Goal: Task Accomplishment & Management: Manage account settings

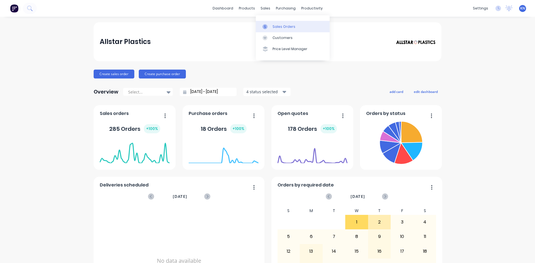
click at [293, 28] on div "Sales Orders" at bounding box center [284, 26] width 23 height 5
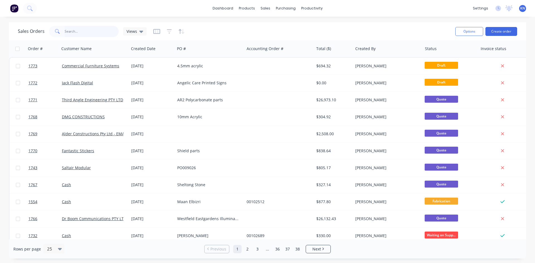
click at [75, 32] on input "text" at bounding box center [92, 31] width 54 height 11
type input "1768"
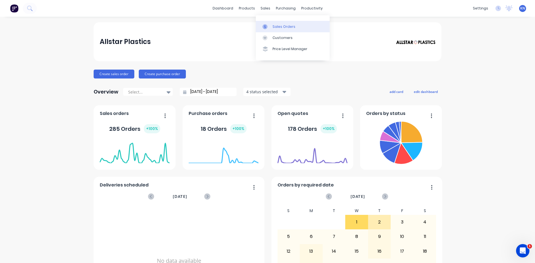
click at [282, 26] on div "Sales Orders" at bounding box center [284, 26] width 23 height 5
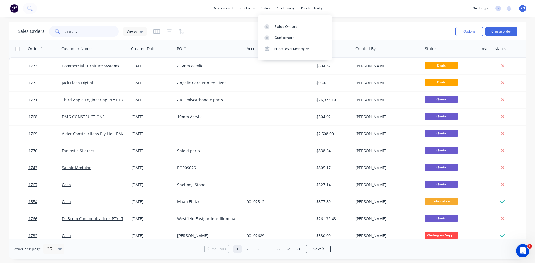
click at [78, 27] on input "text" at bounding box center [92, 31] width 54 height 11
type input "peter"
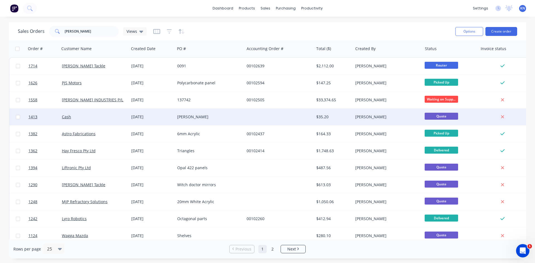
click at [83, 115] on div "Cash" at bounding box center [93, 117] width 62 height 6
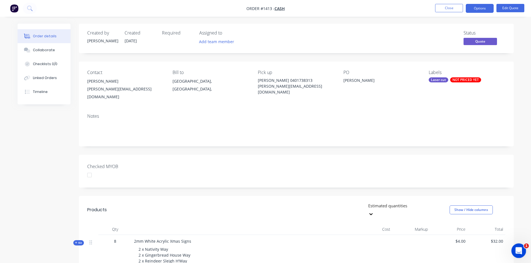
click at [515, 249] on icon "Open Intercom Messenger" at bounding box center [517, 250] width 9 height 9
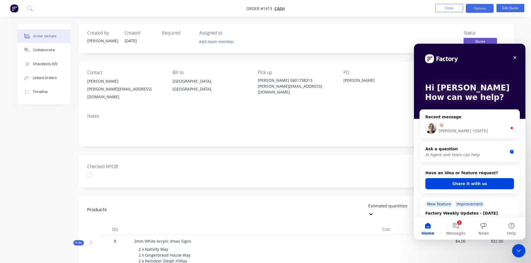
click at [347, 244] on div "2 x Nativity Way 2 x Gingerbread House Way 2 x Reindeer Sleigh H'Way 2 x Snowma…" at bounding box center [243, 258] width 219 height 28
click at [297, 165] on div "Checked MYOB" at bounding box center [296, 171] width 435 height 33
click at [515, 58] on icon "Close" at bounding box center [515, 57] width 4 height 4
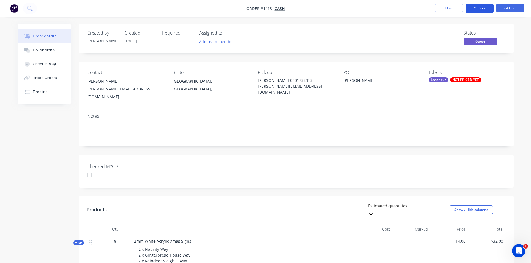
click at [482, 6] on button "Options" at bounding box center [480, 8] width 28 height 9
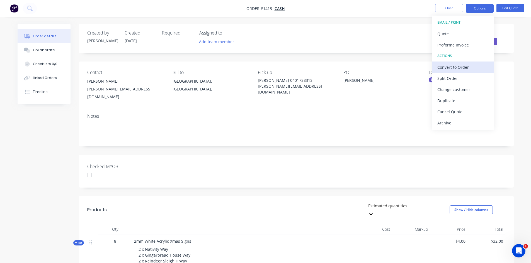
click at [474, 67] on div "Convert to Order" at bounding box center [462, 67] width 51 height 8
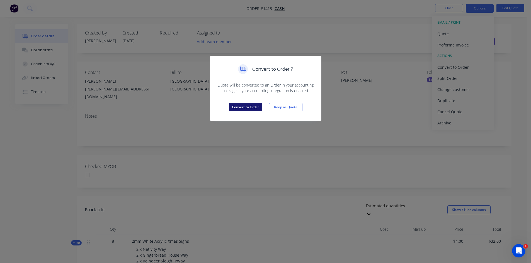
click at [248, 107] on button "Convert to Order" at bounding box center [245, 107] width 33 height 8
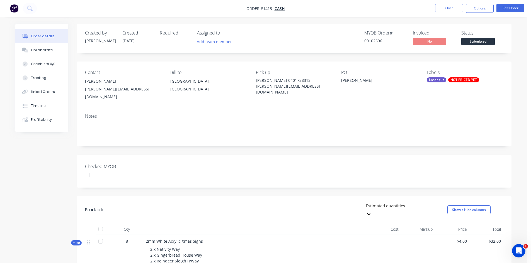
click at [448, 79] on div "NOT PRICED YET" at bounding box center [463, 79] width 31 height 5
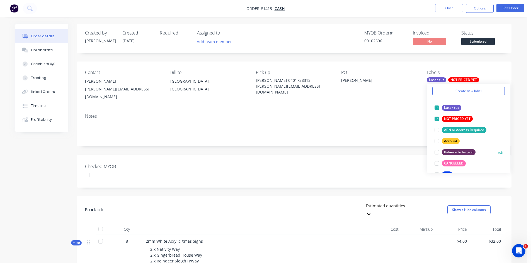
scroll to position [56, 0]
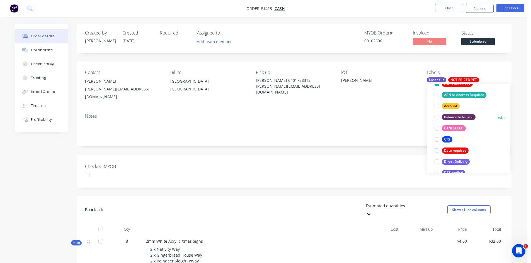
click at [438, 117] on div at bounding box center [436, 117] width 11 height 11
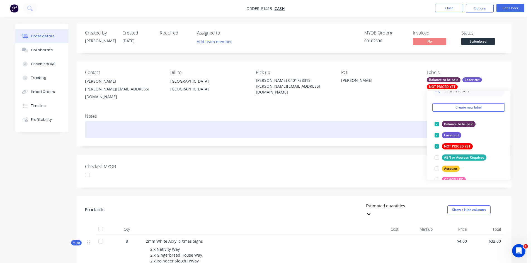
click at [390, 124] on div at bounding box center [294, 129] width 418 height 17
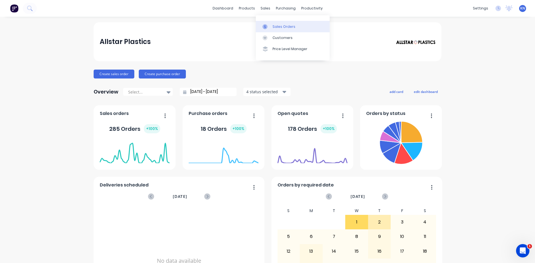
click at [287, 26] on div "Sales Orders" at bounding box center [284, 26] width 23 height 5
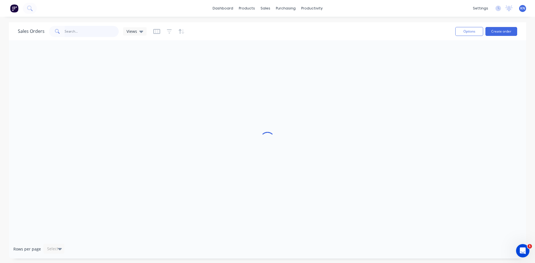
click at [90, 31] on input "text" at bounding box center [92, 31] width 54 height 11
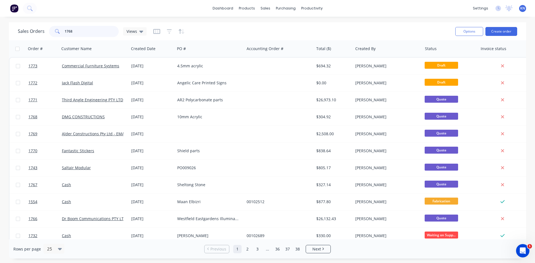
type input "1768"
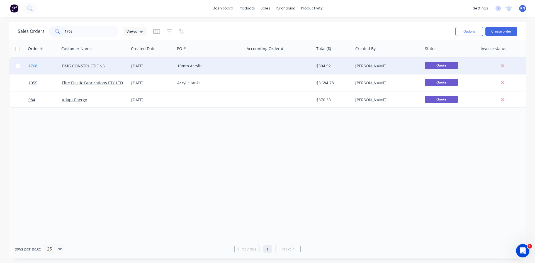
click at [38, 65] on link "1768" at bounding box center [44, 66] width 33 height 17
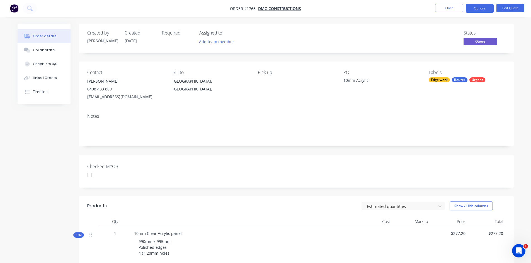
click at [90, 174] on div at bounding box center [89, 175] width 11 height 11
click at [483, 8] on button "Options" at bounding box center [480, 8] width 28 height 9
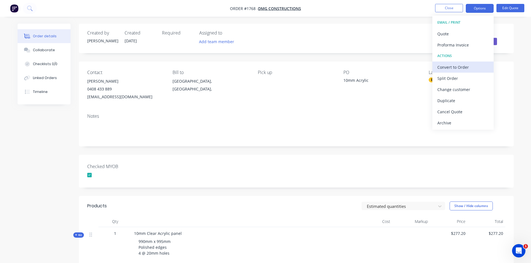
click at [462, 68] on div "Convert to Order" at bounding box center [462, 67] width 51 height 8
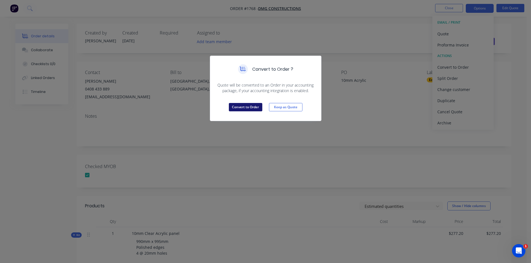
click at [249, 106] on button "Convert to Order" at bounding box center [245, 107] width 33 height 8
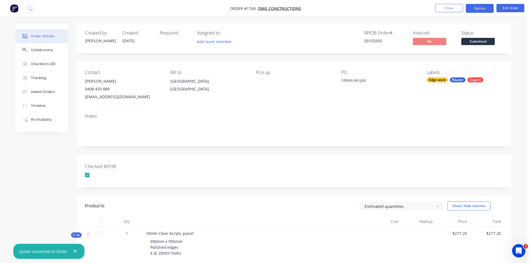
click at [483, 8] on button "Options" at bounding box center [480, 8] width 28 height 9
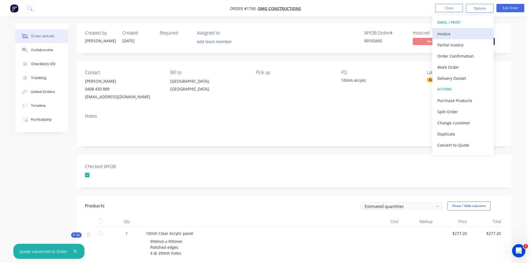
click at [451, 33] on div "Invoice" at bounding box center [462, 34] width 51 height 8
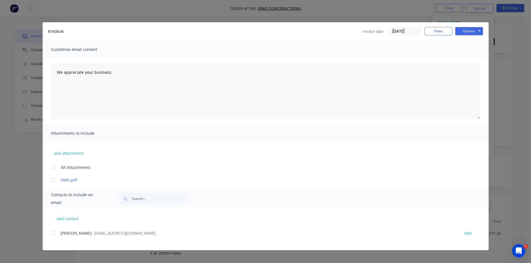
click at [411, 31] on input "[DATE]" at bounding box center [405, 31] width 33 height 8
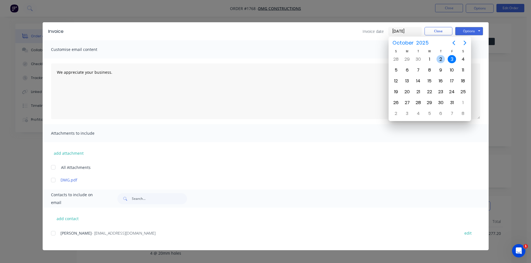
click at [440, 60] on div "2" at bounding box center [440, 59] width 8 height 8
type input "[DATE]"
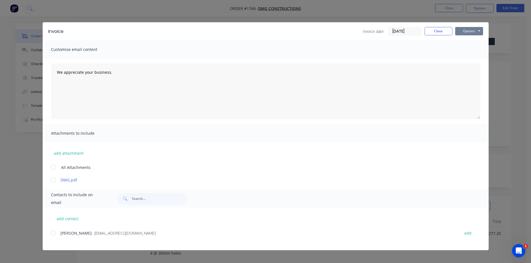
click at [467, 31] on button "Options" at bounding box center [469, 31] width 28 height 8
click at [472, 50] on button "Print" at bounding box center [473, 50] width 36 height 9
click at [441, 33] on button "Close" at bounding box center [439, 31] width 28 height 8
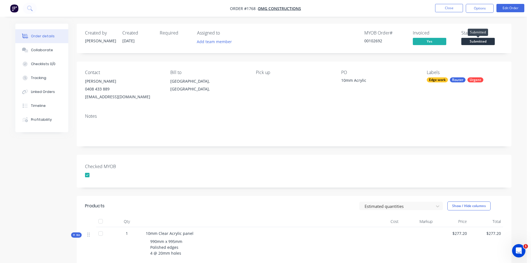
click at [487, 42] on span "Submitted" at bounding box center [477, 41] width 33 height 7
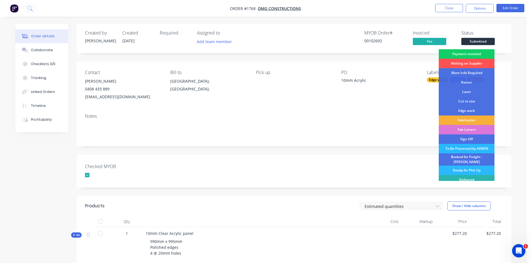
click at [473, 52] on div "Payment received" at bounding box center [467, 53] width 56 height 9
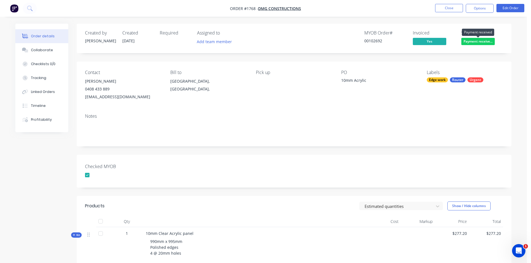
click at [484, 41] on span "Payment receive..." at bounding box center [477, 41] width 33 height 7
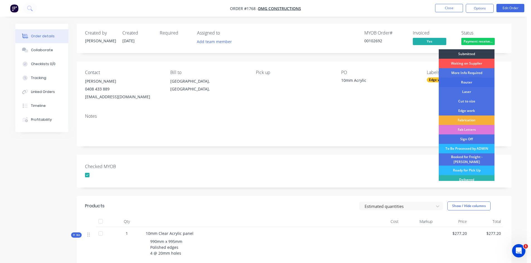
click at [465, 82] on div "Router" at bounding box center [467, 82] width 56 height 9
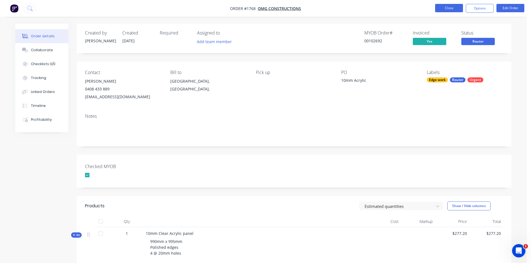
click at [452, 8] on button "Close" at bounding box center [449, 8] width 28 height 8
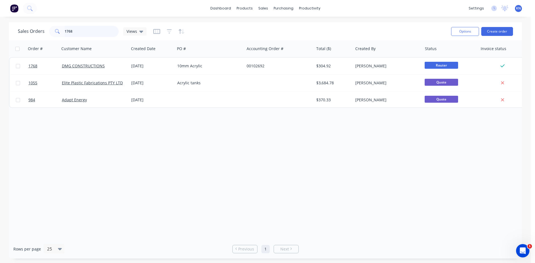
click at [95, 33] on input "1768" at bounding box center [92, 31] width 54 height 11
type input "1"
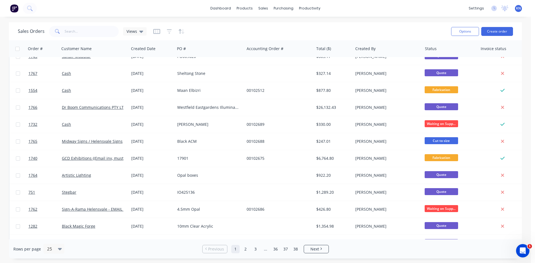
scroll to position [245, 0]
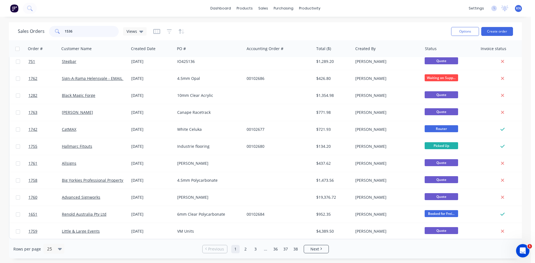
type input "1536"
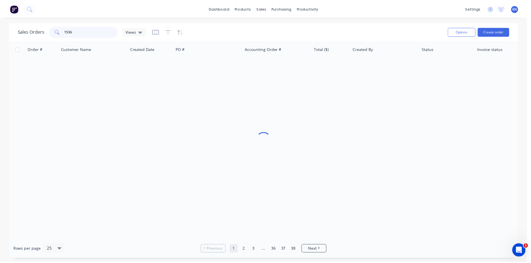
scroll to position [0, 0]
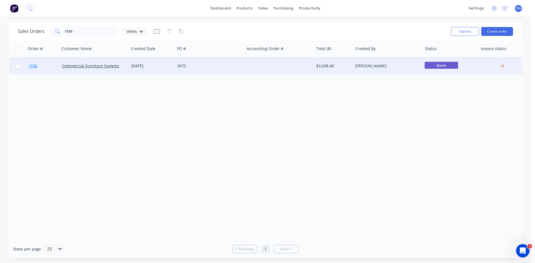
click at [41, 66] on link "1536" at bounding box center [44, 66] width 33 height 17
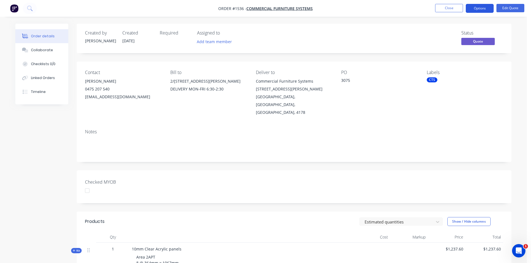
click at [484, 6] on button "Options" at bounding box center [480, 8] width 28 height 9
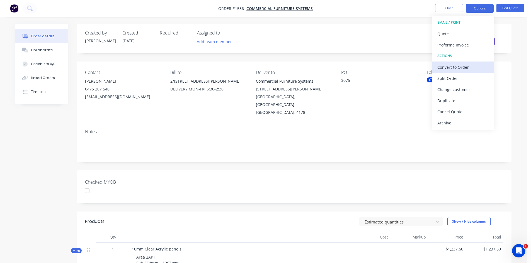
click at [458, 68] on div "Convert to Order" at bounding box center [462, 67] width 51 height 8
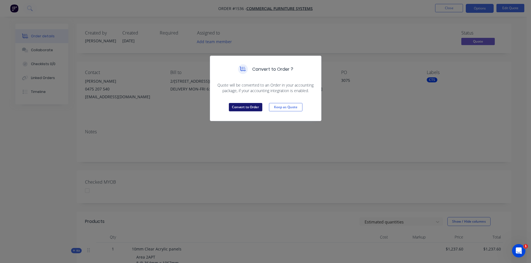
click at [248, 107] on button "Convert to Order" at bounding box center [245, 107] width 33 height 8
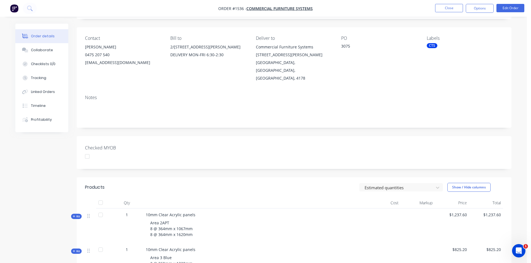
scroll to position [84, 0]
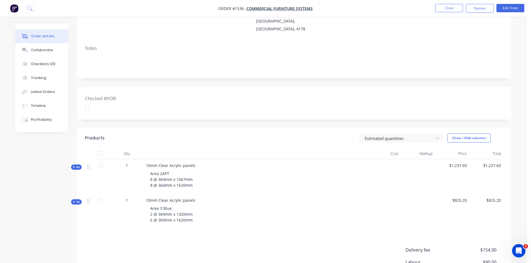
click at [79, 165] on span "Kit" at bounding box center [76, 167] width 7 height 4
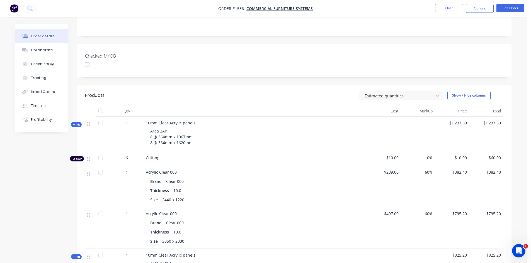
scroll to position [167, 0]
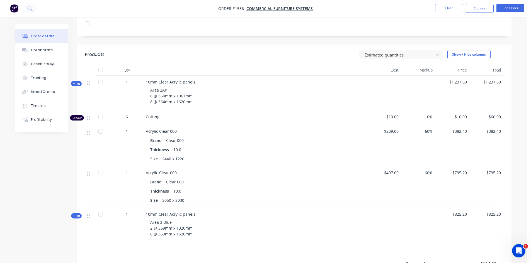
click at [76, 214] on span "Kit" at bounding box center [76, 216] width 7 height 4
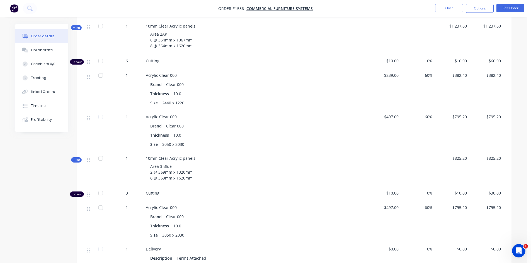
scroll to position [223, 0]
click at [44, 50] on div "Collaborate" at bounding box center [42, 50] width 22 height 5
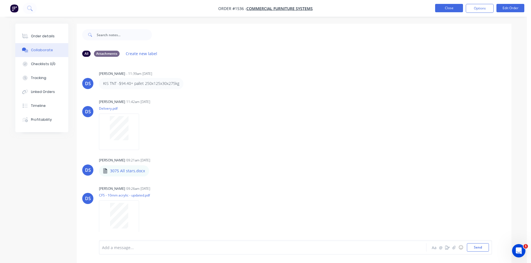
click at [456, 6] on button "Close" at bounding box center [449, 8] width 28 height 8
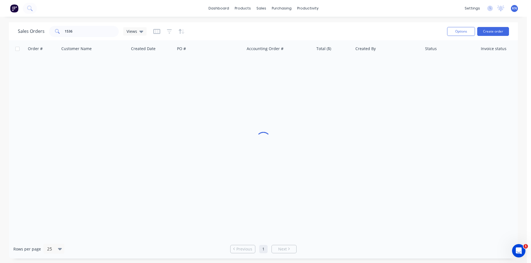
click at [263, 10] on div "sales" at bounding box center [261, 8] width 15 height 8
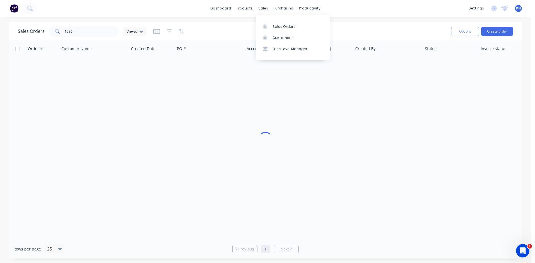
click at [263, 10] on div "sales" at bounding box center [263, 8] width 15 height 8
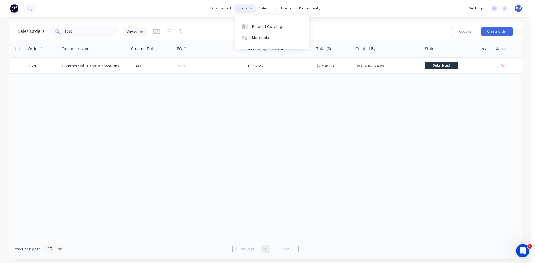
click at [242, 8] on div "products" at bounding box center [245, 8] width 22 height 8
click at [248, 25] on div at bounding box center [246, 26] width 8 height 5
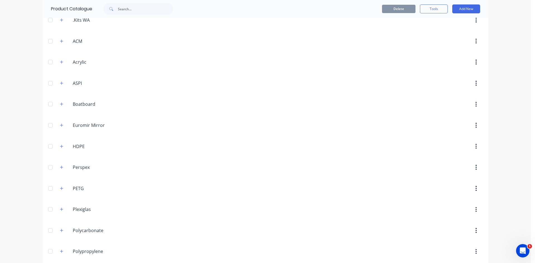
scroll to position [306, 0]
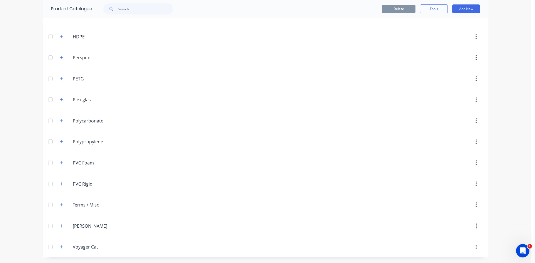
click at [63, 204] on div "Terms./.Misc Terms / Misc" at bounding box center [99, 205] width 88 height 10
click at [60, 206] on icon "button" at bounding box center [61, 205] width 3 height 4
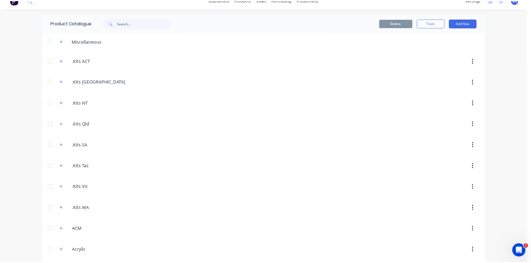
scroll to position [0, 0]
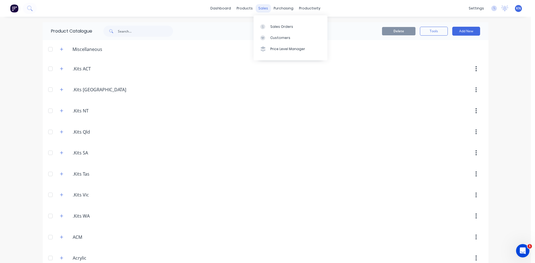
click at [259, 8] on div "sales" at bounding box center [263, 8] width 15 height 8
click at [273, 25] on div "Sales Orders" at bounding box center [281, 26] width 23 height 5
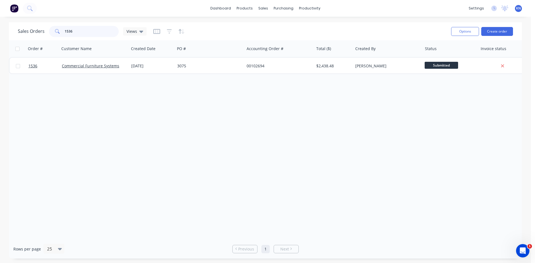
click at [82, 30] on input "1536" at bounding box center [92, 31] width 54 height 11
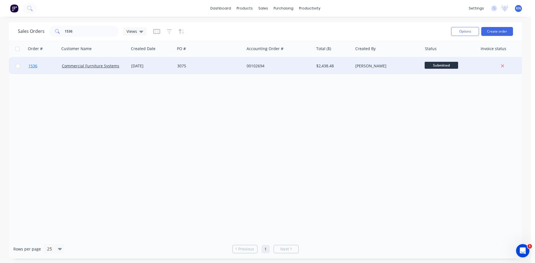
click at [35, 65] on span "1536" at bounding box center [32, 66] width 9 height 6
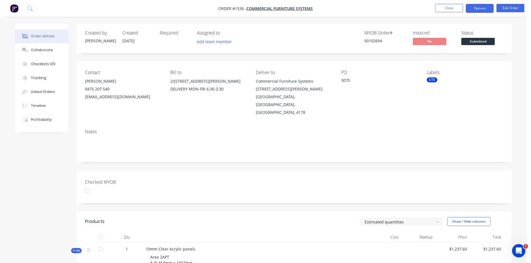
click at [479, 8] on button "Options" at bounding box center [480, 8] width 28 height 9
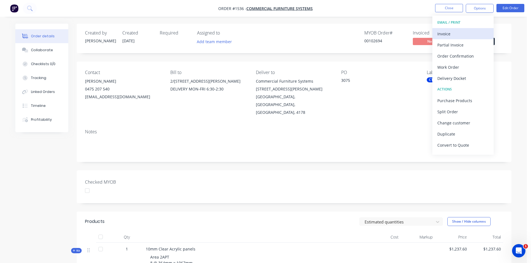
click at [454, 32] on div "Invoice" at bounding box center [462, 34] width 51 height 8
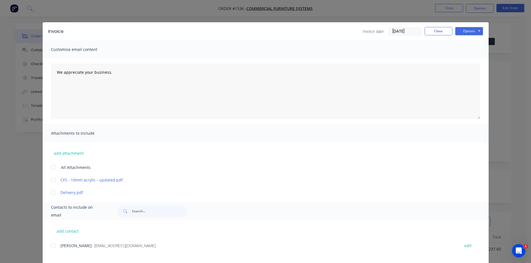
click at [402, 31] on input "03/10/25" at bounding box center [405, 31] width 33 height 8
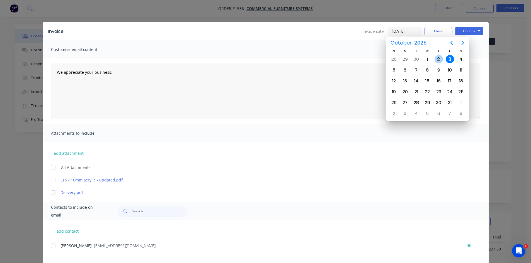
click at [441, 59] on div "2" at bounding box center [439, 59] width 8 height 8
type input "[DATE]"
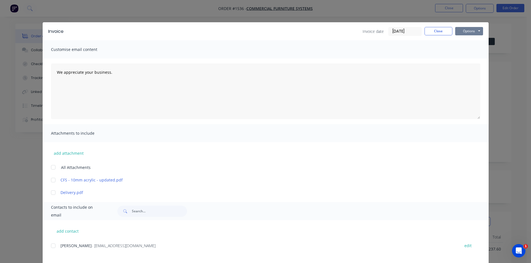
click at [467, 31] on button "Options" at bounding box center [469, 31] width 28 height 8
click at [464, 50] on button "Print" at bounding box center [473, 50] width 36 height 9
click at [436, 31] on button "Close" at bounding box center [439, 31] width 28 height 8
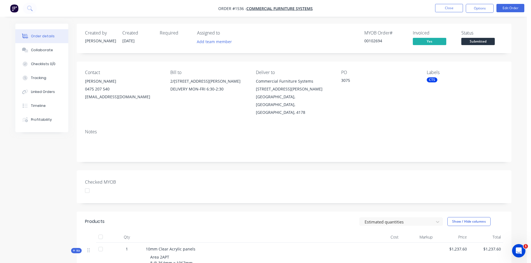
click at [89, 185] on div at bounding box center [87, 190] width 11 height 11
click at [478, 40] on span "Submitted" at bounding box center [477, 41] width 33 height 7
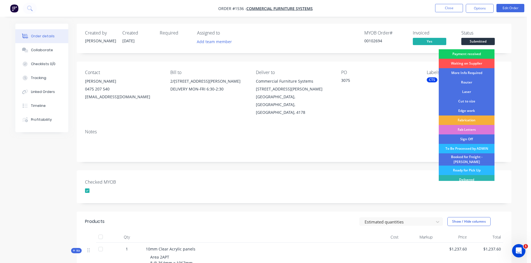
click at [475, 53] on div "Payment received" at bounding box center [467, 53] width 56 height 9
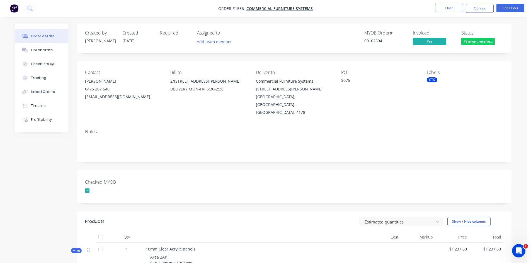
click at [434, 80] on div "CTS" at bounding box center [432, 79] width 11 height 5
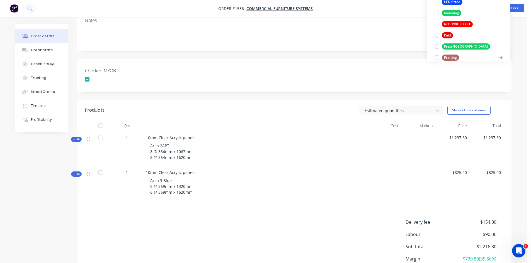
scroll to position [151, 0]
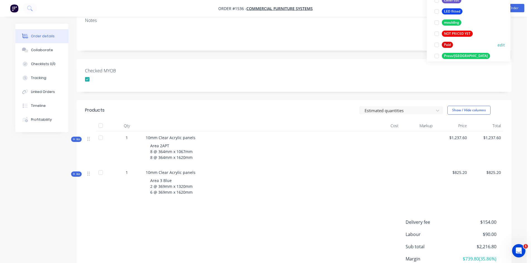
click at [438, 45] on div at bounding box center [436, 44] width 11 height 11
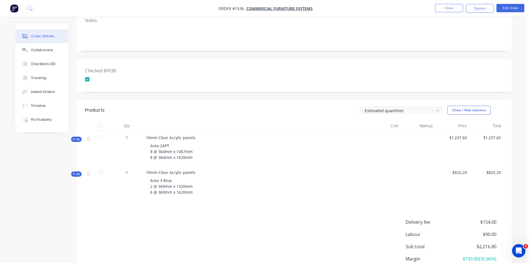
click at [399, 59] on div "Checked MYOB" at bounding box center [294, 75] width 435 height 33
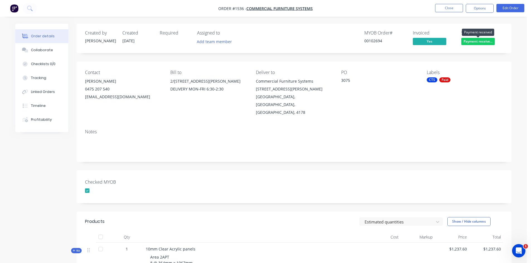
click at [476, 41] on span "Payment receive..." at bounding box center [477, 41] width 33 height 7
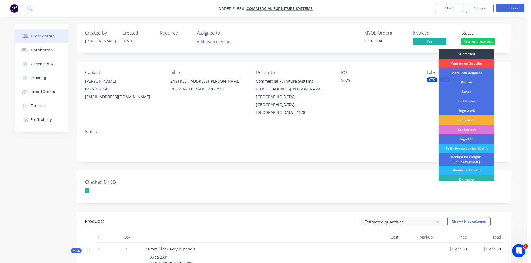
click at [475, 63] on div "Waiting on Supplier" at bounding box center [467, 63] width 56 height 9
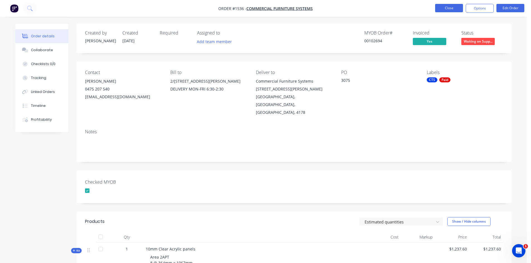
click at [450, 7] on button "Close" at bounding box center [449, 8] width 28 height 8
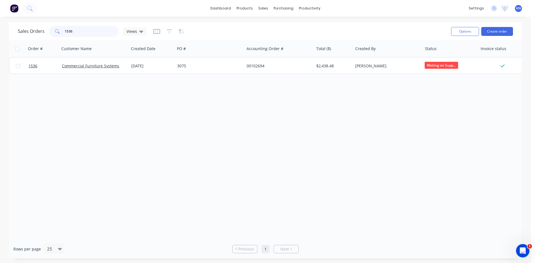
click at [91, 30] on input "1536" at bounding box center [92, 31] width 54 height 11
type input "1"
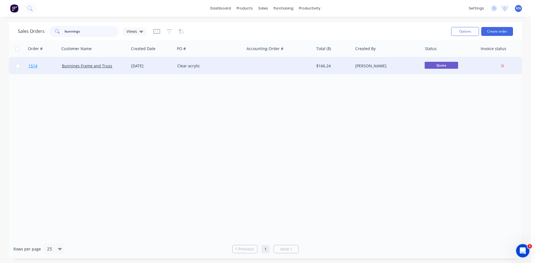
type input "bunnings"
click at [32, 66] on span "1514" at bounding box center [32, 66] width 9 height 6
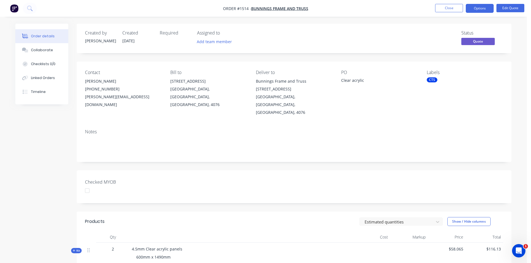
click at [91, 185] on div at bounding box center [87, 190] width 11 height 11
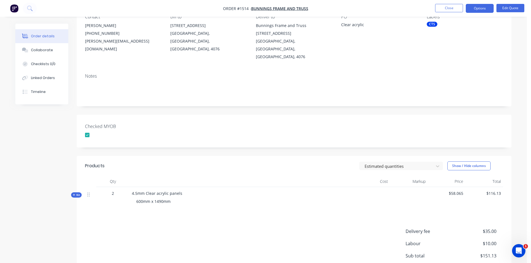
click at [74, 194] on icon "button" at bounding box center [74, 195] width 2 height 2
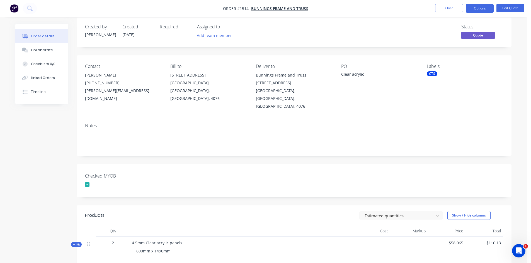
scroll to position [0, 0]
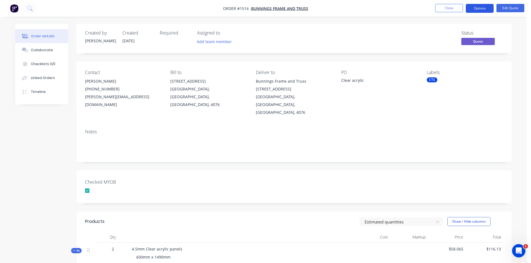
click at [483, 8] on button "Options" at bounding box center [480, 8] width 28 height 9
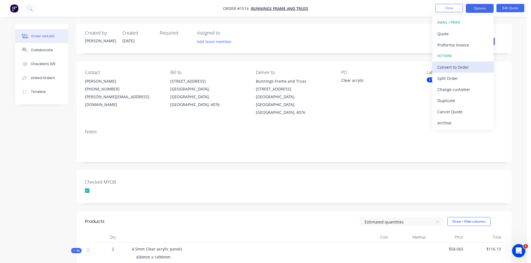
click at [471, 66] on div "Convert to Order" at bounding box center [462, 67] width 51 height 8
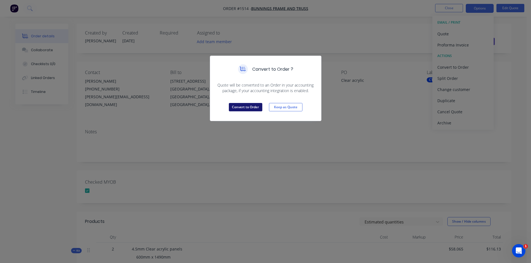
click at [242, 107] on button "Convert to Order" at bounding box center [245, 107] width 33 height 8
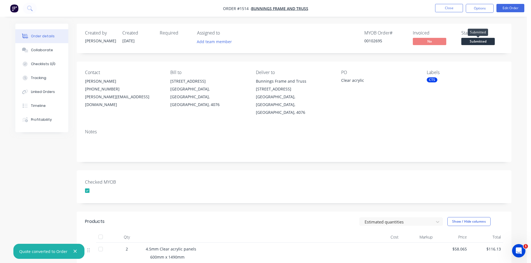
click at [471, 41] on span "Submitted" at bounding box center [477, 41] width 33 height 7
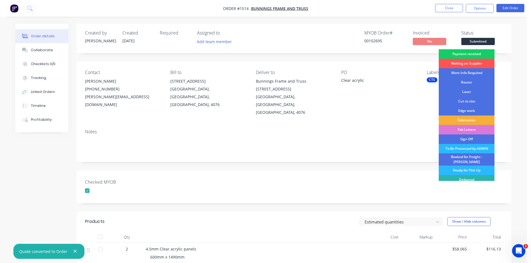
click at [476, 52] on div "Payment received" at bounding box center [467, 53] width 56 height 9
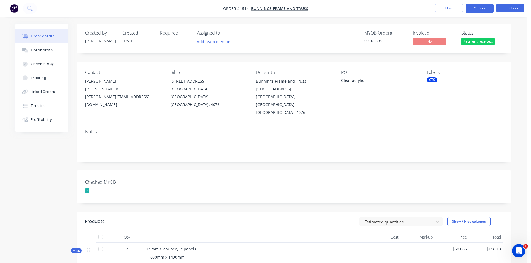
click at [482, 8] on button "Options" at bounding box center [480, 8] width 28 height 9
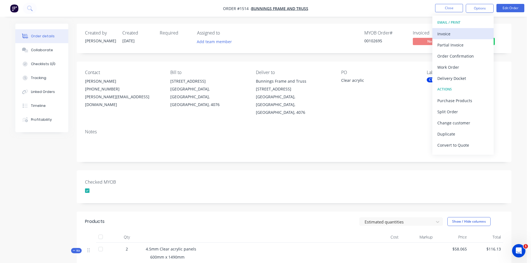
click at [454, 35] on div "Invoice" at bounding box center [462, 34] width 51 height 8
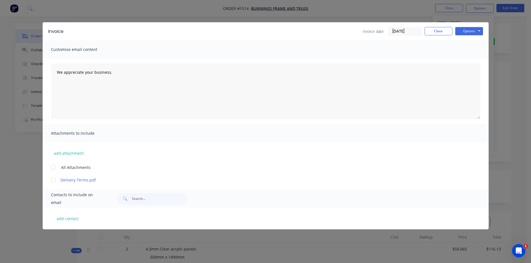
drag, startPoint x: 404, startPoint y: 31, endPoint x: 407, endPoint y: 35, distance: 4.6
click at [404, 31] on input "[DATE]" at bounding box center [405, 31] width 33 height 8
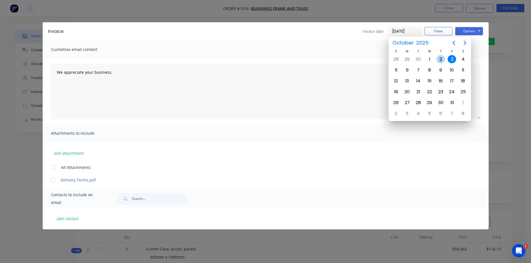
click at [442, 59] on div "2" at bounding box center [440, 59] width 8 height 8
type input "[DATE]"
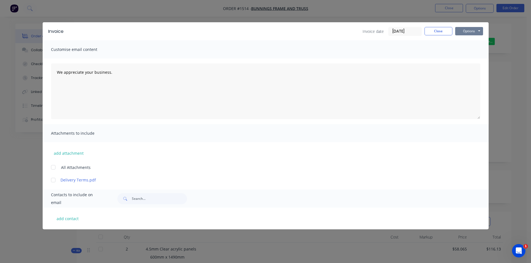
click at [472, 31] on button "Options" at bounding box center [469, 31] width 28 height 8
click at [468, 50] on button "Print" at bounding box center [473, 50] width 36 height 9
click at [443, 31] on button "Close" at bounding box center [439, 31] width 28 height 8
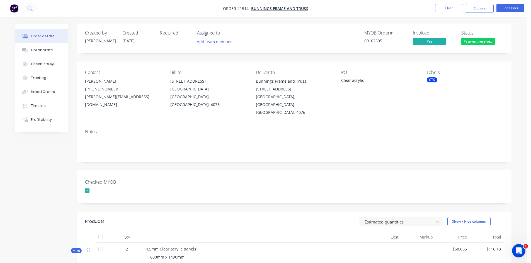
click at [431, 80] on div "CTS" at bounding box center [432, 79] width 11 height 5
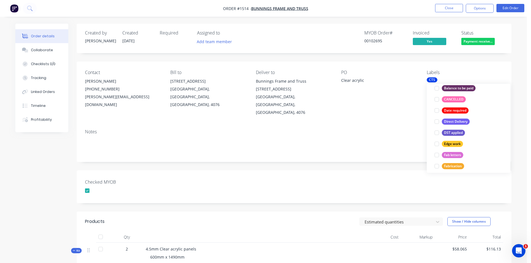
scroll to position [139, 0]
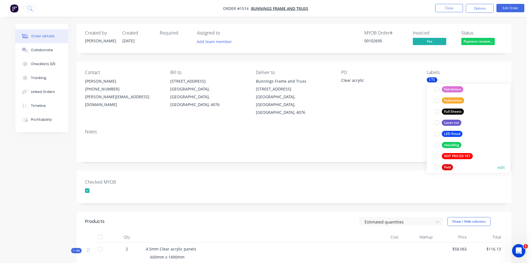
click at [437, 168] on div at bounding box center [436, 167] width 11 height 11
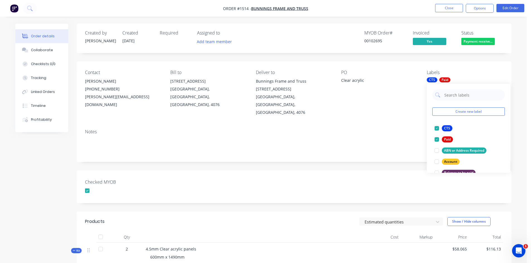
click at [366, 139] on div "Notes" at bounding box center [294, 143] width 435 height 37
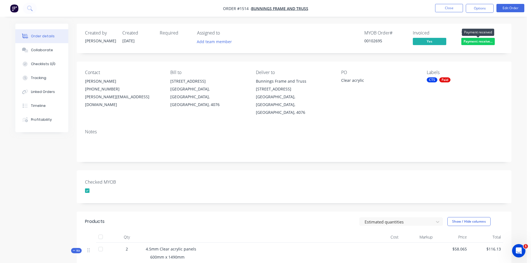
click at [472, 41] on span "Payment receive..." at bounding box center [477, 41] width 33 height 7
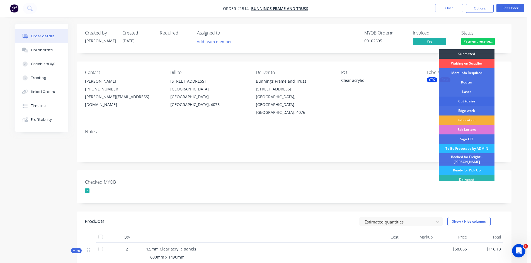
click at [464, 101] on div "Cut to size" at bounding box center [467, 101] width 56 height 9
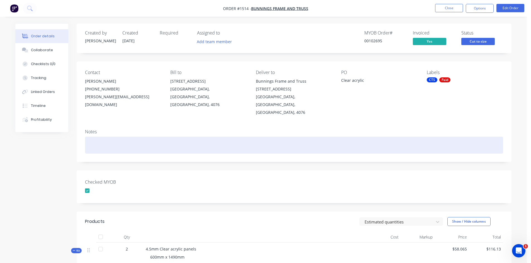
click at [278, 137] on div at bounding box center [294, 145] width 418 height 17
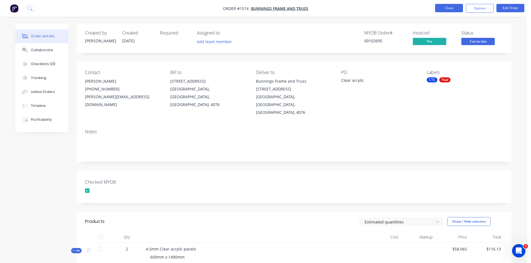
click at [452, 9] on button "Close" at bounding box center [449, 8] width 28 height 8
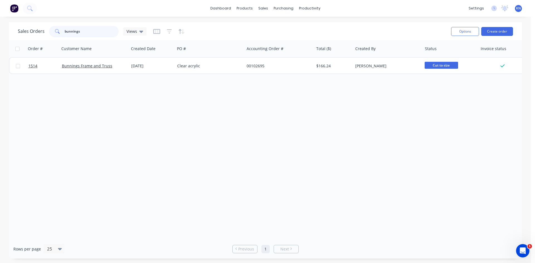
click at [86, 33] on input "bunnings" at bounding box center [92, 31] width 54 height 11
type input "b"
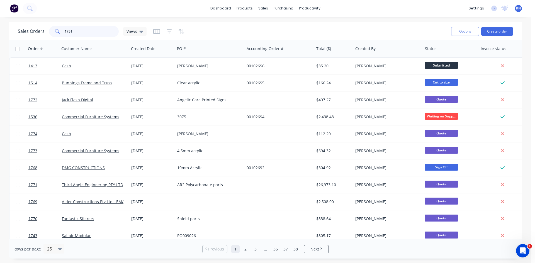
type input "1751"
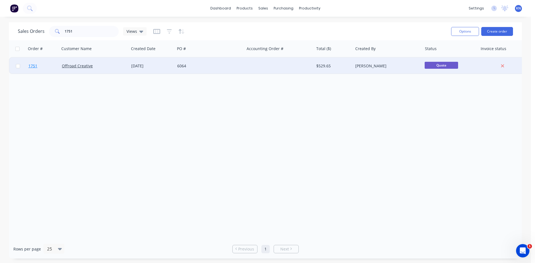
click at [36, 65] on span "1751" at bounding box center [32, 66] width 9 height 6
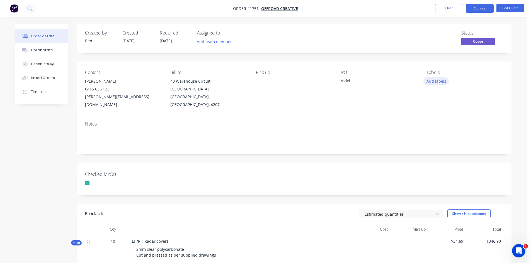
click at [439, 82] on button "Add labels" at bounding box center [436, 81] width 26 height 8
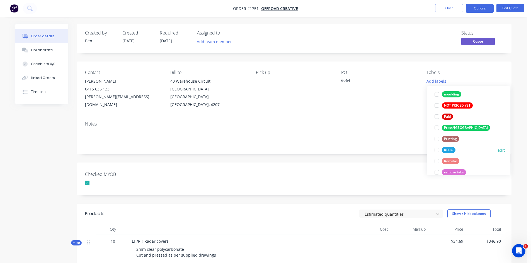
scroll to position [195, 0]
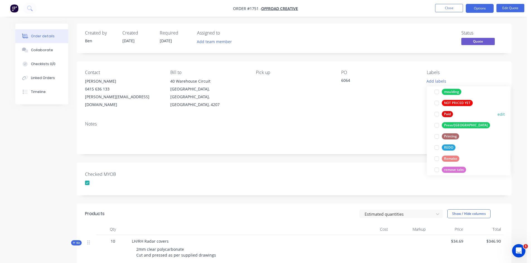
click at [438, 114] on div at bounding box center [436, 114] width 11 height 11
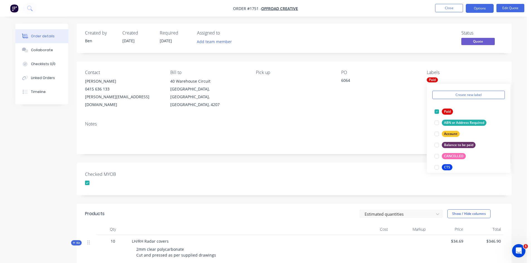
click at [337, 151] on div "Created by Ben Created 01/10/25 Required 01/10/25 Assigned to Add team member S…" at bounding box center [294, 210] width 435 height 373
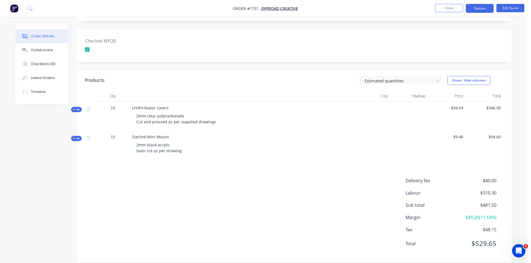
scroll to position [0, 0]
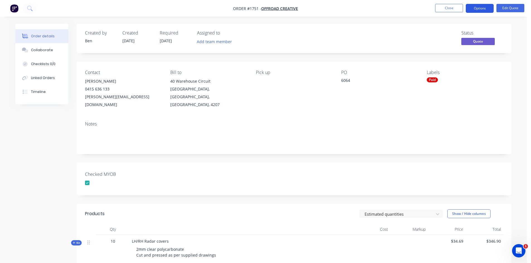
click at [487, 8] on button "Options" at bounding box center [480, 8] width 28 height 9
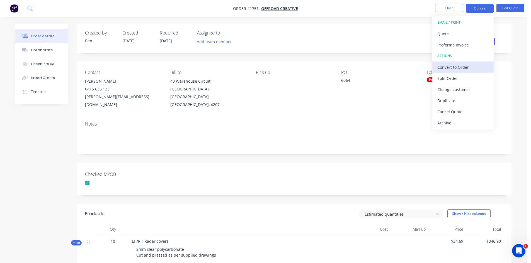
click at [464, 67] on div "Convert to Order" at bounding box center [462, 67] width 51 height 8
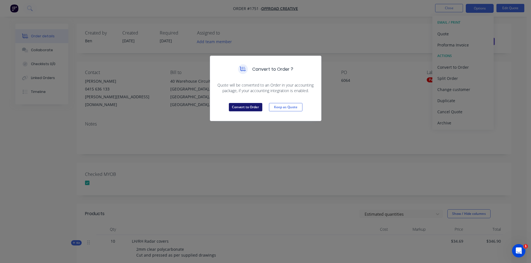
click at [248, 107] on button "Convert to Order" at bounding box center [245, 107] width 33 height 8
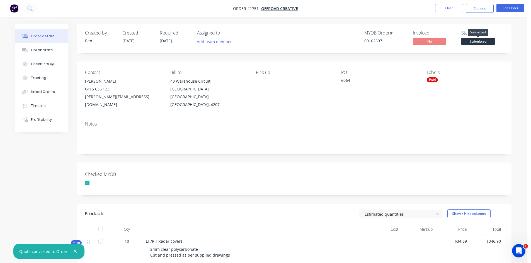
click at [477, 40] on span "Submitted" at bounding box center [477, 41] width 33 height 7
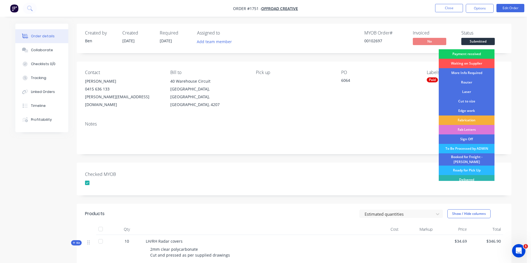
click at [470, 53] on div "Payment received" at bounding box center [467, 53] width 56 height 9
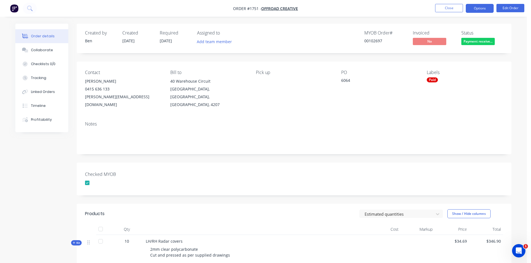
click at [481, 9] on button "Options" at bounding box center [480, 8] width 28 height 9
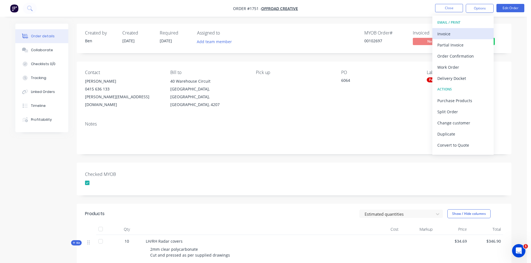
click at [453, 31] on div "Invoice" at bounding box center [462, 34] width 51 height 8
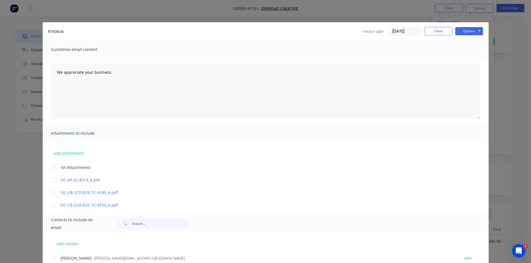
click at [399, 30] on input "[DATE]" at bounding box center [405, 31] width 33 height 8
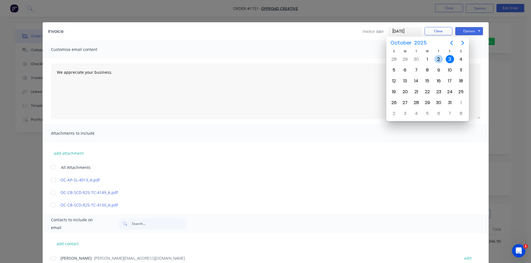
click at [441, 59] on div "2" at bounding box center [439, 59] width 8 height 8
type input "[DATE]"
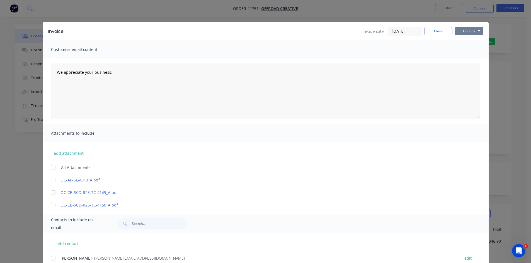
click at [467, 31] on button "Options" at bounding box center [469, 31] width 28 height 8
click at [469, 50] on button "Print" at bounding box center [473, 50] width 36 height 9
click at [437, 33] on button "Close" at bounding box center [439, 31] width 28 height 8
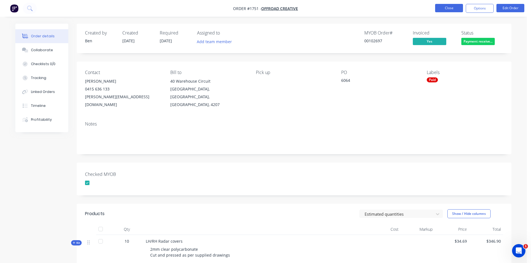
click at [454, 9] on button "Close" at bounding box center [449, 8] width 28 height 8
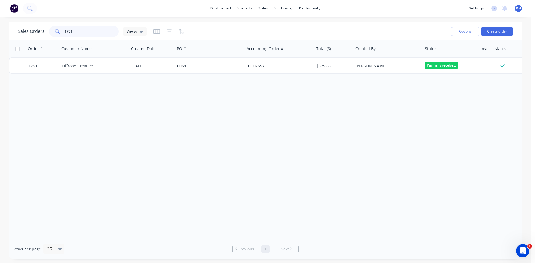
click at [91, 34] on input "1751" at bounding box center [92, 31] width 54 height 11
click at [75, 34] on input "1536" at bounding box center [92, 31] width 54 height 11
type input "1282"
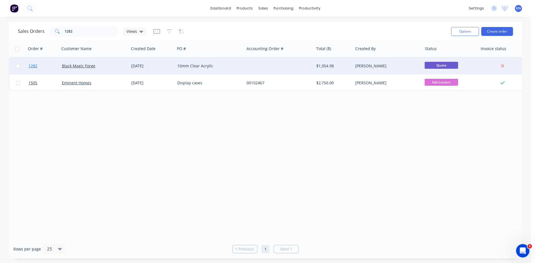
click at [50, 65] on link "1282" at bounding box center [44, 66] width 33 height 17
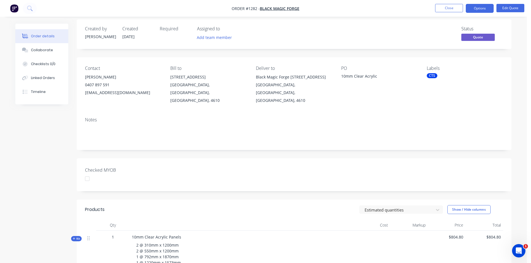
scroll to position [84, 0]
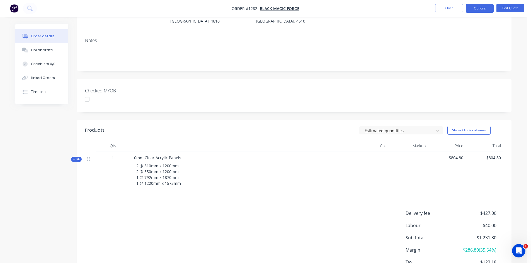
click at [76, 157] on span "Kit" at bounding box center [76, 159] width 7 height 4
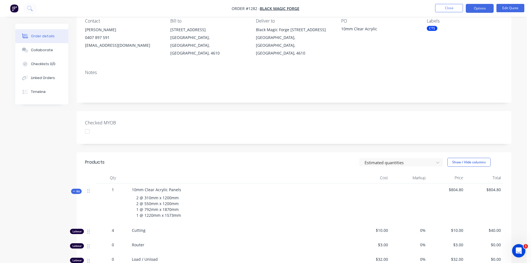
scroll to position [0, 0]
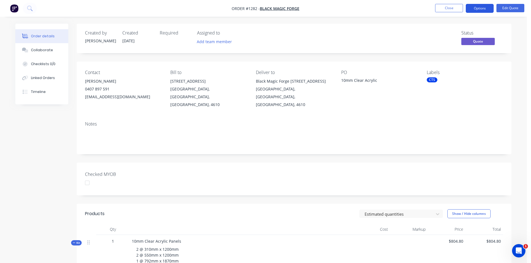
click at [483, 9] on button "Options" at bounding box center [480, 8] width 28 height 9
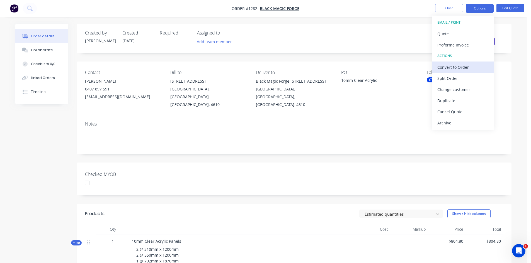
click at [461, 67] on div "Convert to Order" at bounding box center [462, 67] width 51 height 8
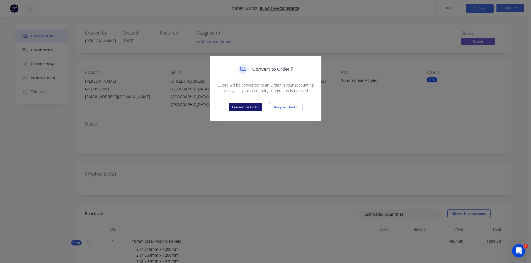
click at [244, 109] on button "Convert to Order" at bounding box center [245, 107] width 33 height 8
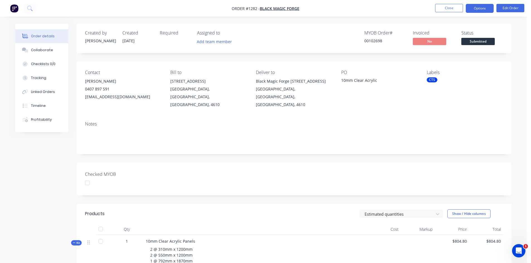
click at [479, 11] on button "Options" at bounding box center [480, 8] width 28 height 9
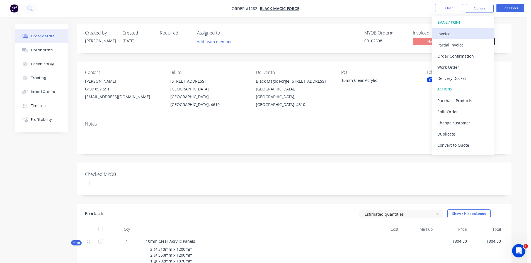
click at [452, 34] on div "Invoice" at bounding box center [462, 34] width 51 height 8
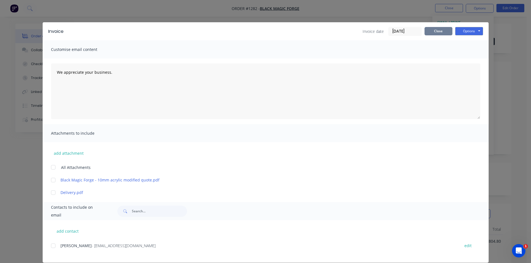
click at [438, 31] on button "Close" at bounding box center [439, 31] width 28 height 8
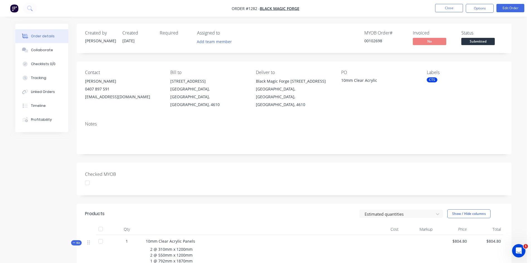
click at [438, 31] on div "Invoiced" at bounding box center [434, 32] width 42 height 5
click at [481, 9] on button "Options" at bounding box center [480, 8] width 28 height 9
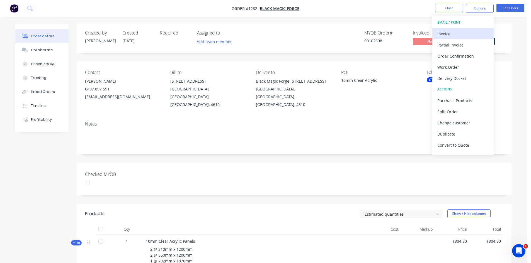
click at [449, 32] on div "Invoice" at bounding box center [462, 34] width 51 height 8
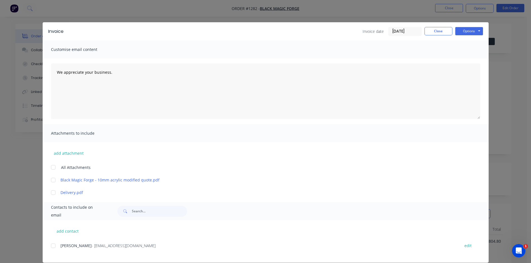
click at [404, 32] on input "[DATE]" at bounding box center [405, 31] width 33 height 8
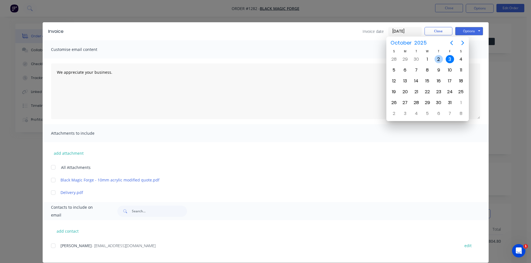
click at [439, 59] on div "2" at bounding box center [439, 59] width 8 height 8
type input "[DATE]"
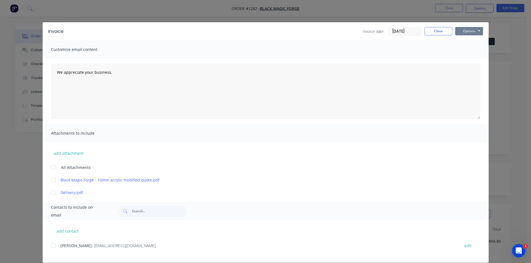
click at [463, 31] on button "Options" at bounding box center [469, 31] width 28 height 8
click at [469, 51] on button "Print" at bounding box center [473, 50] width 36 height 9
click at [436, 32] on button "Close" at bounding box center [439, 31] width 28 height 8
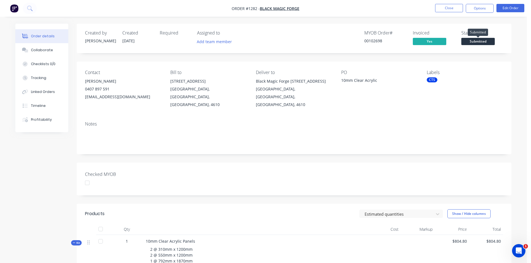
click at [487, 42] on span "Submitted" at bounding box center [477, 41] width 33 height 7
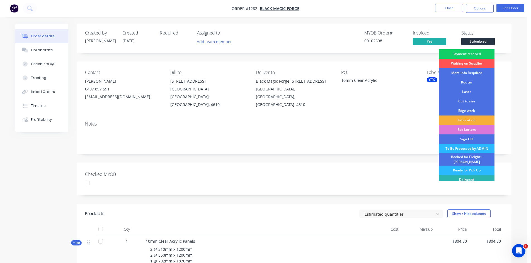
click at [482, 52] on div "Payment received" at bounding box center [467, 53] width 56 height 9
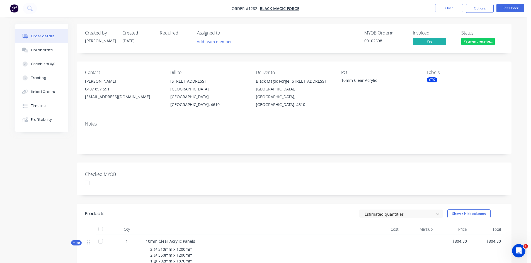
click at [429, 80] on div "CTS" at bounding box center [432, 79] width 11 height 5
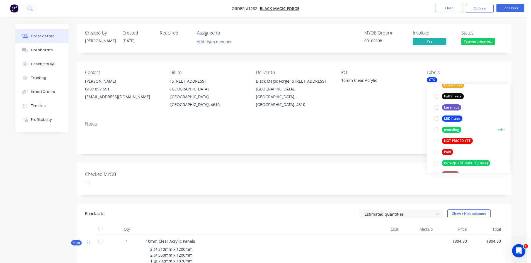
scroll to position [167, 0]
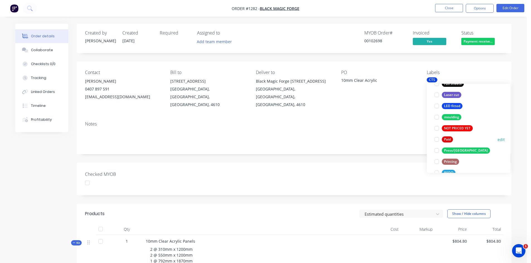
click at [437, 140] on div at bounding box center [436, 139] width 11 height 11
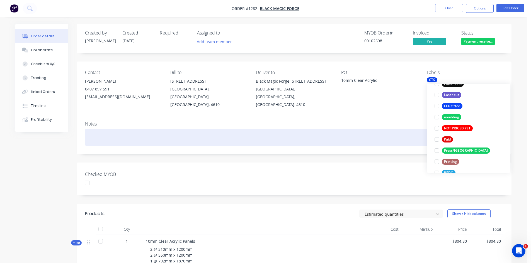
scroll to position [0, 0]
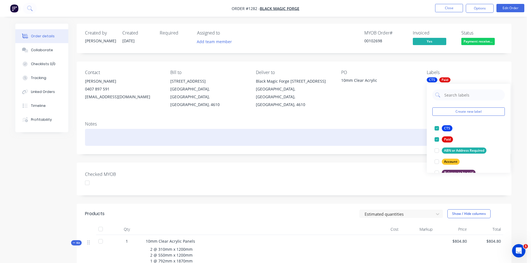
click at [387, 129] on div at bounding box center [294, 137] width 418 height 17
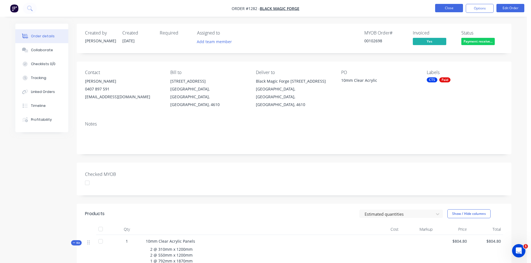
click at [453, 8] on button "Close" at bounding box center [449, 8] width 28 height 8
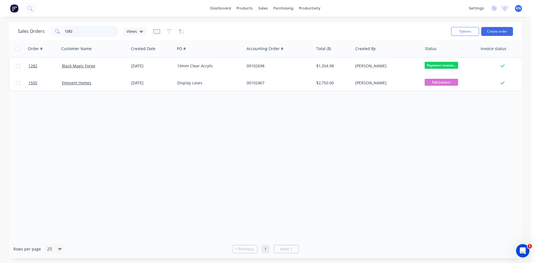
click at [87, 32] on input "1282" at bounding box center [92, 31] width 54 height 11
type input "1"
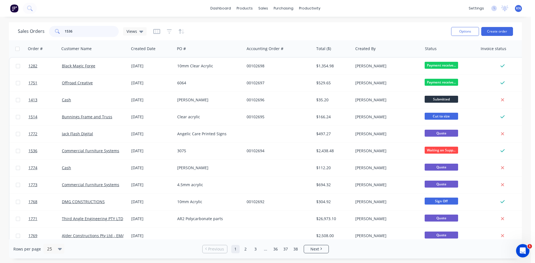
type input "1536"
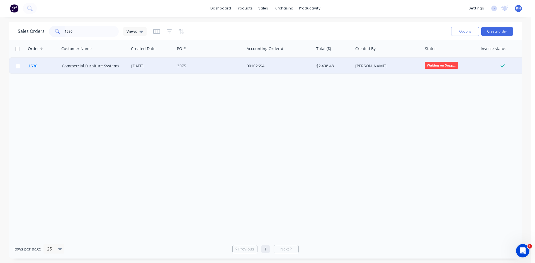
click at [42, 64] on link "1536" at bounding box center [44, 66] width 33 height 17
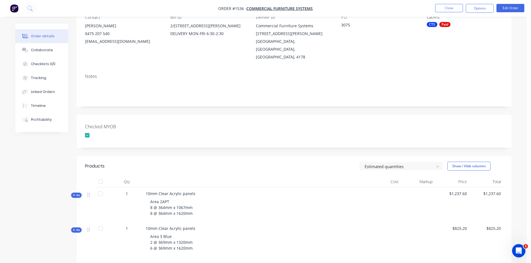
scroll to position [56, 0]
click at [77, 228] on span "Kit" at bounding box center [76, 230] width 7 height 4
click at [77, 193] on span "Kit" at bounding box center [76, 195] width 7 height 4
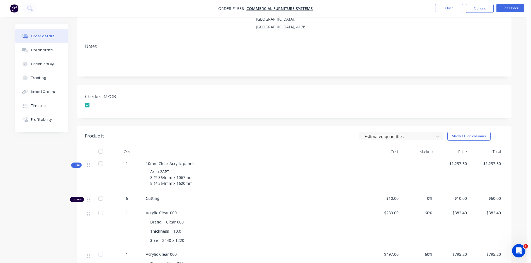
scroll to position [167, 0]
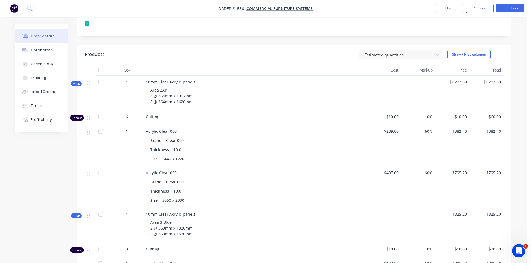
click at [77, 82] on span "Kit" at bounding box center [76, 84] width 7 height 4
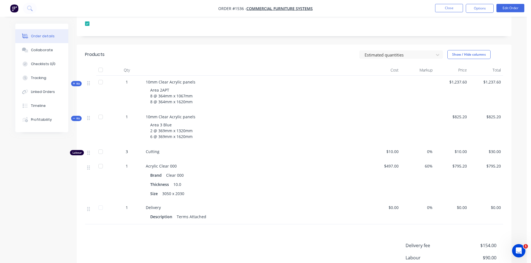
click at [77, 117] on span "Kit" at bounding box center [76, 119] width 7 height 4
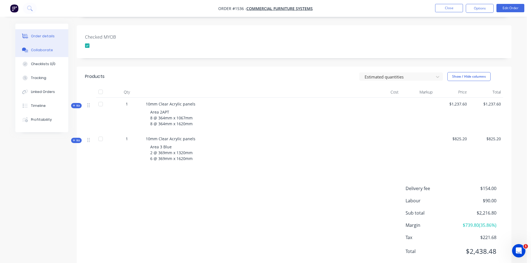
click at [45, 50] on div "Collaborate" at bounding box center [42, 50] width 22 height 5
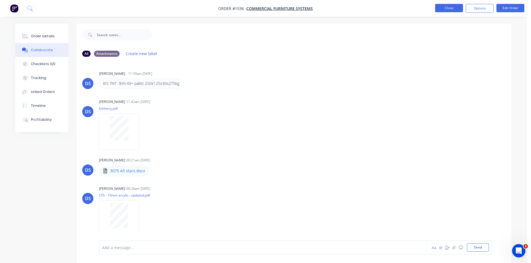
click at [449, 8] on button "Close" at bounding box center [449, 8] width 28 height 8
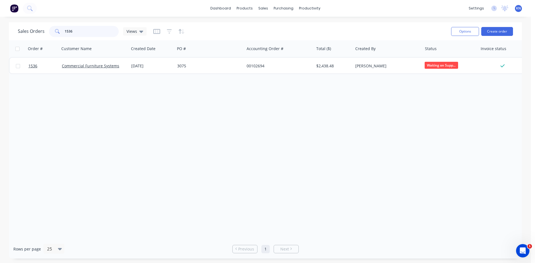
click at [85, 31] on input "1536" at bounding box center [92, 31] width 54 height 11
type input "1"
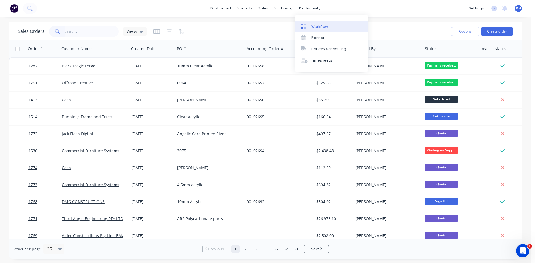
click at [316, 25] on div "Workflow" at bounding box center [319, 26] width 17 height 5
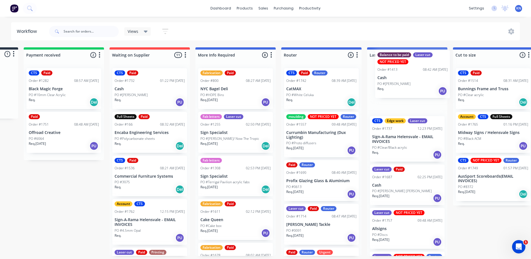
drag, startPoint x: 40, startPoint y: 94, endPoint x: 397, endPoint y: 77, distance: 358.3
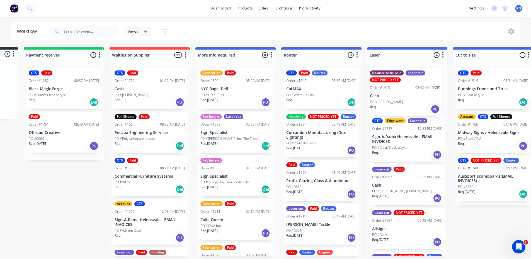
scroll to position [0, 76]
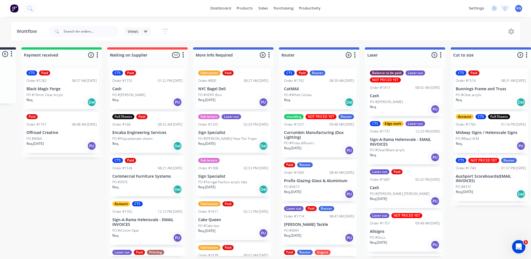
click at [400, 103] on div "PO #[PERSON_NAME]" at bounding box center [405, 102] width 70 height 5
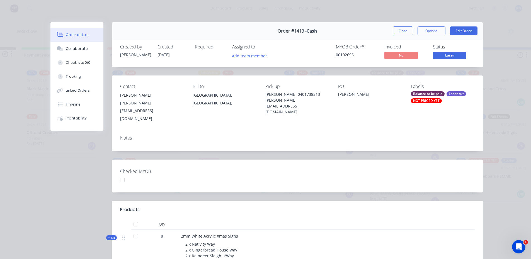
scroll to position [28, 0]
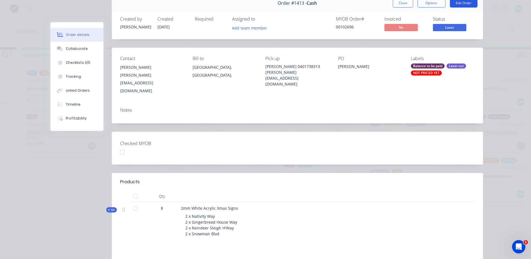
click at [459, 3] on button "Edit Order" at bounding box center [464, 3] width 28 height 9
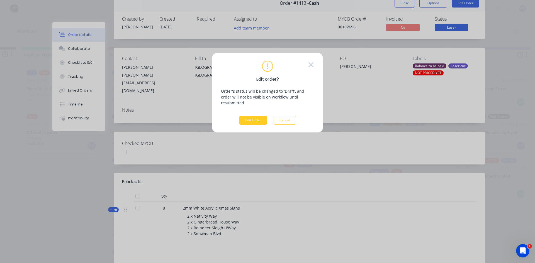
click at [249, 116] on button "Edit Order" at bounding box center [253, 120] width 28 height 9
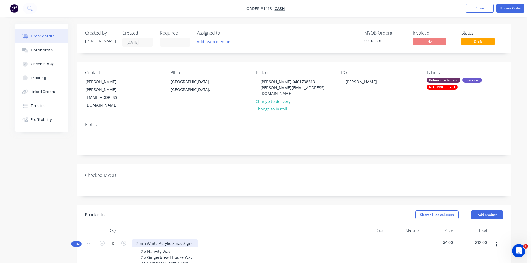
click at [195, 240] on div "2mm White Acrylic Xmas Signs" at bounding box center [165, 244] width 66 height 8
click at [232, 236] on div "2mm White Acrylic Xmas Signs With DST 2 x Nativity Way 2 x Gingerbread House Wa…" at bounding box center [241, 257] width 223 height 42
click at [512, 8] on button "Update Order" at bounding box center [510, 8] width 28 height 8
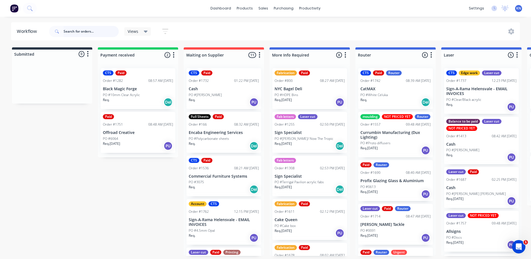
click at [88, 34] on input "text" at bounding box center [91, 31] width 55 height 11
click at [78, 30] on input "text" at bounding box center [91, 31] width 55 height 11
type input "1751"
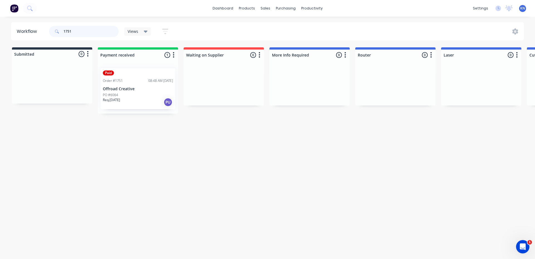
drag, startPoint x: 79, startPoint y: 31, endPoint x: 58, endPoint y: 30, distance: 21.5
click at [58, 30] on div "1751" at bounding box center [84, 31] width 70 height 11
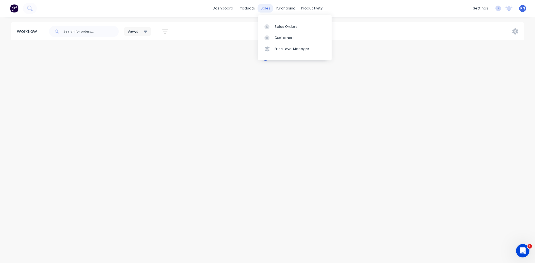
click at [266, 9] on div "sales" at bounding box center [265, 8] width 15 height 8
click at [282, 27] on div "Sales Orders" at bounding box center [286, 26] width 23 height 5
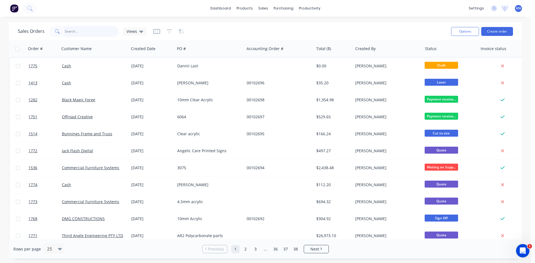
click at [69, 31] on input "text" at bounding box center [92, 31] width 54 height 11
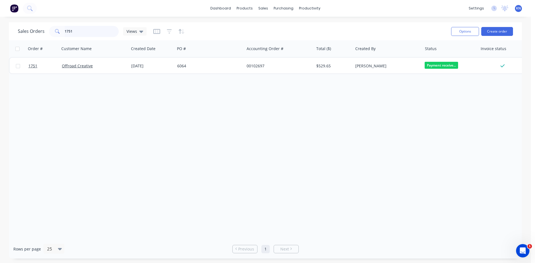
click at [84, 31] on input "1751" at bounding box center [92, 31] width 54 height 11
type input "1"
type input "aussport"
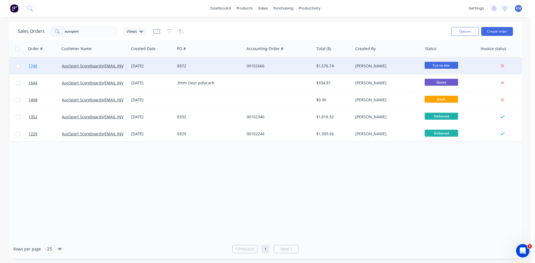
click at [32, 66] on span "1749" at bounding box center [32, 66] width 9 height 6
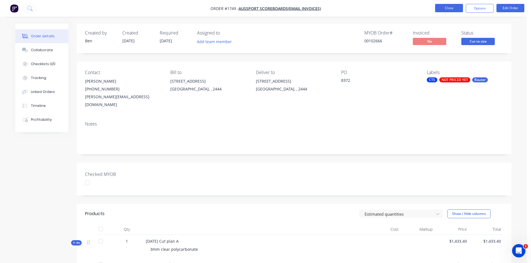
click at [444, 7] on button "Close" at bounding box center [449, 8] width 28 height 8
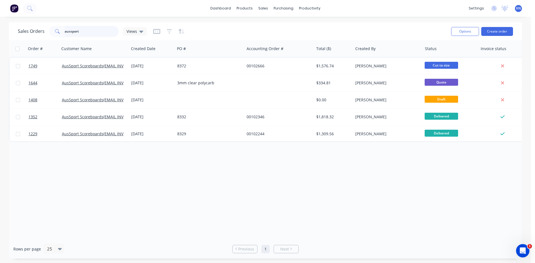
click at [90, 36] on input "aussport" at bounding box center [92, 31] width 54 height 11
type input "a"
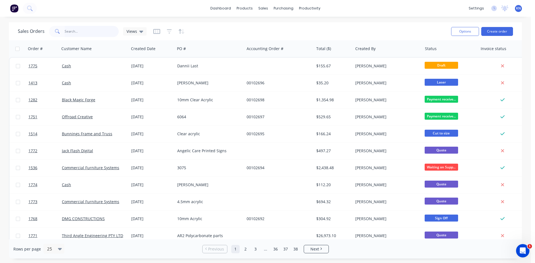
click at [81, 31] on input "text" at bounding box center [92, 31] width 54 height 11
type input "1282"
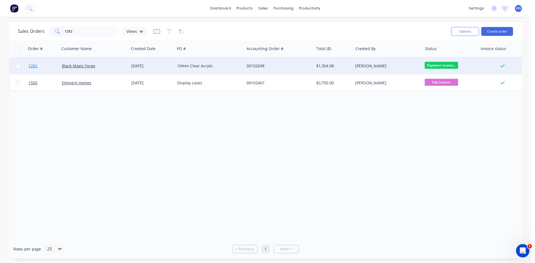
click at [44, 65] on link "1282" at bounding box center [44, 66] width 33 height 17
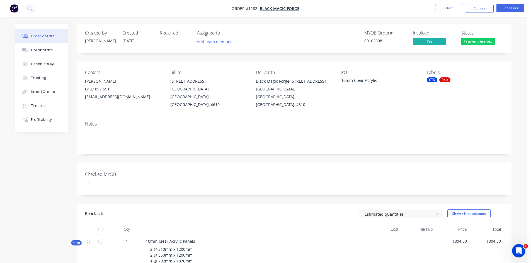
click at [89, 178] on div at bounding box center [87, 183] width 11 height 11
click at [285, 7] on span "Black Magic Forge" at bounding box center [280, 8] width 40 height 5
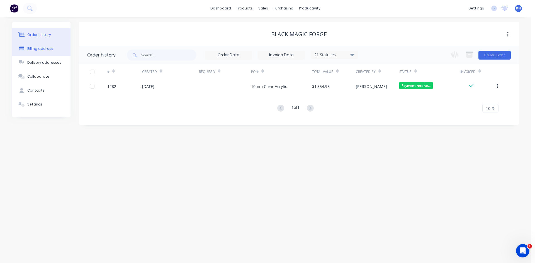
click at [43, 48] on div "Billing address" at bounding box center [40, 48] width 26 height 5
select select "AU"
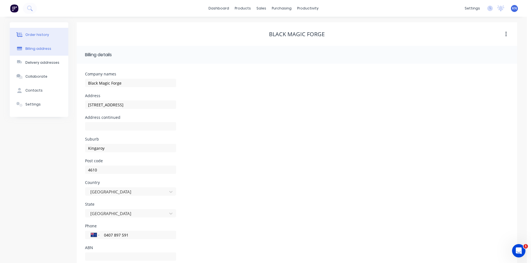
click at [35, 36] on div "Order history" at bounding box center [37, 34] width 24 height 5
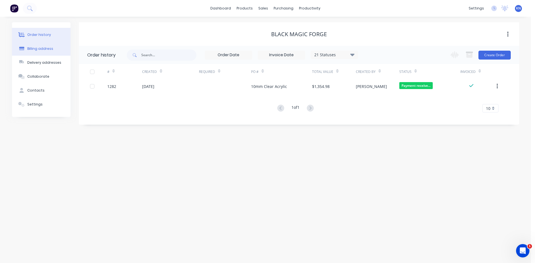
click at [36, 50] on div "Billing address" at bounding box center [40, 48] width 26 height 5
select select "AU"
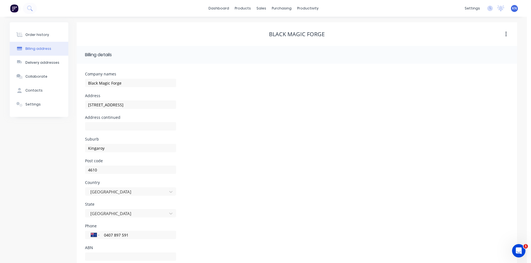
drag, startPoint x: 41, startPoint y: 36, endPoint x: 121, endPoint y: 15, distance: 82.7
click at [41, 36] on div "Order history" at bounding box center [37, 34] width 24 height 5
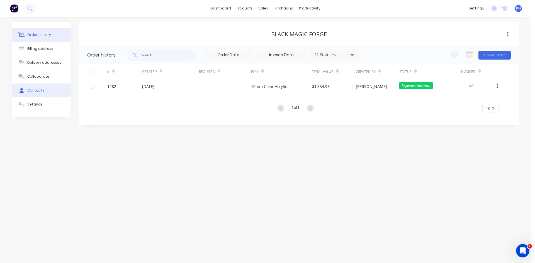
click at [41, 91] on div "Contacts" at bounding box center [35, 90] width 17 height 5
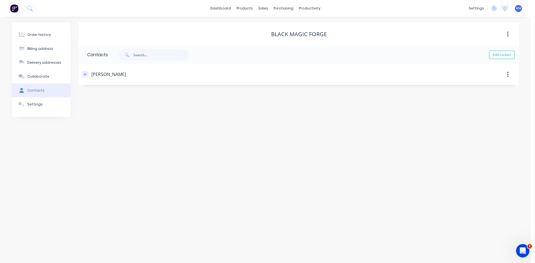
click at [85, 76] on button "button" at bounding box center [85, 74] width 7 height 7
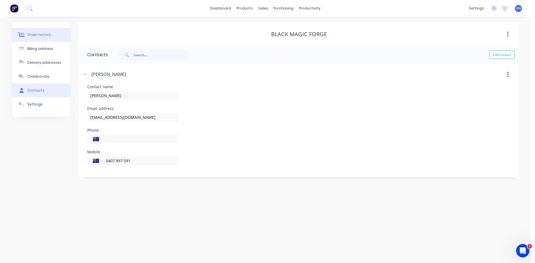
click at [39, 35] on div "Order history" at bounding box center [39, 34] width 24 height 5
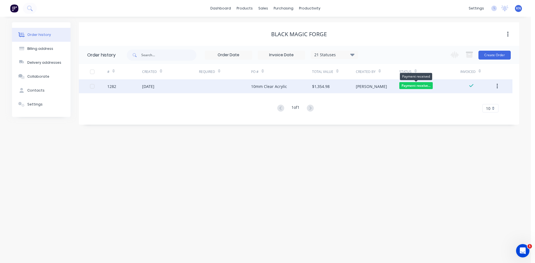
click at [421, 87] on span "Payment receive..." at bounding box center [415, 85] width 33 height 7
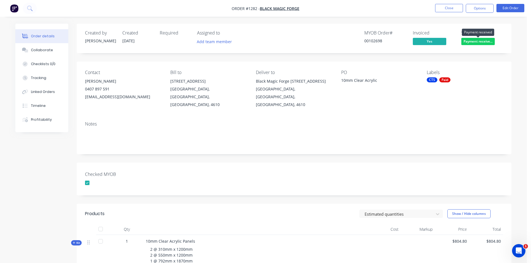
click at [472, 42] on span "Payment receive..." at bounding box center [477, 41] width 33 height 7
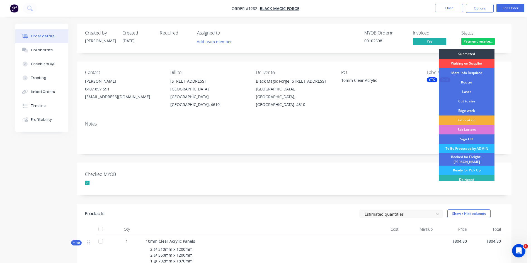
click at [467, 63] on div "Waiting on Supplier" at bounding box center [467, 63] width 56 height 9
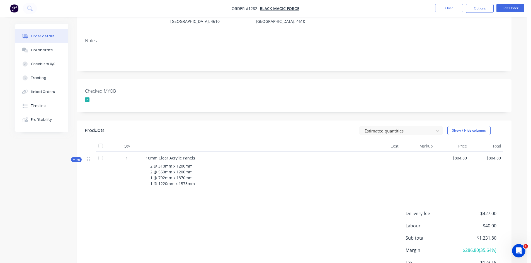
scroll to position [84, 0]
click at [44, 52] on div "Collaborate" at bounding box center [42, 50] width 22 height 5
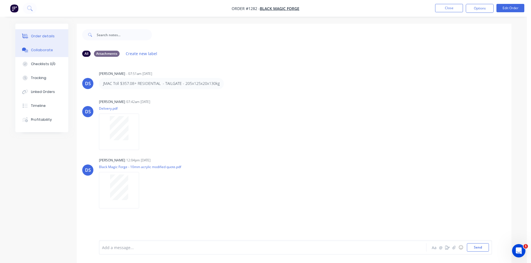
click at [35, 32] on button "Order details" at bounding box center [41, 36] width 53 height 14
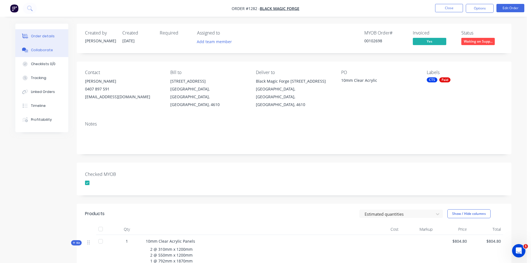
click at [43, 50] on div "Collaborate" at bounding box center [42, 50] width 22 height 5
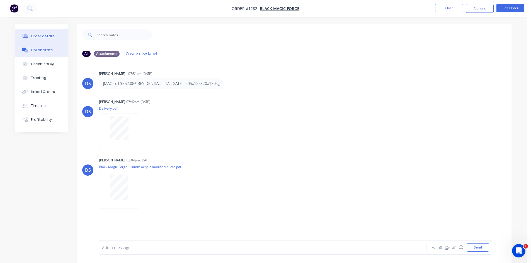
click at [37, 38] on div "Order details" at bounding box center [43, 36] width 24 height 5
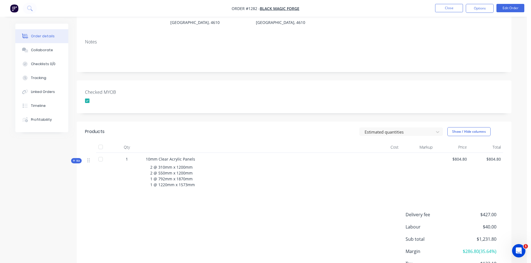
scroll to position [84, 0]
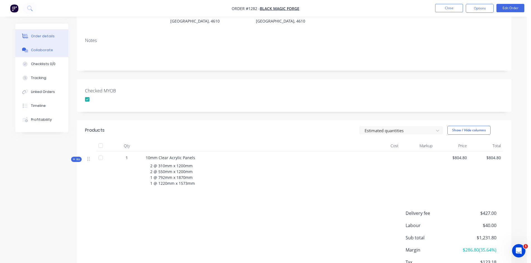
click at [41, 48] on div "Collaborate" at bounding box center [42, 50] width 22 height 5
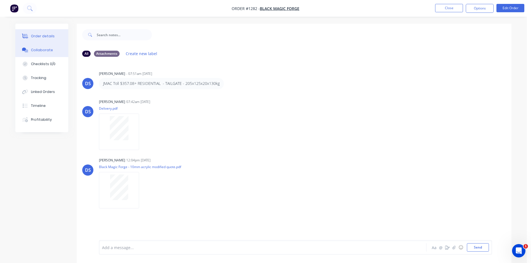
click at [42, 37] on div "Order details" at bounding box center [43, 36] width 24 height 5
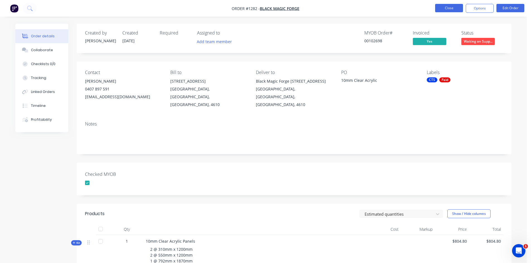
click at [447, 8] on button "Close" at bounding box center [449, 8] width 28 height 8
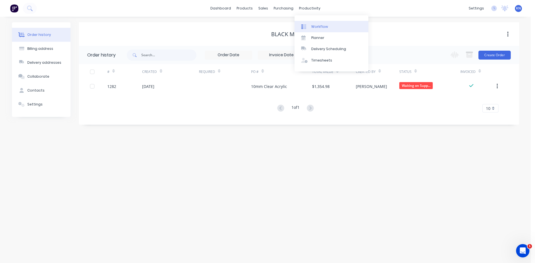
click at [320, 26] on div "Workflow" at bounding box center [319, 26] width 17 height 5
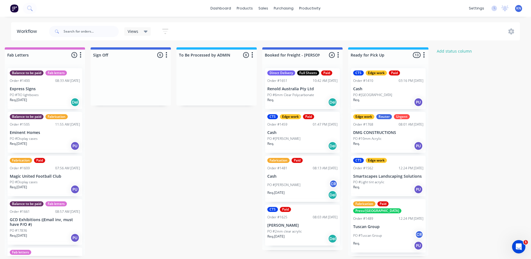
scroll to position [0, 803]
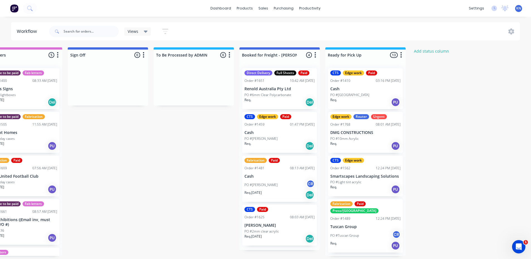
click at [364, 139] on div "PO #10mm Acrylic" at bounding box center [365, 138] width 70 height 5
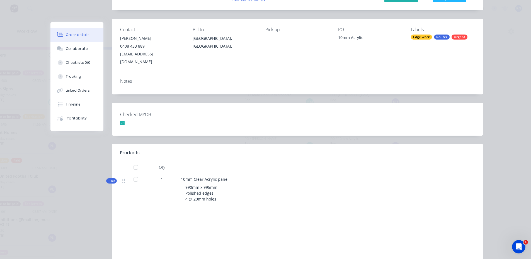
scroll to position [0, 0]
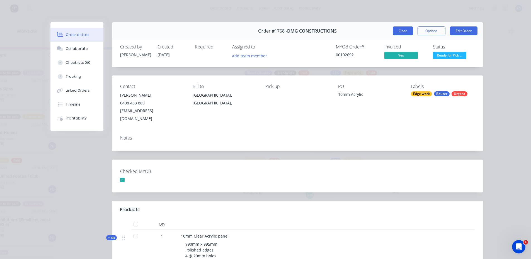
click at [401, 31] on button "Close" at bounding box center [403, 30] width 20 height 9
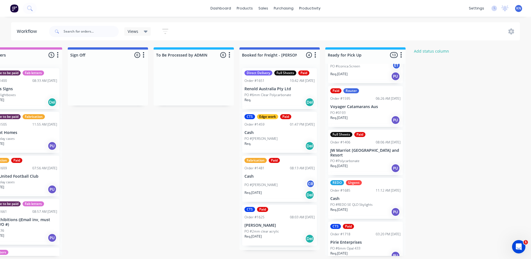
scroll to position [1, 803]
click at [404, 257] on div "Mark as Picked Up" at bounding box center [397, 259] width 56 height 11
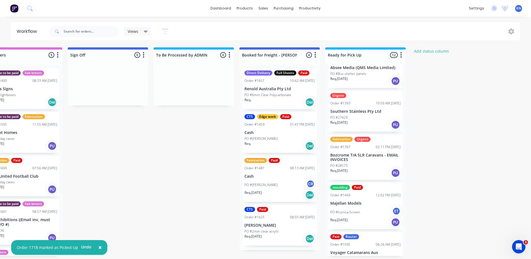
scroll to position [243, 0]
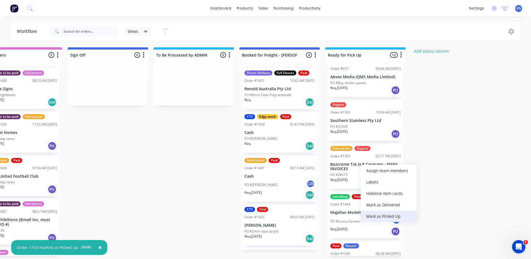
click at [387, 215] on div "Mark as Picked Up" at bounding box center [389, 216] width 56 height 11
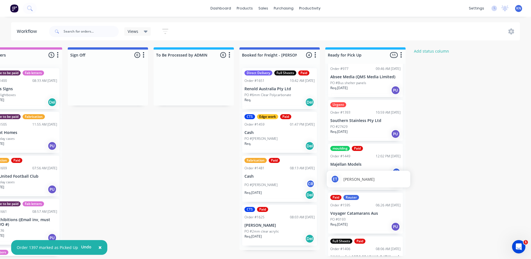
scroll to position [0, 803]
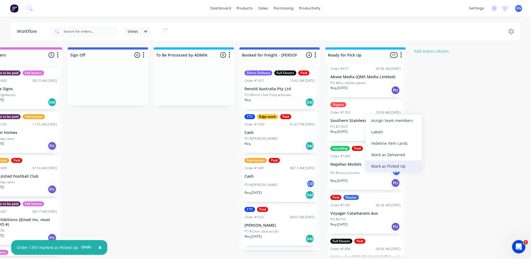
click at [401, 163] on div "Mark as Picked Up" at bounding box center [394, 166] width 56 height 11
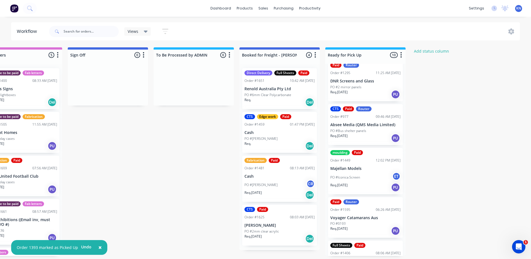
scroll to position [263, 0]
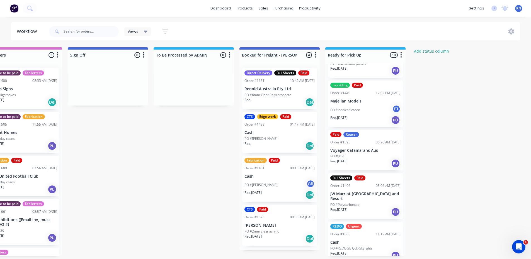
click at [300, 185] on div "Mark as Delivered" at bounding box center [302, 183] width 56 height 11
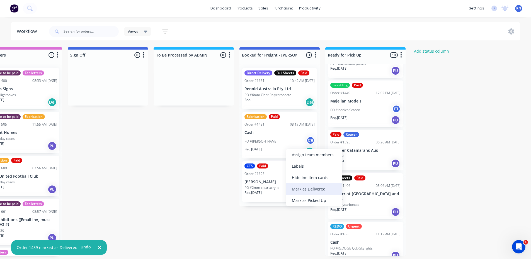
click at [303, 190] on div "Mark as Delivered" at bounding box center [314, 188] width 56 height 11
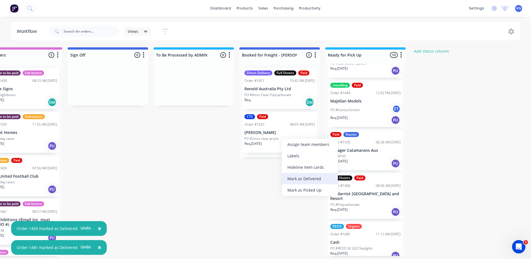
click at [304, 177] on div "Mark as Delivered" at bounding box center [310, 178] width 56 height 11
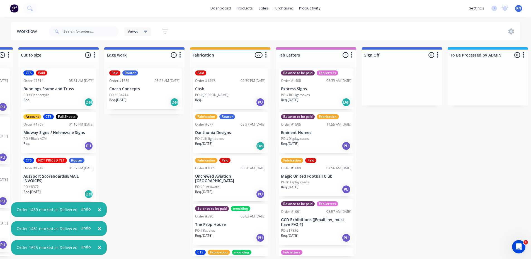
scroll to position [1, 502]
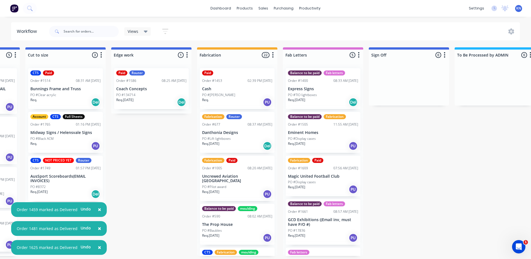
click at [140, 162] on div "Submitted 0 Status colour #273444 hex #273444 Save Cancel Summaries Total order…" at bounding box center [161, 151] width 1334 height 209
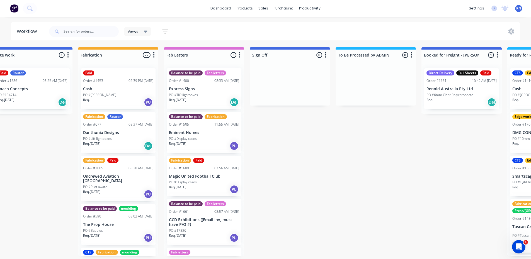
scroll to position [1, 803]
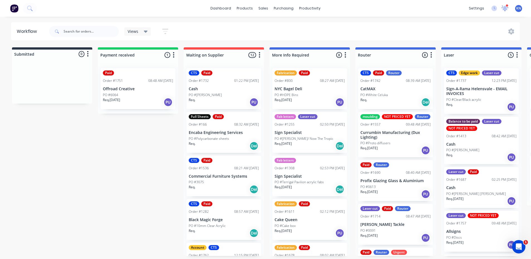
click at [504, 9] on icon at bounding box center [504, 7] width 5 height 5
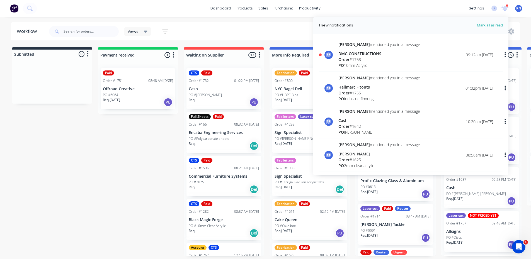
click at [355, 59] on div "Order # 1768" at bounding box center [379, 60] width 82 height 6
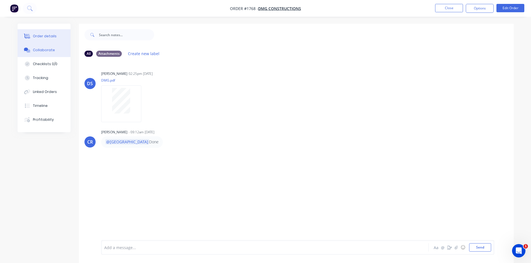
click at [42, 36] on div "Order details" at bounding box center [45, 36] width 24 height 5
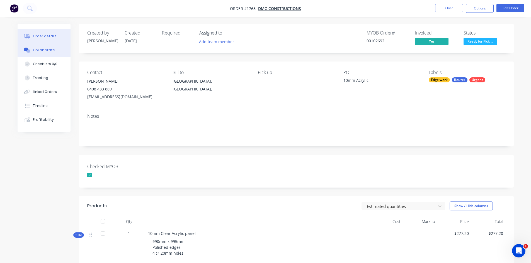
click at [33, 50] on div "Collaborate" at bounding box center [44, 50] width 22 height 5
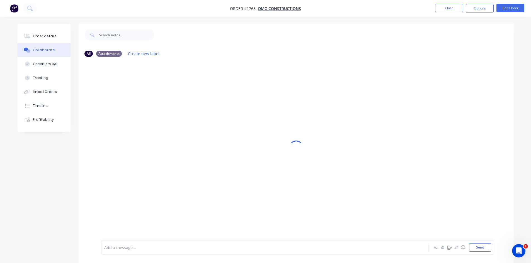
click at [122, 250] on div at bounding box center [250, 248] width 290 height 6
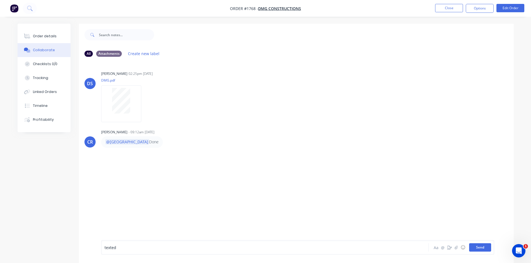
click at [484, 248] on button "Send" at bounding box center [480, 248] width 22 height 8
drag, startPoint x: 40, startPoint y: 37, endPoint x: 45, endPoint y: 34, distance: 5.3
click at [41, 37] on div "Order details" at bounding box center [45, 36] width 24 height 5
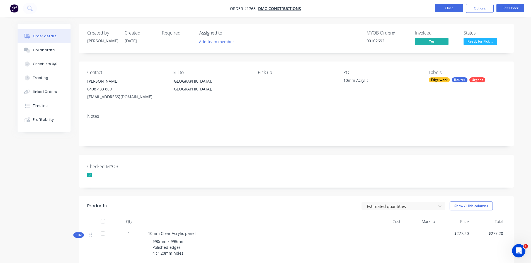
click at [453, 6] on button "Close" at bounding box center [449, 8] width 28 height 8
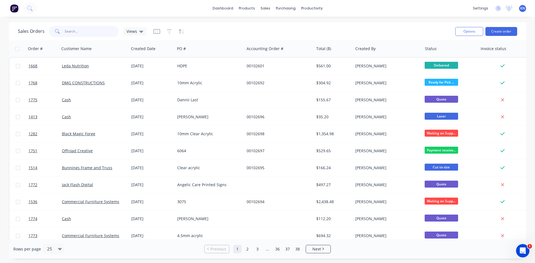
click at [91, 31] on input "text" at bounding box center [92, 31] width 54 height 11
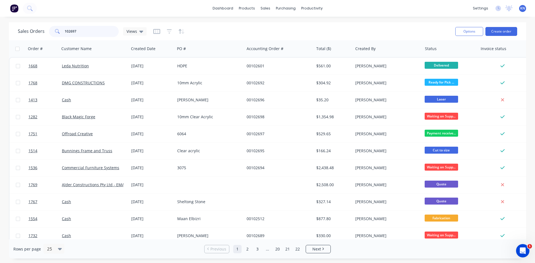
type input "102697"
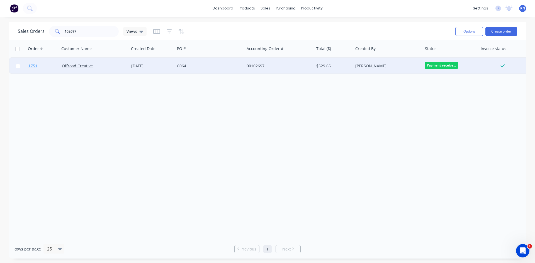
click at [31, 66] on span "1751" at bounding box center [32, 66] width 9 height 6
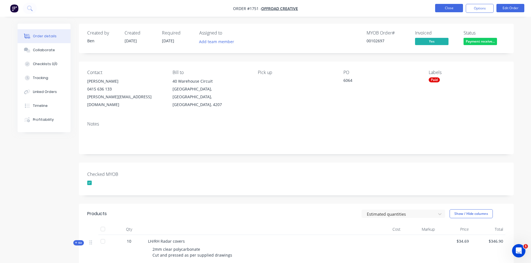
click at [450, 9] on button "Close" at bounding box center [449, 8] width 28 height 8
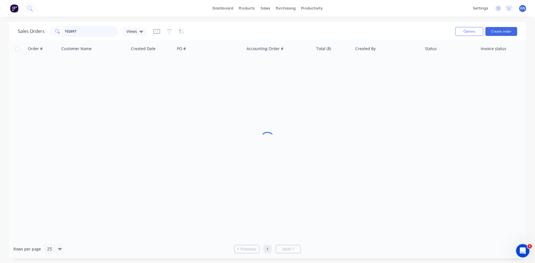
click at [90, 37] on input "102697" at bounding box center [92, 31] width 54 height 11
type input "1"
type input "black"
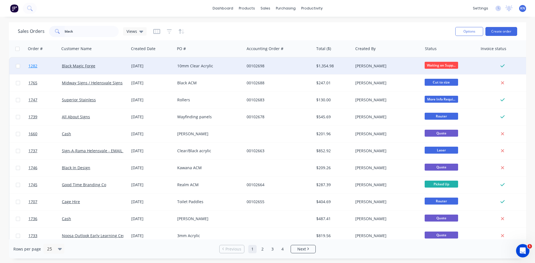
click at [34, 65] on span "1282" at bounding box center [32, 66] width 9 height 6
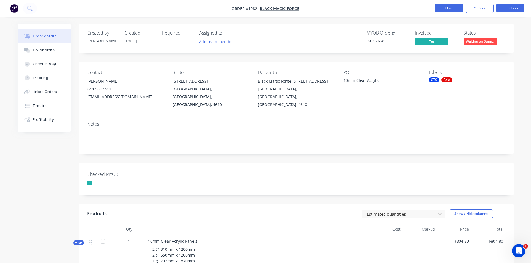
click at [452, 9] on button "Close" at bounding box center [449, 8] width 28 height 8
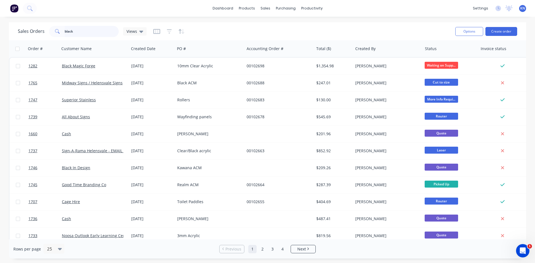
click at [98, 31] on input "black" at bounding box center [92, 31] width 54 height 11
type input "b"
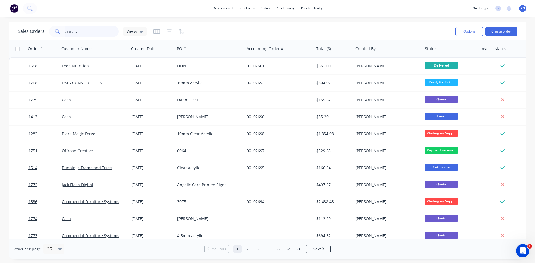
click at [83, 31] on input "text" at bounding box center [92, 31] width 54 height 11
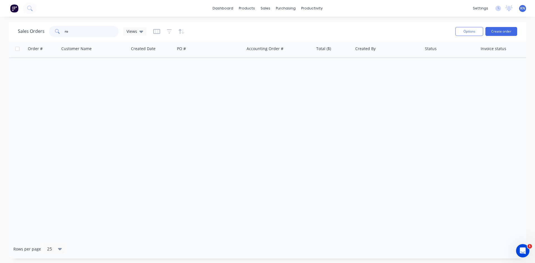
type input "r"
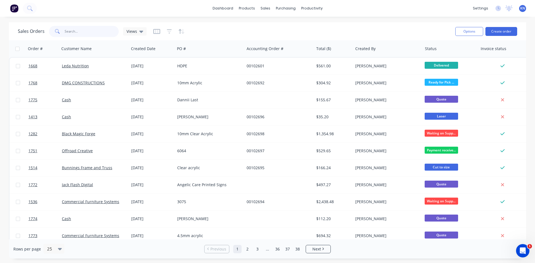
click at [76, 27] on input "text" at bounding box center [92, 31] width 54 height 11
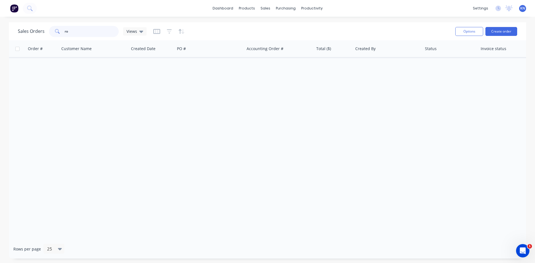
type input "r"
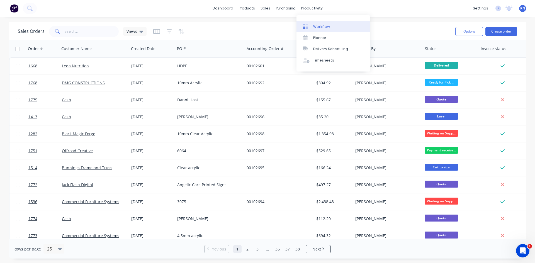
click at [319, 27] on div "Workflow" at bounding box center [321, 26] width 17 height 5
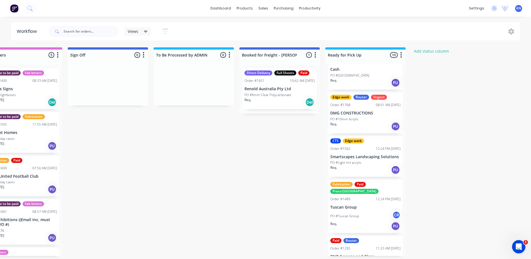
scroll to position [28, 0]
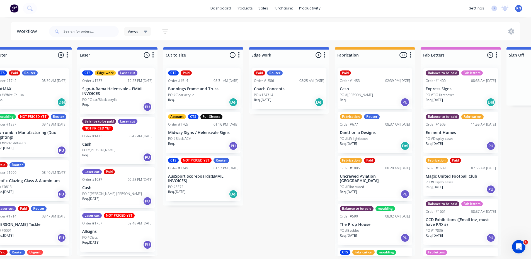
scroll to position [0, 346]
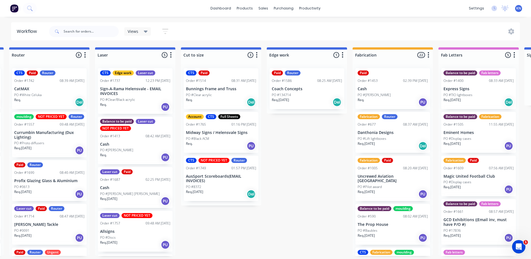
click at [137, 144] on p "Cash" at bounding box center [135, 144] width 70 height 5
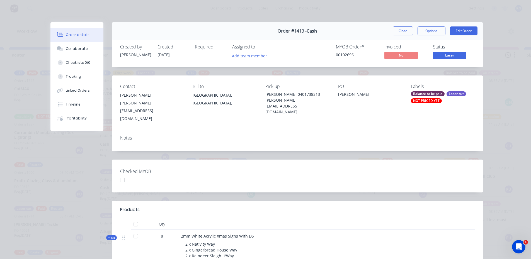
drag, startPoint x: 415, startPoint y: 93, endPoint x: 373, endPoint y: 144, distance: 66.6
click at [372, 145] on div "Order #1413 - Cash Close Options Edit Order Created by [PERSON_NAME] Created [D…" at bounding box center [266, 196] width 433 height 348
click at [431, 92] on div "Balance to be paid" at bounding box center [428, 93] width 34 height 5
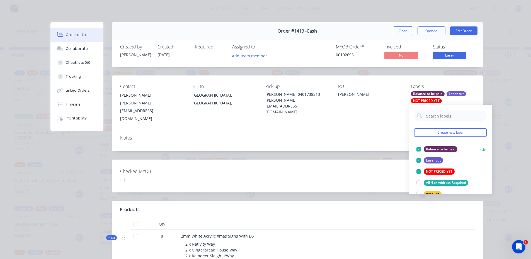
click at [420, 148] on div at bounding box center [418, 149] width 11 height 11
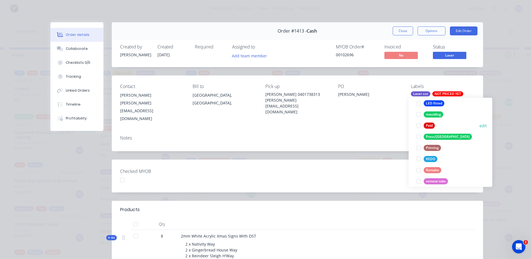
click at [417, 124] on div at bounding box center [418, 125] width 11 height 11
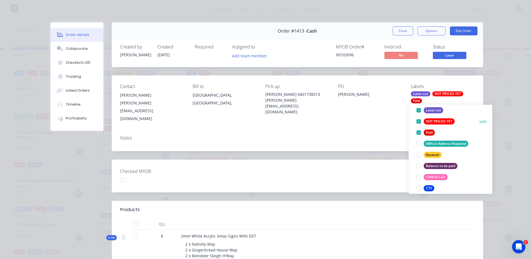
click at [419, 120] on div at bounding box center [418, 121] width 11 height 11
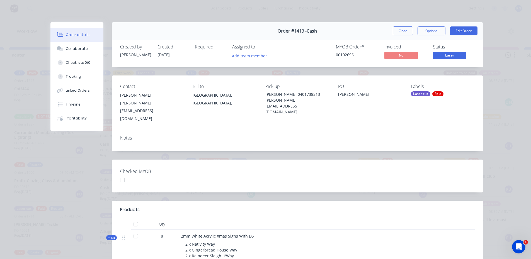
click at [354, 162] on div "Checked MYOB" at bounding box center [297, 176] width 371 height 33
click at [465, 30] on button "Edit Order" at bounding box center [464, 30] width 28 height 9
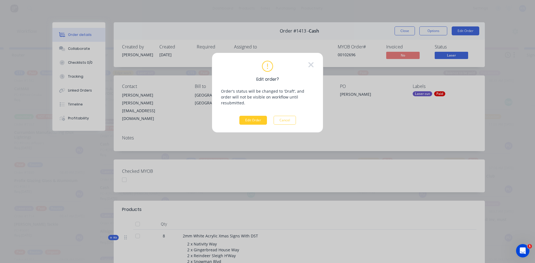
click at [255, 116] on button "Edit Order" at bounding box center [253, 120] width 28 height 9
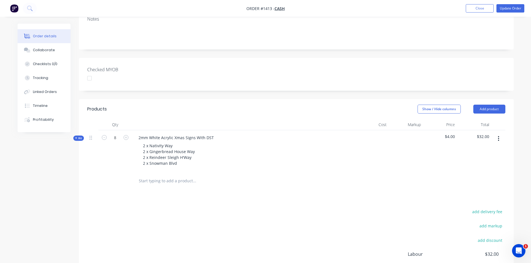
scroll to position [105, 0]
click at [76, 138] on icon "button" at bounding box center [76, 139] width 2 height 2
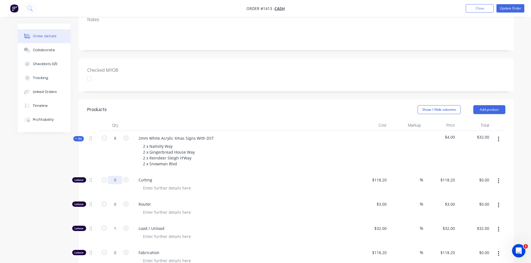
click at [118, 176] on input "0" at bounding box center [115, 180] width 14 height 8
type input "1"
type input "$118.20"
click at [383, 176] on input "118.2" at bounding box center [382, 180] width 13 height 8
type input "$90.00"
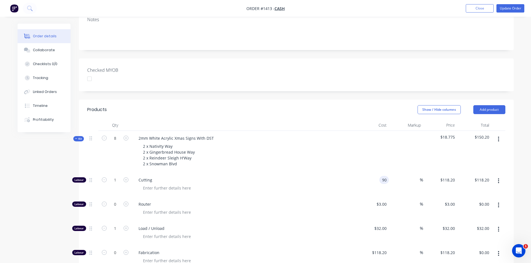
type input "$90.00"
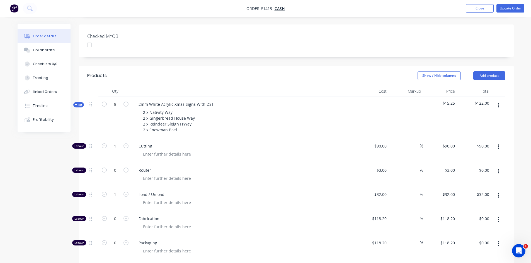
scroll to position [189, 0]
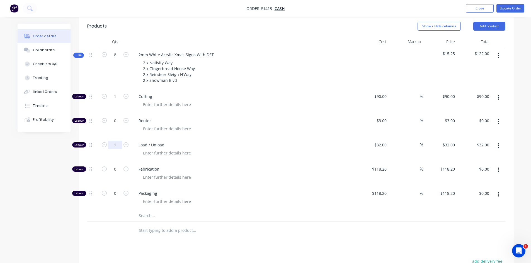
click at [116, 141] on input "1" at bounding box center [115, 145] width 14 height 8
type input "0"
type input "$0.00"
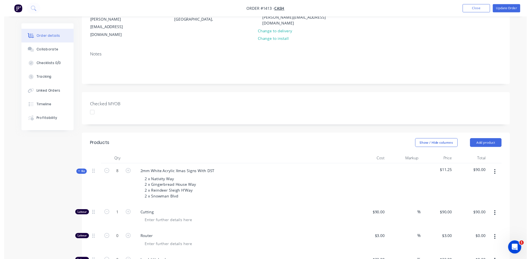
scroll to position [0, 0]
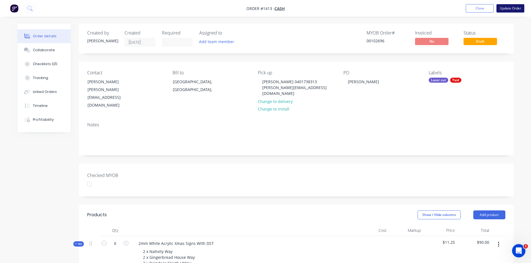
click at [512, 7] on button "Update Order" at bounding box center [510, 8] width 28 height 8
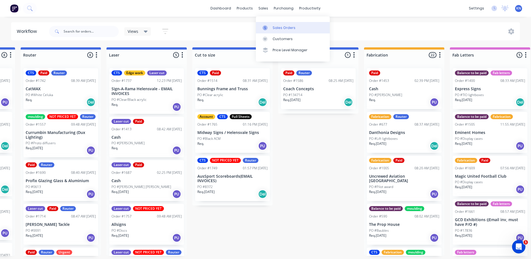
click at [271, 27] on link "Sales Orders" at bounding box center [293, 27] width 74 height 11
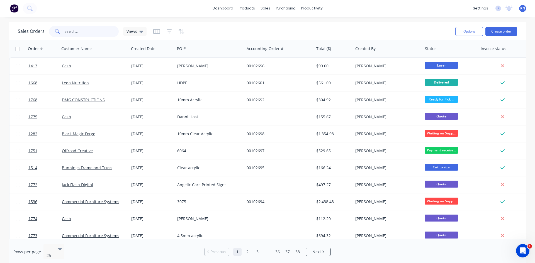
click at [71, 27] on input "text" at bounding box center [92, 31] width 54 height 11
type input "peter"
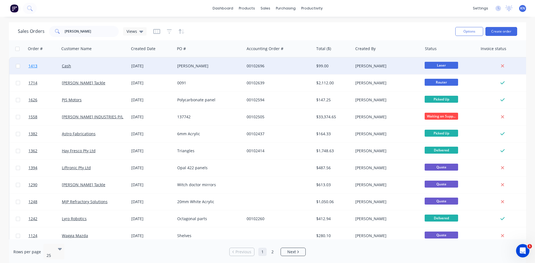
click at [42, 66] on link "1413" at bounding box center [44, 66] width 33 height 17
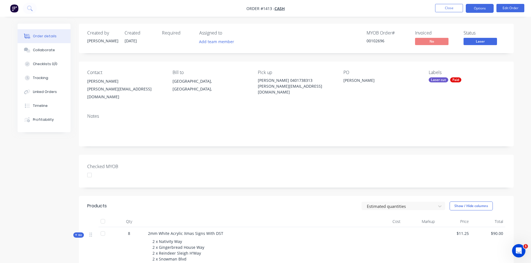
click at [481, 8] on button "Options" at bounding box center [480, 8] width 28 height 9
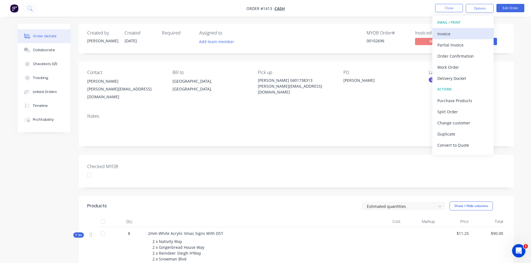
click at [442, 35] on div "Invoice" at bounding box center [462, 34] width 51 height 8
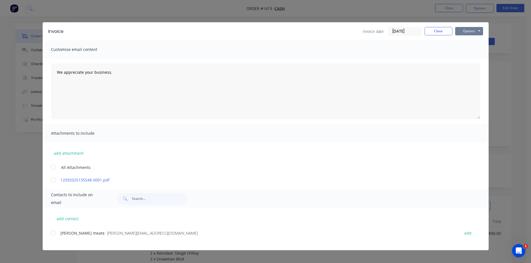
click at [468, 28] on button "Options" at bounding box center [469, 31] width 28 height 8
click at [470, 50] on button "Print" at bounding box center [473, 50] width 36 height 9
click at [437, 31] on button "Close" at bounding box center [439, 31] width 28 height 8
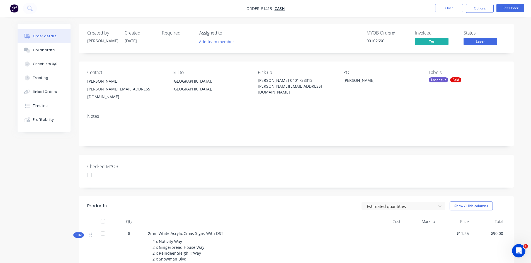
click at [91, 170] on div at bounding box center [89, 175] width 11 height 11
click at [488, 8] on button "Options" at bounding box center [480, 8] width 28 height 9
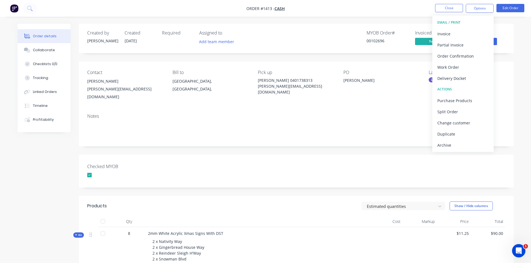
click at [351, 143] on div "Created by Darren Created 03/10/25 Required Assigned to Add team member MYOB Or…" at bounding box center [296, 191] width 435 height 335
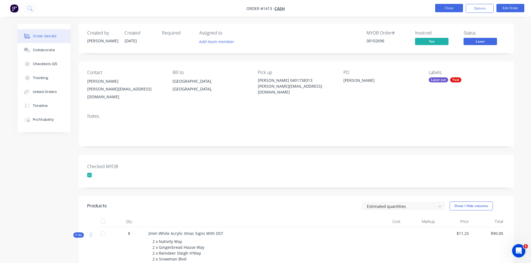
click at [454, 6] on button "Close" at bounding box center [449, 8] width 28 height 8
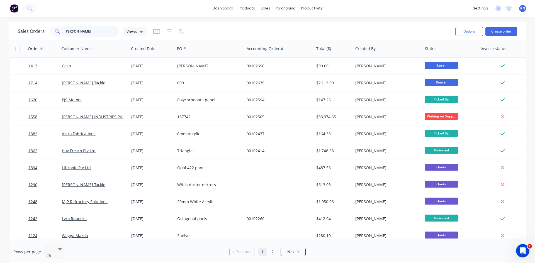
click at [97, 30] on input "peter" at bounding box center [92, 31] width 54 height 11
type input "p"
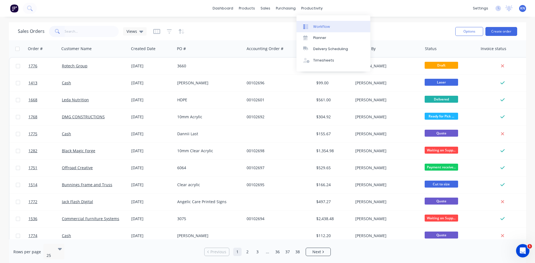
click at [320, 26] on div "Workflow" at bounding box center [321, 26] width 17 height 5
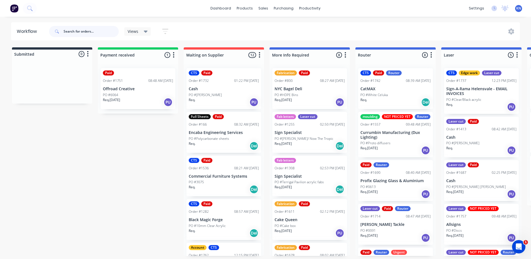
click at [98, 29] on input "text" at bounding box center [91, 31] width 55 height 11
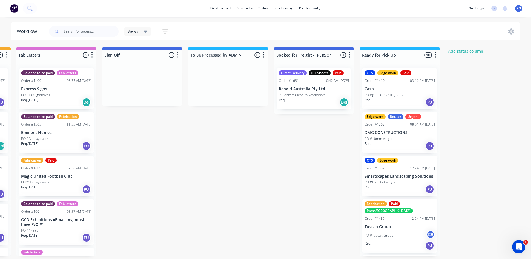
scroll to position [0, 803]
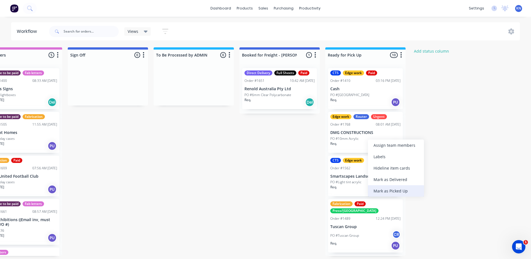
click at [396, 190] on div "Mark as Picked Up" at bounding box center [396, 190] width 56 height 11
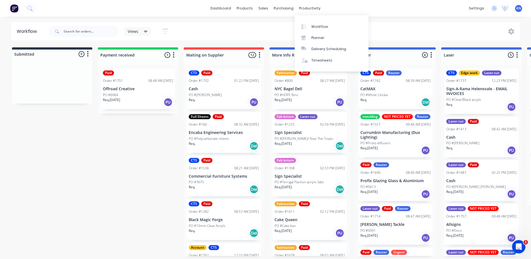
drag, startPoint x: 319, startPoint y: 26, endPoint x: 427, endPoint y: 4, distance: 110.5
click at [319, 26] on div "Workflow" at bounding box center [319, 26] width 17 height 5
click at [407, 28] on div "Views Save new view None (Default) edit Ready for Pick Up edit Show/Hide status…" at bounding box center [284, 31] width 472 height 17
click at [279, 29] on div "Views Save new view None (Default) edit Ready for Pick Up edit Show/Hide status…" at bounding box center [284, 31] width 472 height 17
click at [94, 31] on input "text" at bounding box center [91, 31] width 55 height 11
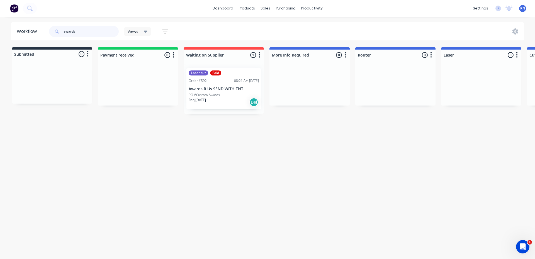
type input "awards"
click at [210, 87] on p "Awards R Us SEND WITH TNT" at bounding box center [224, 89] width 70 height 5
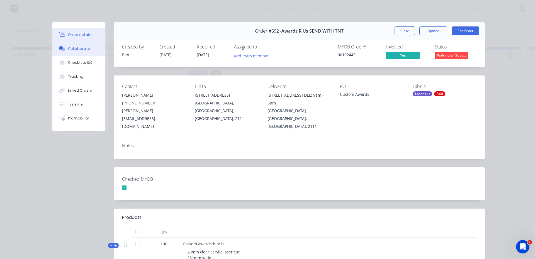
click at [85, 49] on div "Collaborate" at bounding box center [79, 48] width 22 height 5
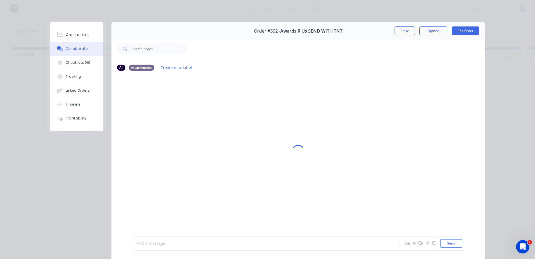
click at [162, 245] on div at bounding box center [259, 244] width 244 height 6
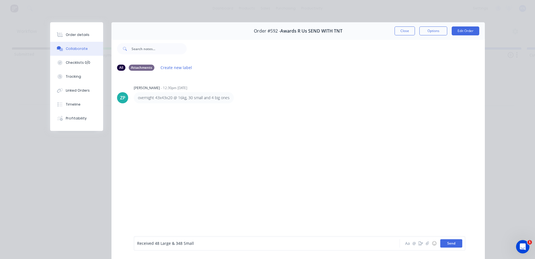
click at [453, 242] on button "Send" at bounding box center [451, 243] width 22 height 8
drag, startPoint x: 72, startPoint y: 34, endPoint x: 270, endPoint y: 23, distance: 197.9
click at [72, 34] on div "Order details" at bounding box center [78, 34] width 24 height 5
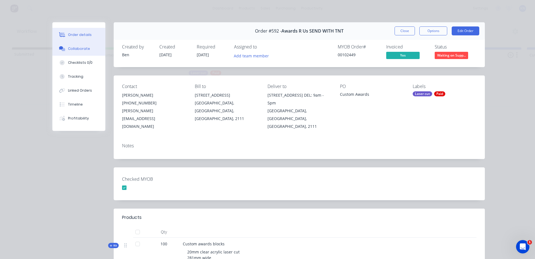
click at [77, 49] on div "Collaborate" at bounding box center [79, 48] width 22 height 5
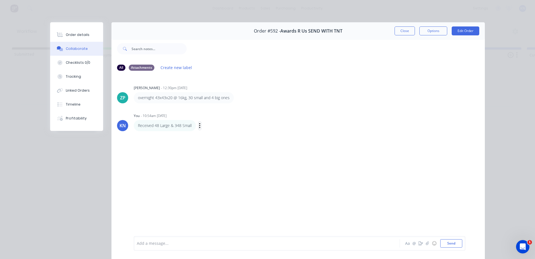
click at [199, 126] on icon "button" at bounding box center [199, 125] width 1 height 5
click at [215, 135] on button "Edit" at bounding box center [220, 135] width 35 height 9
click at [453, 244] on button "Send" at bounding box center [451, 243] width 22 height 8
click at [81, 33] on div "Order details" at bounding box center [78, 34] width 24 height 5
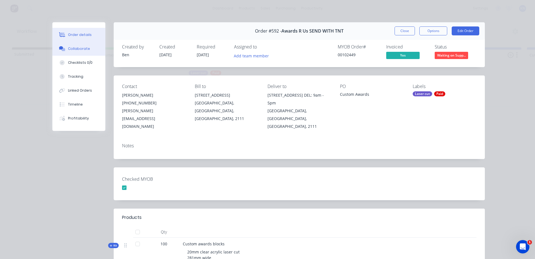
click at [74, 51] on button "Collaborate" at bounding box center [78, 49] width 53 height 14
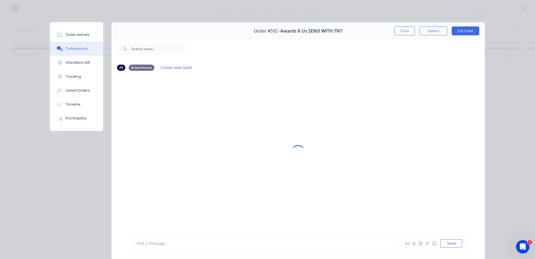
click at [160, 243] on div at bounding box center [259, 244] width 244 height 6
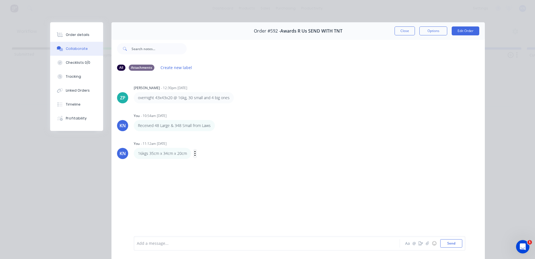
click at [195, 154] on icon "button" at bounding box center [195, 153] width 1 height 5
click at [205, 164] on button "Edit" at bounding box center [215, 163] width 35 height 9
click at [449, 244] on button "Send" at bounding box center [451, 243] width 22 height 8
click at [73, 103] on div "Timeline" at bounding box center [73, 104] width 15 height 5
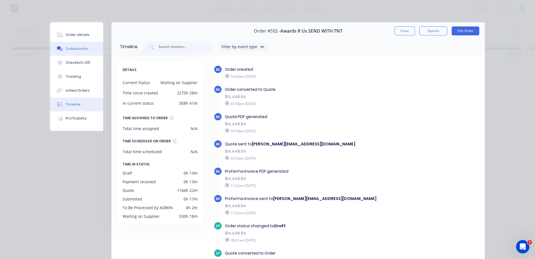
click at [74, 48] on div "Collaborate" at bounding box center [77, 48] width 22 height 5
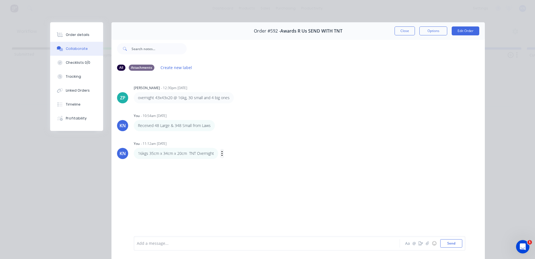
click at [222, 154] on icon "button" at bounding box center [222, 153] width 1 height 5
click at [228, 164] on button "Edit" at bounding box center [242, 163] width 35 height 9
click at [448, 242] on button "Send" at bounding box center [451, 243] width 22 height 8
click at [147, 246] on div at bounding box center [259, 244] width 244 height 6
click at [401, 28] on button "Close" at bounding box center [405, 30] width 20 height 9
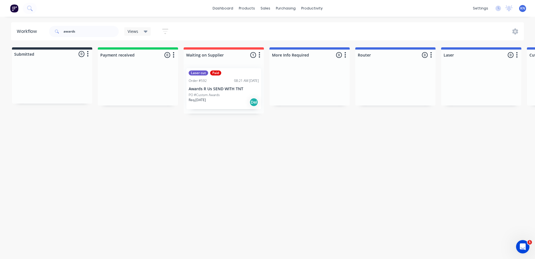
click at [212, 92] on div "Laser cut Paid Order #592 08:21 AM 11/09/25 Awards R Us SEND WITH TNT PO #Custo…" at bounding box center [223, 88] width 75 height 41
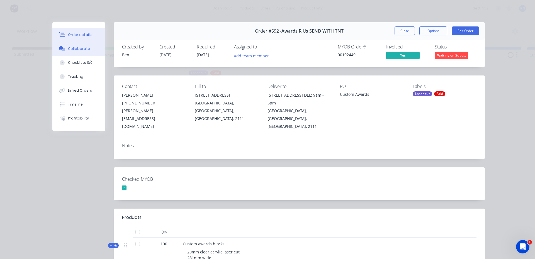
click at [80, 50] on div "Collaborate" at bounding box center [79, 48] width 22 height 5
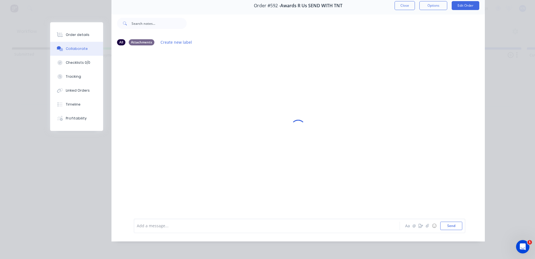
scroll to position [30, 0]
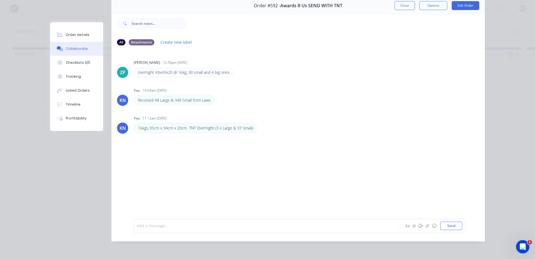
click at [199, 226] on div at bounding box center [259, 226] width 244 height 6
click at [142, 225] on div at bounding box center [259, 226] width 244 height 6
click at [159, 227] on div at bounding box center [259, 226] width 244 height 6
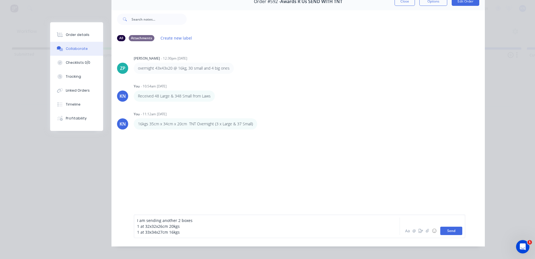
click at [453, 234] on button "Send" at bounding box center [451, 231] width 22 height 8
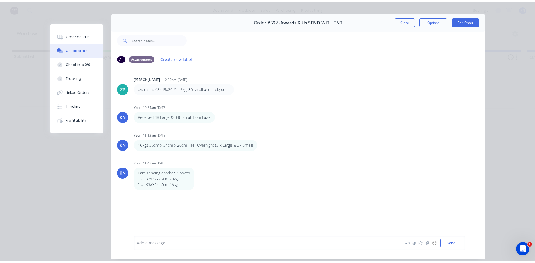
scroll to position [0, 0]
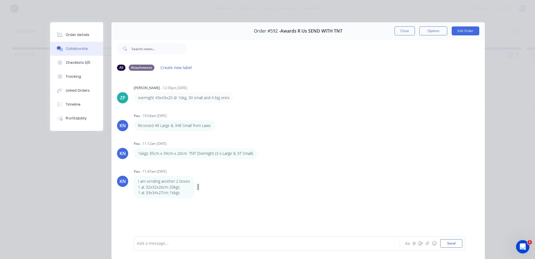
click at [197, 188] on icon "button" at bounding box center [198, 187] width 2 height 6
click at [214, 195] on button "Edit" at bounding box center [218, 197] width 35 height 9
click at [191, 248] on div "1 at 33x34x27cm 16kgs" at bounding box center [259, 245] width 244 height 6
click at [452, 244] on button "Send" at bounding box center [451, 243] width 22 height 8
drag, startPoint x: 402, startPoint y: 30, endPoint x: 341, endPoint y: 74, distance: 75.4
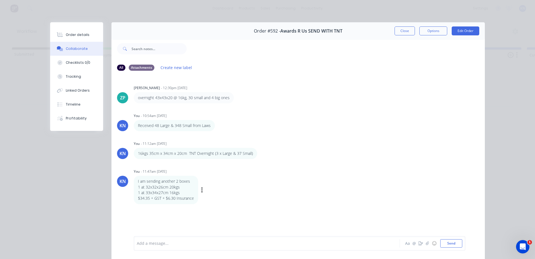
click at [402, 30] on button "Close" at bounding box center [405, 30] width 20 height 9
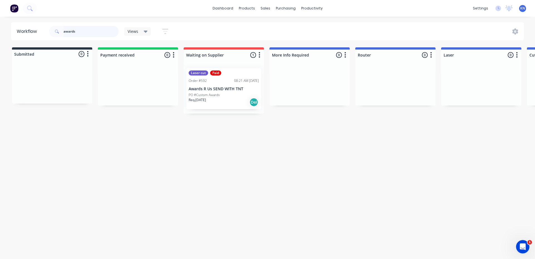
click at [86, 32] on input "awards" at bounding box center [91, 31] width 55 height 11
type input "a"
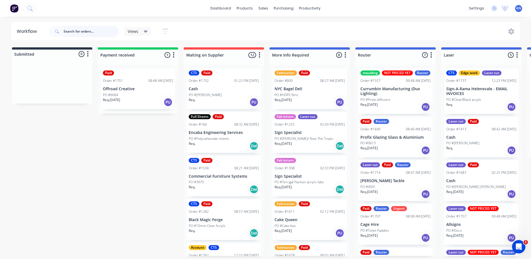
click at [91, 30] on input "text" at bounding box center [91, 31] width 55 height 11
type input "awards"
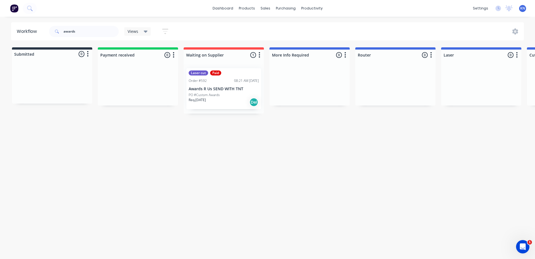
click at [225, 97] on div "PO #Custom Awards" at bounding box center [224, 95] width 70 height 5
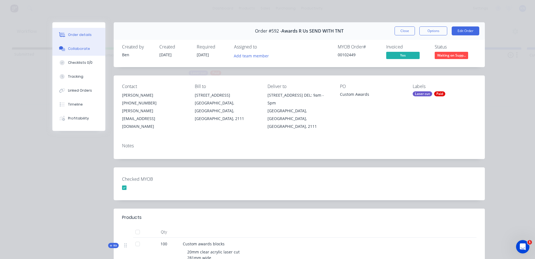
click at [70, 49] on div "Collaborate" at bounding box center [79, 48] width 22 height 5
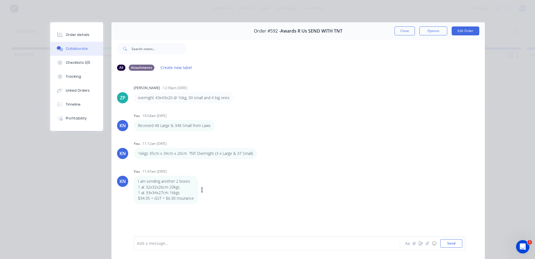
click at [188, 181] on p "I am sending another 2 boxes" at bounding box center [166, 182] width 56 height 6
click at [188, 182] on p "I am sending another 2 boxes" at bounding box center [166, 182] width 56 height 6
click at [201, 191] on icon "button" at bounding box center [202, 190] width 2 height 6
click at [209, 200] on button "Edit" at bounding box center [222, 200] width 35 height 9
click at [207, 244] on div "$34.35 + GST + $6.30 Insurance" at bounding box center [259, 245] width 244 height 6
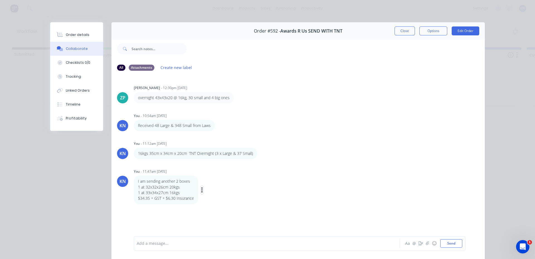
click at [202, 188] on icon "button" at bounding box center [202, 190] width 1 height 5
click at [211, 200] on button "Edit" at bounding box center [222, 200] width 35 height 9
click at [188, 182] on p "I am sending another 2 boxes" at bounding box center [166, 182] width 56 height 6
click at [188, 181] on p "I am sending another 2 boxes" at bounding box center [166, 182] width 56 height 6
click at [197, 225] on div "I am sending another 2 boxes" at bounding box center [259, 227] width 244 height 6
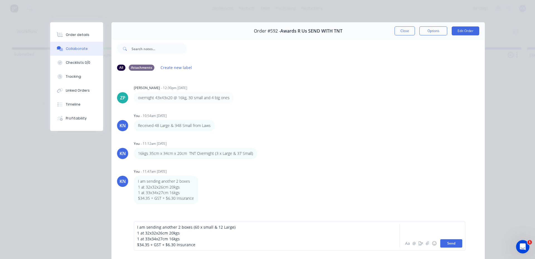
click at [450, 242] on button "Send" at bounding box center [451, 243] width 22 height 8
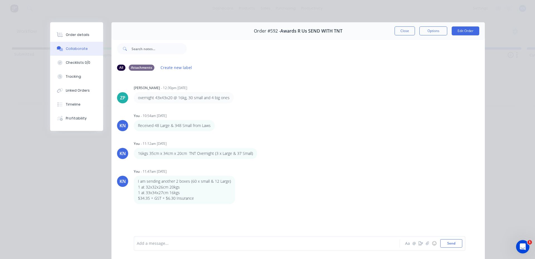
click at [400, 30] on button "Close" at bounding box center [405, 30] width 20 height 9
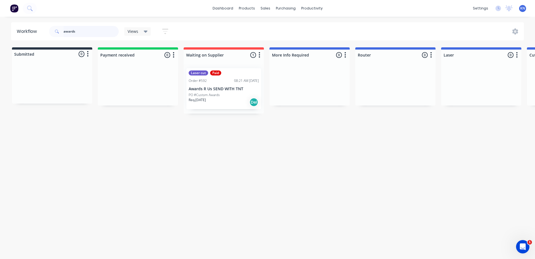
click at [88, 34] on input "awards" at bounding box center [91, 31] width 55 height 11
type input "a"
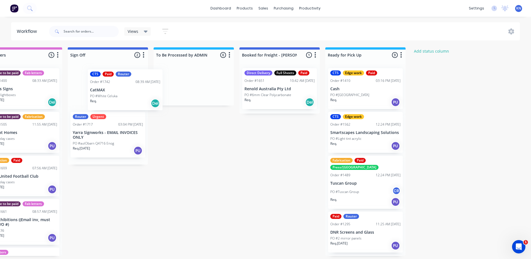
scroll to position [0, 801]
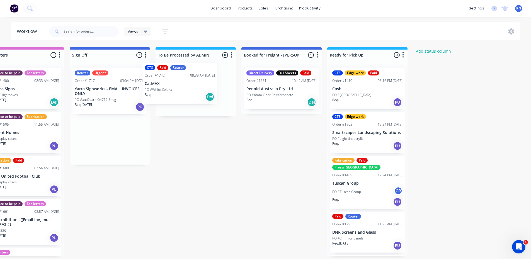
drag, startPoint x: 94, startPoint y: 88, endPoint x: 174, endPoint y: 81, distance: 79.4
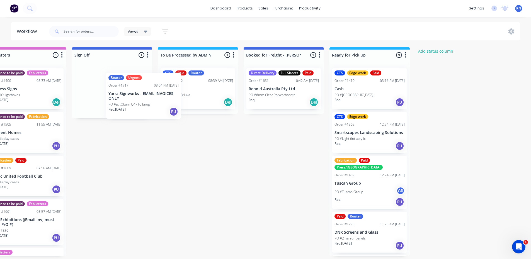
scroll to position [0, 798]
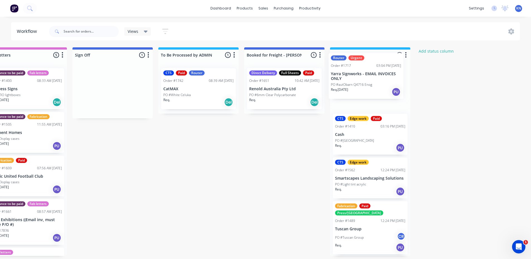
drag, startPoint x: 90, startPoint y: 90, endPoint x: 349, endPoint y: 75, distance: 259.1
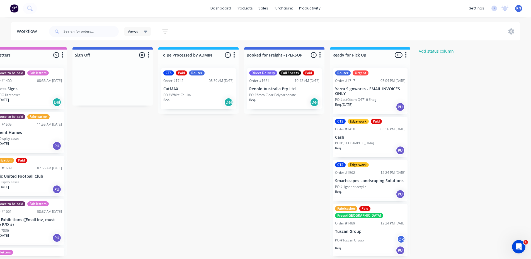
click at [358, 91] on p "Yarra Signworks - EMAIL INVOICES ONLY" at bounding box center [370, 91] width 70 height 9
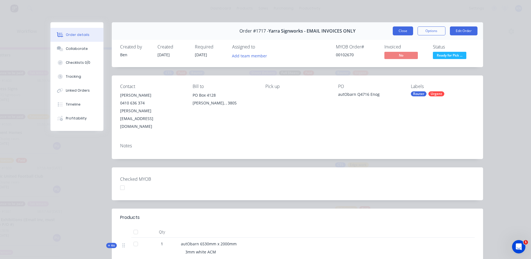
click at [400, 30] on button "Close" at bounding box center [403, 30] width 20 height 9
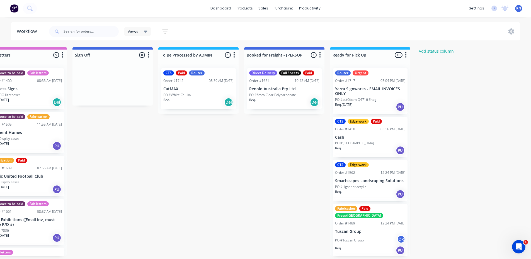
click at [365, 94] on p "Yarra Signworks - EMAIL INVOICES ONLY" at bounding box center [370, 91] width 70 height 9
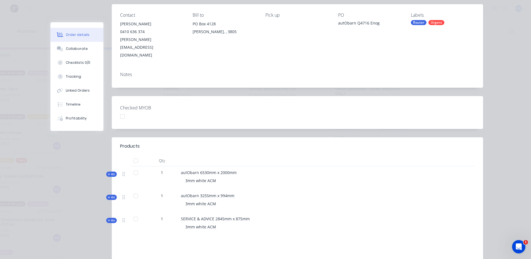
scroll to position [0, 0]
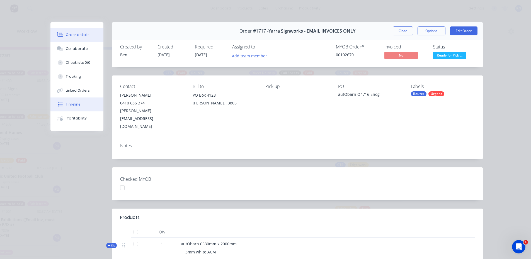
click at [73, 105] on div "Timeline" at bounding box center [73, 104] width 15 height 5
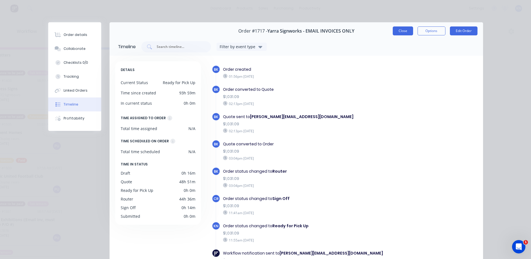
click at [400, 33] on button "Close" at bounding box center [403, 30] width 20 height 9
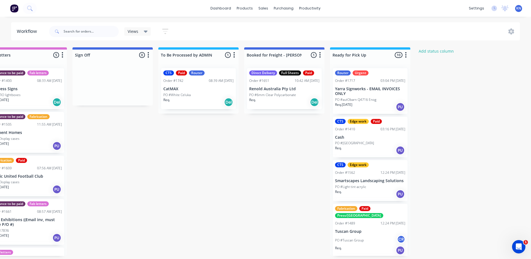
click at [365, 92] on p "Yarra Signworks - EMAIL INVOICES ONLY" at bounding box center [370, 91] width 70 height 9
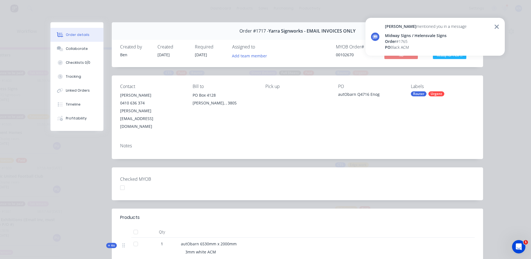
click at [395, 146] on div "Order #1717 - Yarra Signworks - EMAIL INVOICES ONLY Close Options Edit Order Cr…" at bounding box center [266, 214] width 433 height 384
click at [497, 26] on icon at bounding box center [496, 27] width 4 height 4
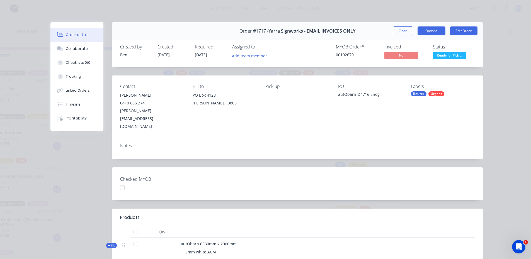
click at [430, 30] on button "Options" at bounding box center [432, 30] width 28 height 9
click at [402, 28] on button "Close" at bounding box center [403, 30] width 20 height 9
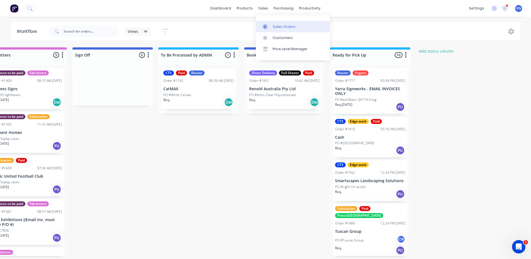
click at [273, 27] on div "Sales Orders" at bounding box center [284, 26] width 23 height 5
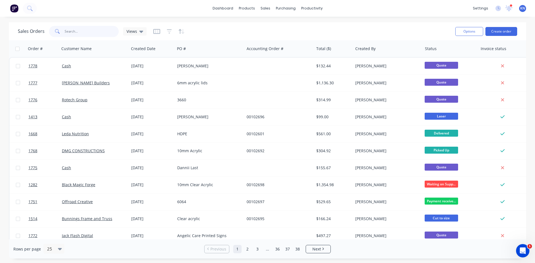
click at [84, 30] on input "text" at bounding box center [92, 31] width 54 height 11
type input "1717"
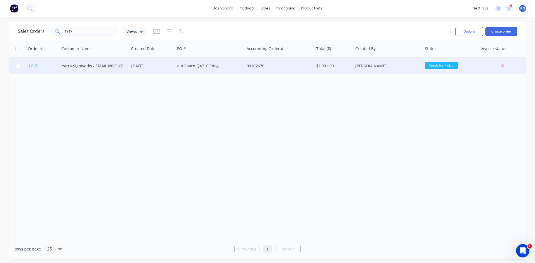
click at [31, 65] on span "1717" at bounding box center [32, 66] width 9 height 6
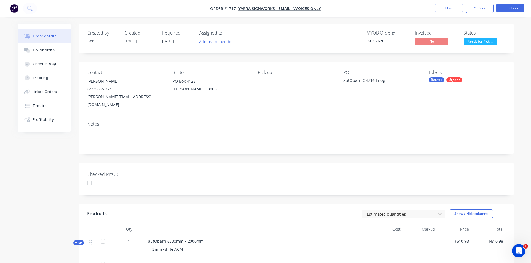
click at [89, 178] on div at bounding box center [89, 183] width 11 height 11
click at [482, 8] on button "Options" at bounding box center [480, 8] width 28 height 9
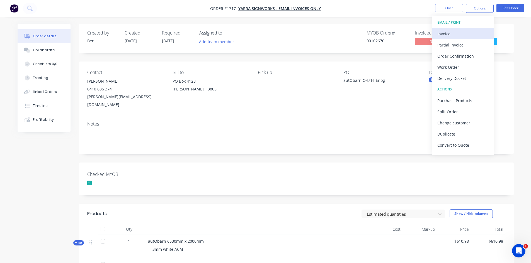
click at [455, 33] on div "Invoice" at bounding box center [462, 34] width 51 height 8
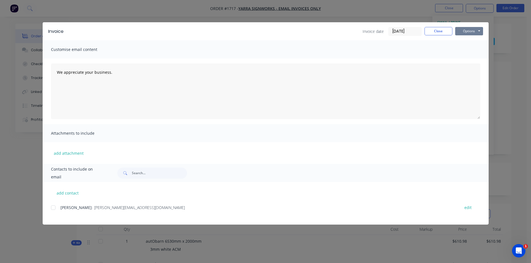
click at [472, 31] on button "Options" at bounding box center [469, 31] width 28 height 8
click at [472, 51] on button "Print" at bounding box center [473, 50] width 36 height 9
click at [441, 30] on button "Close" at bounding box center [439, 31] width 28 height 8
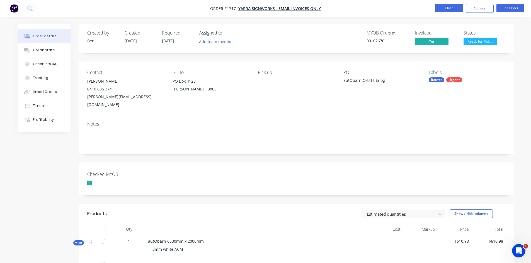
click at [455, 8] on button "Close" at bounding box center [449, 8] width 28 height 8
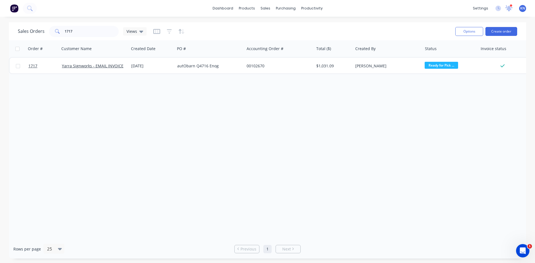
click at [510, 9] on icon at bounding box center [508, 7] width 5 height 5
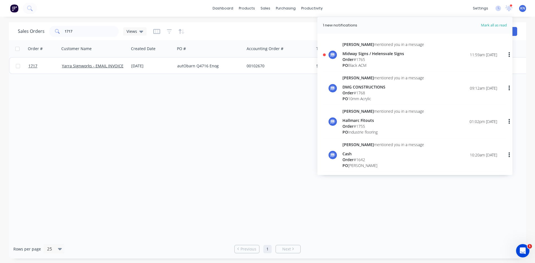
click at [363, 51] on div "Midway Signs / Helensvale Signs" at bounding box center [384, 54] width 82 height 6
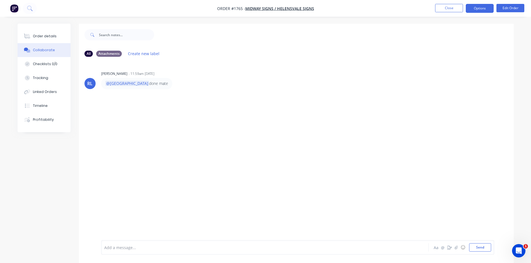
click at [478, 9] on button "Options" at bounding box center [480, 8] width 28 height 9
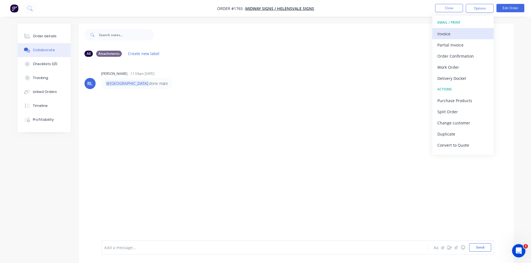
click at [455, 31] on div "Invoice" at bounding box center [462, 34] width 51 height 8
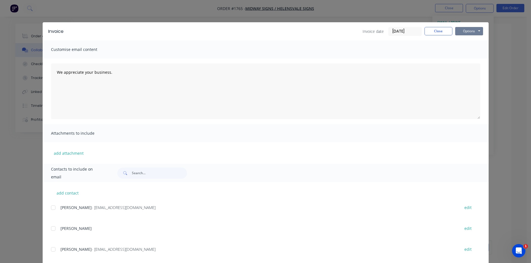
click at [469, 32] on button "Options" at bounding box center [469, 31] width 28 height 8
click at [464, 49] on button "Print" at bounding box center [473, 50] width 36 height 9
click at [434, 32] on button "Close" at bounding box center [439, 31] width 28 height 8
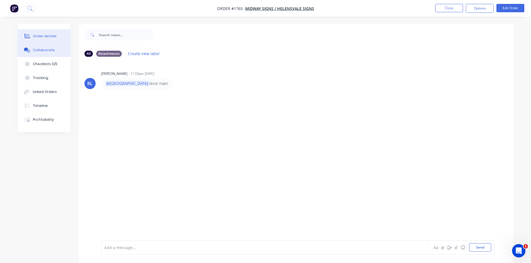
click at [45, 38] on div "Order details" at bounding box center [45, 36] width 24 height 5
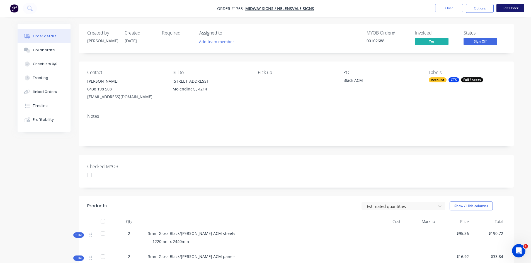
click at [509, 8] on button "Edit Order" at bounding box center [510, 8] width 28 height 8
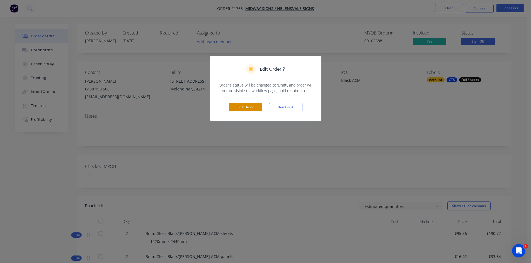
click at [249, 108] on button "Edit Order" at bounding box center [245, 107] width 33 height 8
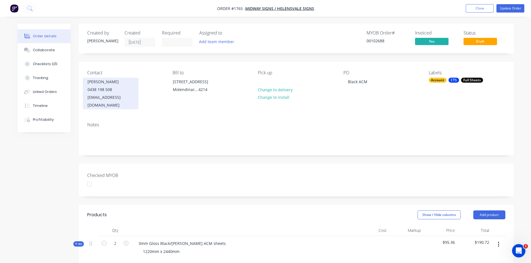
click at [108, 91] on div "0438 198 508" at bounding box center [111, 90] width 46 height 8
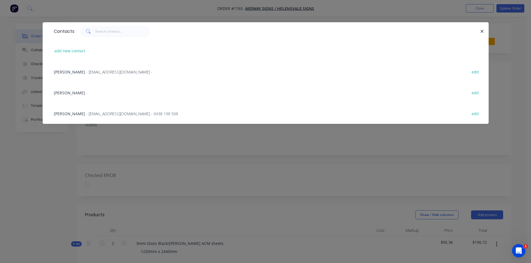
click at [114, 114] on span "- midsigns@bigpond.net.au - 0438 198 508" at bounding box center [132, 113] width 92 height 5
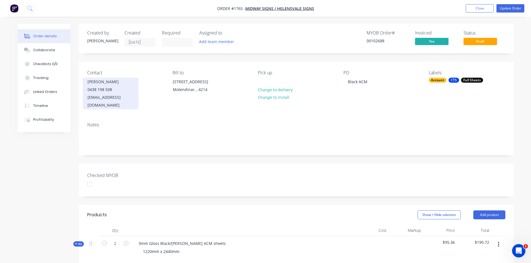
click at [106, 98] on div "midsigns@bigpond.net.au" at bounding box center [111, 102] width 46 height 16
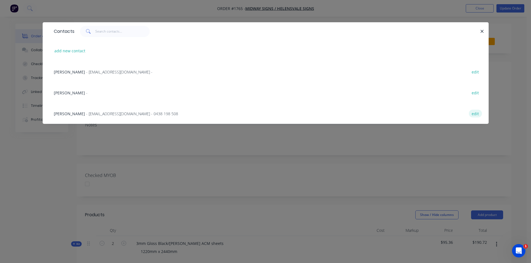
click at [476, 112] on button "edit" at bounding box center [475, 114] width 13 height 8
select select "AU"
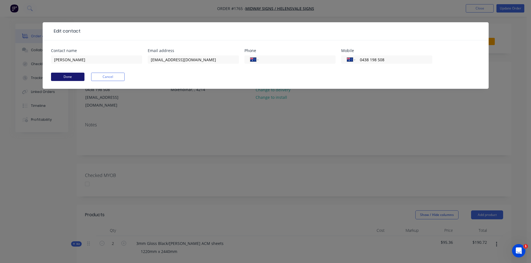
click at [77, 77] on button "Done" at bounding box center [67, 77] width 33 height 8
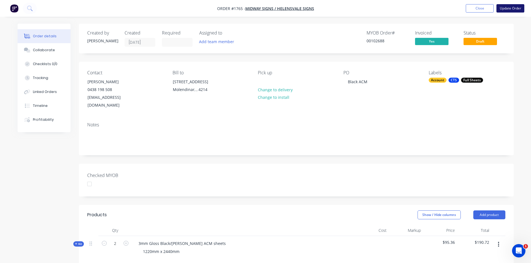
click at [514, 6] on button "Update Order" at bounding box center [510, 8] width 28 height 8
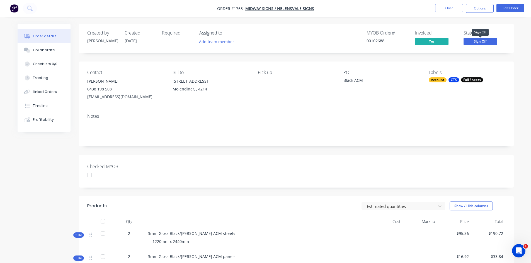
click at [482, 40] on span "Sign Off" at bounding box center [480, 41] width 33 height 7
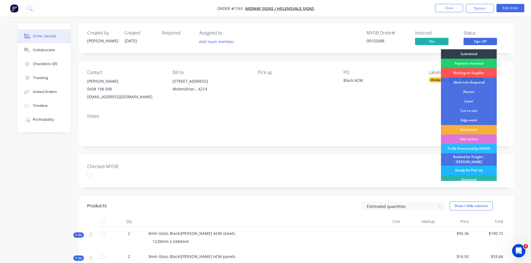
click at [469, 167] on div "Ready for Pick Up" at bounding box center [469, 170] width 56 height 9
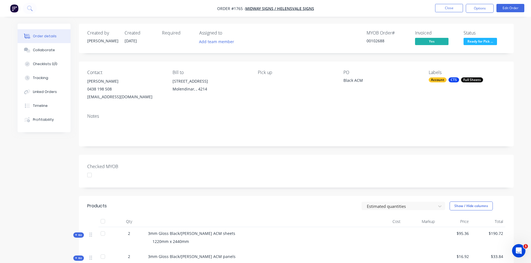
click at [88, 177] on div at bounding box center [89, 175] width 11 height 11
click at [448, 8] on button "Close" at bounding box center [449, 8] width 28 height 8
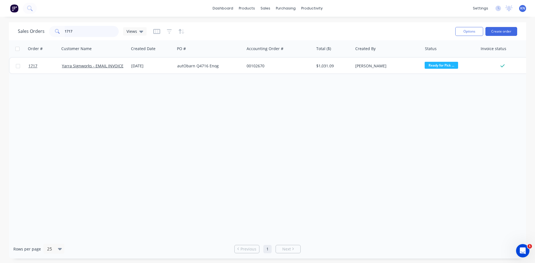
click at [96, 31] on input "1717" at bounding box center [92, 31] width 54 height 11
type input "1"
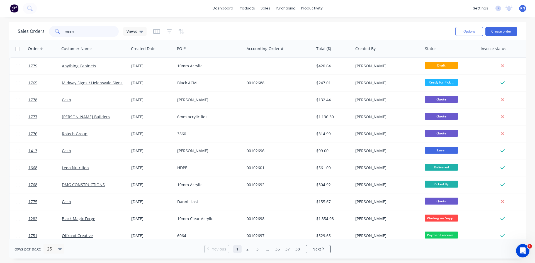
type input "maan"
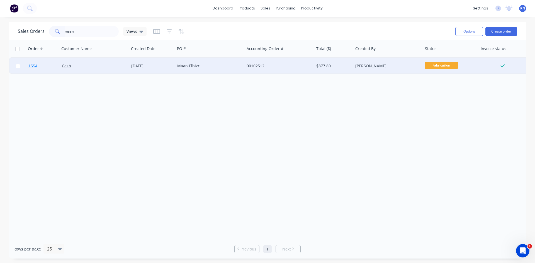
click at [39, 66] on link "1554" at bounding box center [44, 66] width 33 height 17
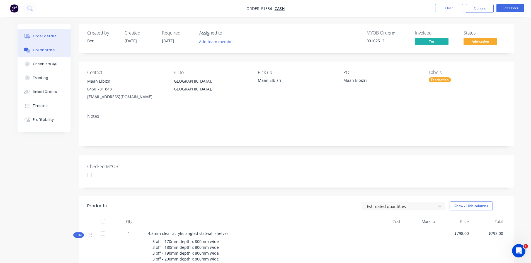
click at [42, 50] on div "Collaborate" at bounding box center [44, 50] width 22 height 5
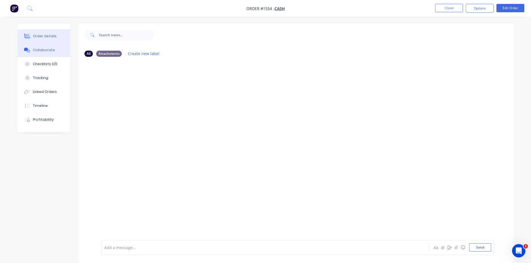
click at [43, 35] on div "Order details" at bounding box center [45, 36] width 24 height 5
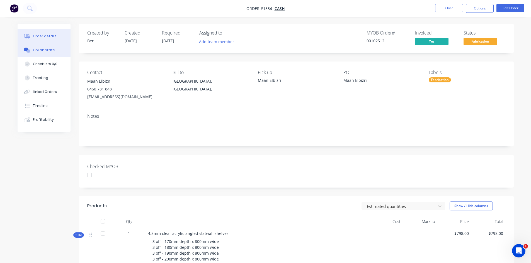
click at [51, 49] on div "Collaborate" at bounding box center [44, 50] width 22 height 5
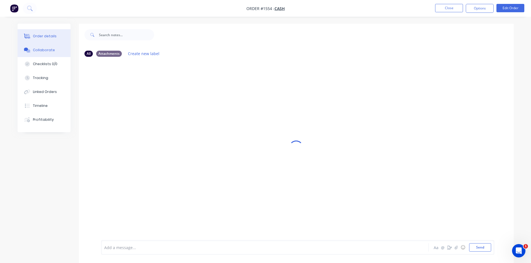
click at [41, 37] on div "Order details" at bounding box center [45, 36] width 24 height 5
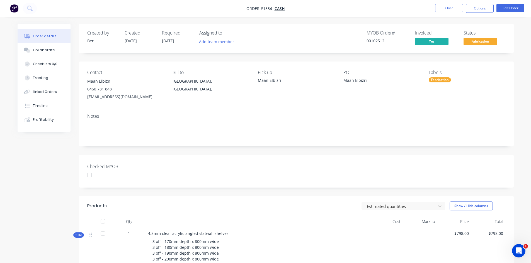
click at [91, 175] on div at bounding box center [89, 175] width 11 height 11
click at [444, 80] on div "Fabrication" at bounding box center [440, 79] width 22 height 5
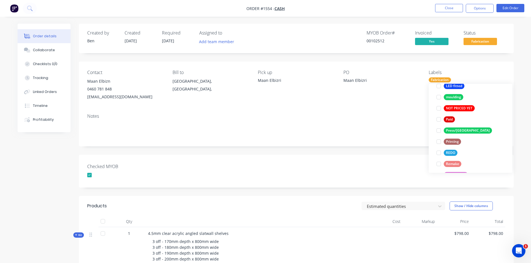
scroll to position [195, 0]
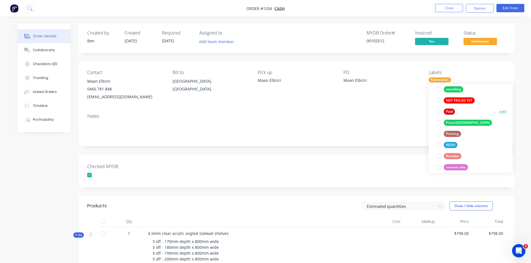
click at [440, 113] on div at bounding box center [438, 111] width 11 height 11
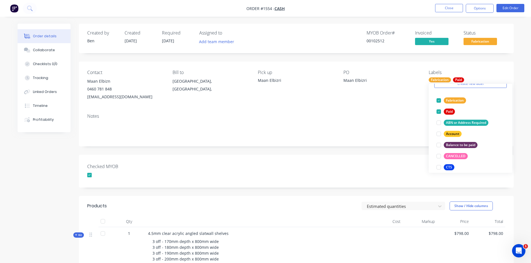
click at [269, 174] on div "Checked MYOB" at bounding box center [296, 171] width 435 height 33
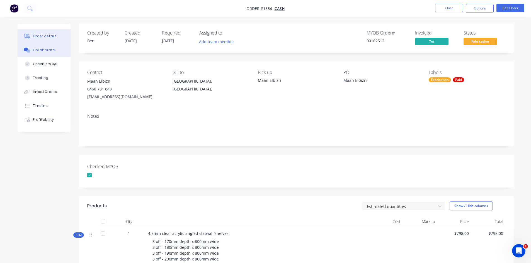
click at [49, 48] on div "Collaborate" at bounding box center [44, 50] width 22 height 5
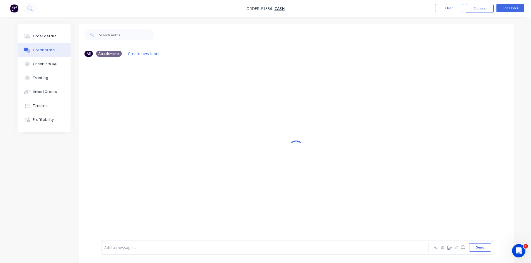
click at [108, 248] on div at bounding box center [250, 248] width 290 height 6
click at [482, 245] on button "Send" at bounding box center [480, 248] width 22 height 8
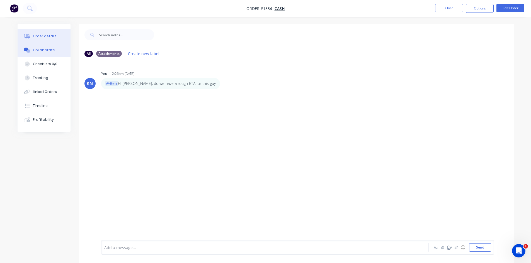
click at [48, 33] on button "Order details" at bounding box center [44, 36] width 53 height 14
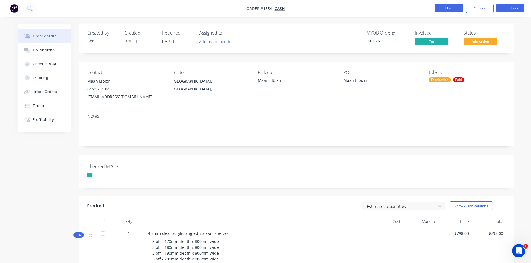
click at [452, 8] on button "Close" at bounding box center [449, 8] width 28 height 8
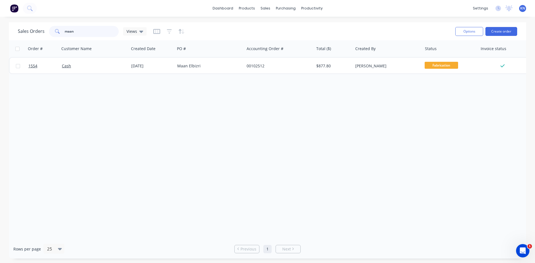
click at [89, 31] on input "maan" at bounding box center [92, 31] width 54 height 11
type input "m"
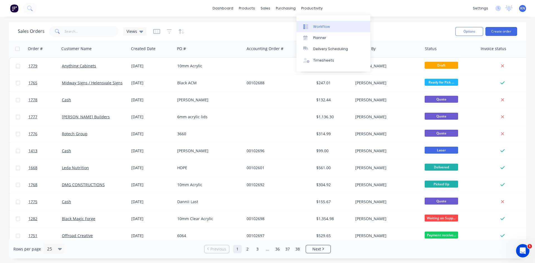
click at [320, 25] on div "Workflow" at bounding box center [321, 26] width 17 height 5
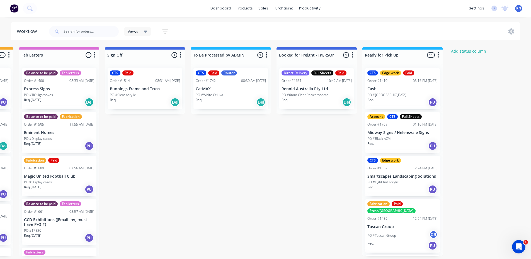
scroll to position [0, 765]
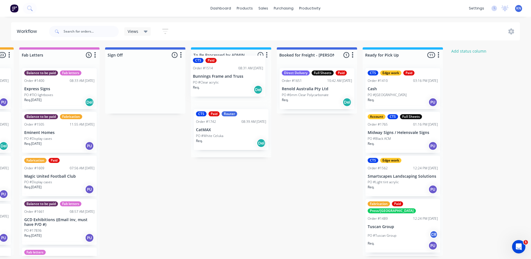
drag, startPoint x: 123, startPoint y: 90, endPoint x: 210, endPoint y: 76, distance: 88.6
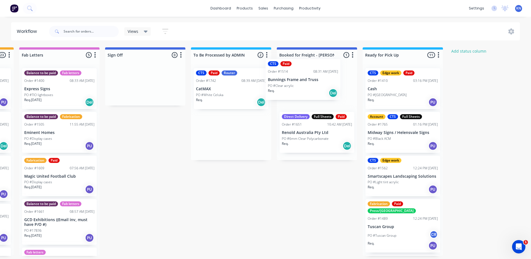
drag, startPoint x: 226, startPoint y: 89, endPoint x: 300, endPoint y: 80, distance: 75.3
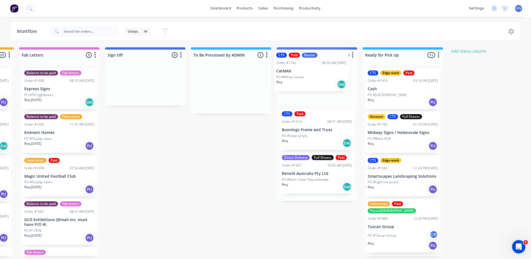
drag, startPoint x: 220, startPoint y: 88, endPoint x: 304, endPoint y: 69, distance: 85.5
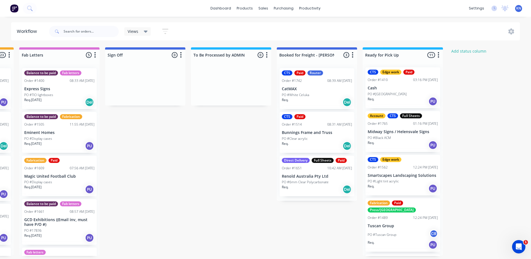
scroll to position [0, 0]
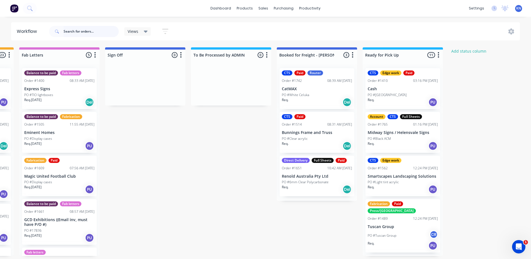
click at [88, 30] on input "text" at bounding box center [91, 31] width 55 height 11
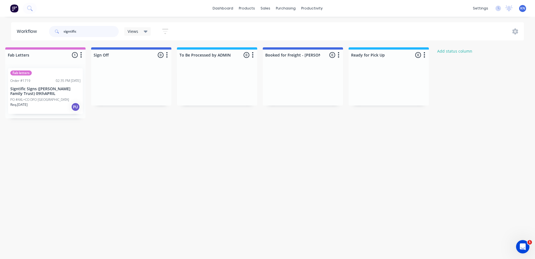
scroll to position [0, 799]
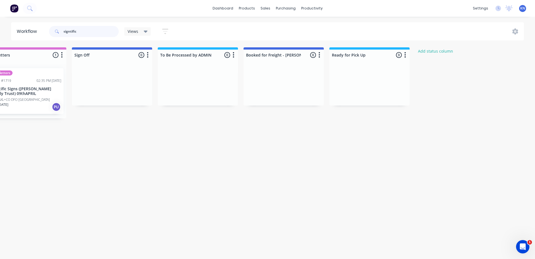
click at [85, 32] on input "signtific" at bounding box center [91, 31] width 55 height 11
type input "s"
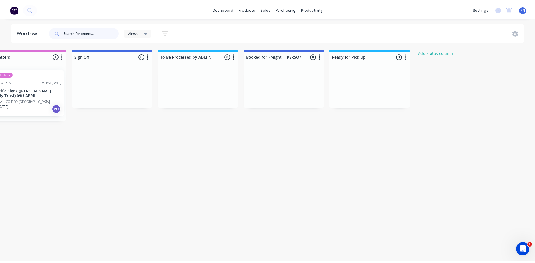
scroll to position [0, 0]
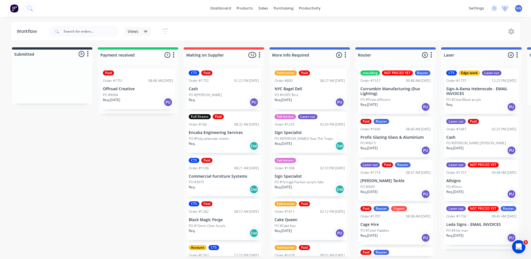
click at [505, 8] on icon at bounding box center [505, 8] width 5 height 4
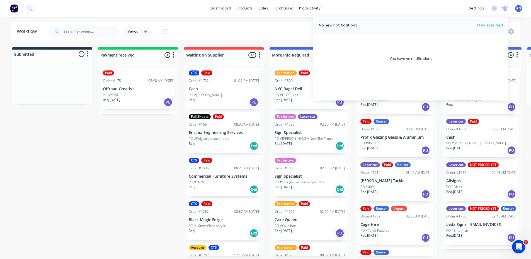
click at [504, 8] on icon at bounding box center [505, 8] width 5 height 4
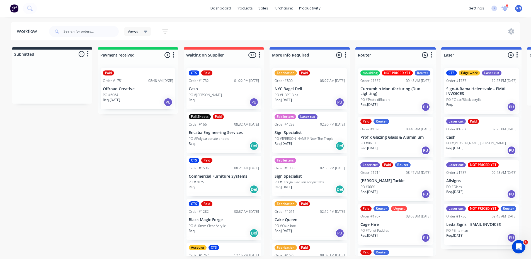
click at [506, 8] on icon at bounding box center [505, 7] width 6 height 5
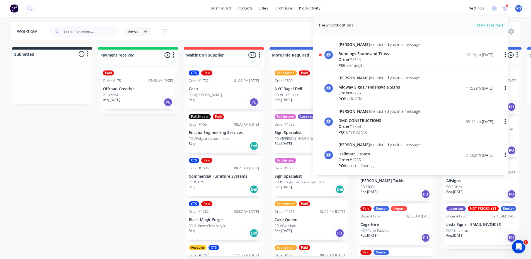
click at [357, 54] on div "Bunnings Frame and Truss" at bounding box center [379, 54] width 82 height 6
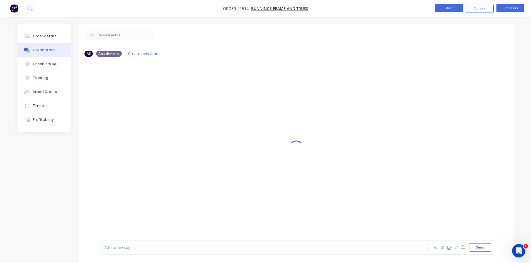
click at [451, 8] on button "Close" at bounding box center [449, 8] width 28 height 8
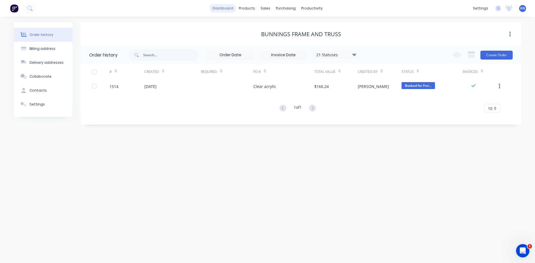
click at [229, 8] on link "dashboard" at bounding box center [223, 8] width 26 height 8
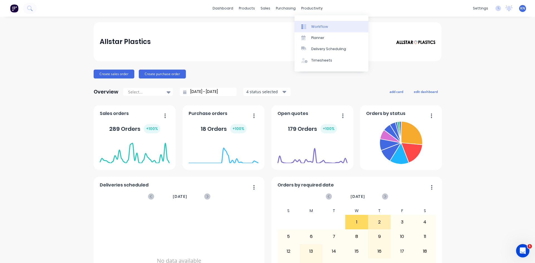
click at [323, 25] on div "Workflow" at bounding box center [319, 26] width 17 height 5
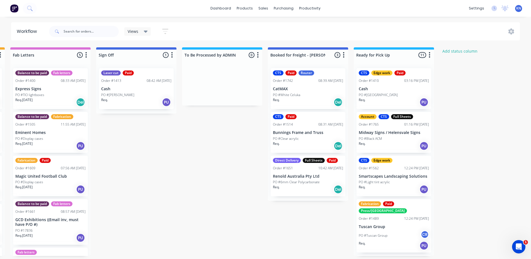
scroll to position [0, 776]
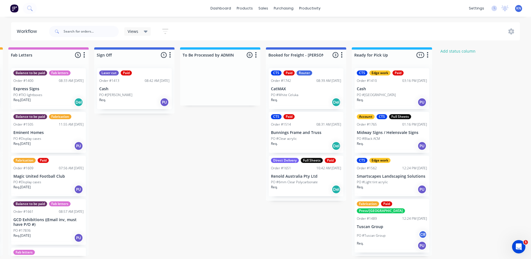
click at [299, 132] on p "Bunnings Frame and Truss" at bounding box center [306, 132] width 70 height 5
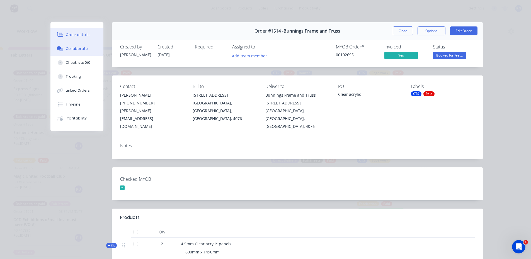
click at [81, 50] on div "Collaborate" at bounding box center [77, 48] width 22 height 5
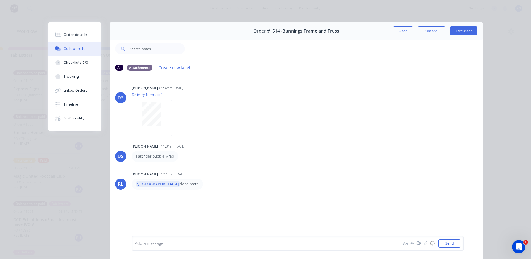
click at [165, 244] on div at bounding box center [257, 244] width 244 height 6
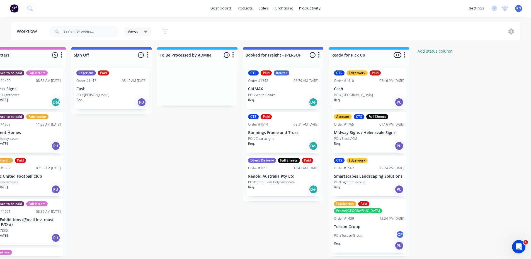
scroll to position [0, 803]
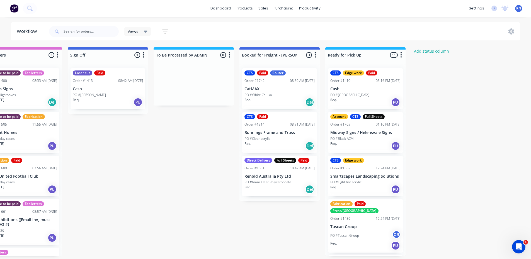
click at [276, 91] on p "CatMAX" at bounding box center [279, 89] width 70 height 5
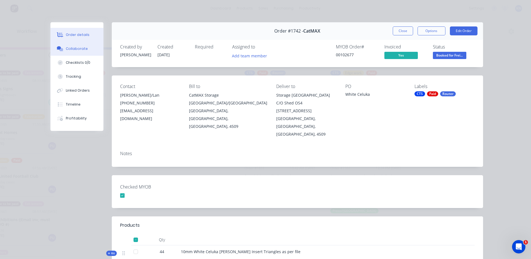
click at [80, 48] on div "Collaborate" at bounding box center [77, 48] width 22 height 5
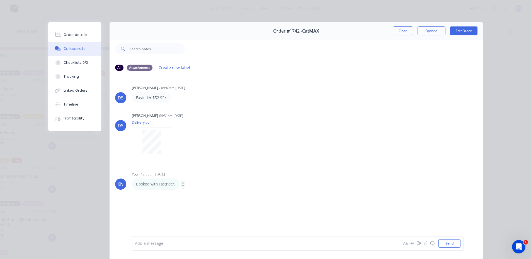
click at [182, 184] on icon "button" at bounding box center [183, 184] width 2 height 6
click at [191, 195] on button "Edit" at bounding box center [203, 194] width 35 height 9
click at [452, 241] on button "Send" at bounding box center [449, 243] width 22 height 8
click at [404, 30] on button "Close" at bounding box center [403, 30] width 20 height 9
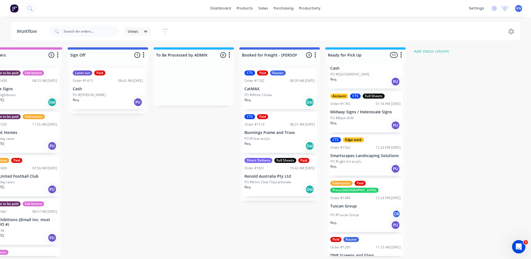
scroll to position [0, 0]
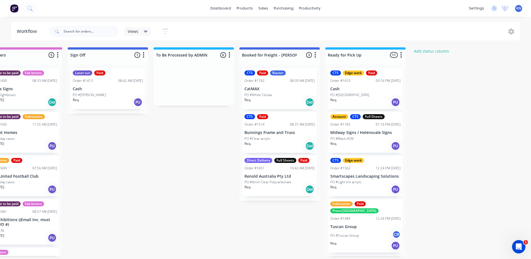
click at [87, 95] on p "PO #[PERSON_NAME]" at bounding box center [89, 95] width 33 height 5
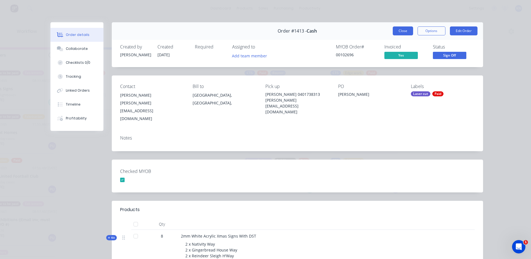
click at [397, 28] on button "Close" at bounding box center [403, 30] width 20 height 9
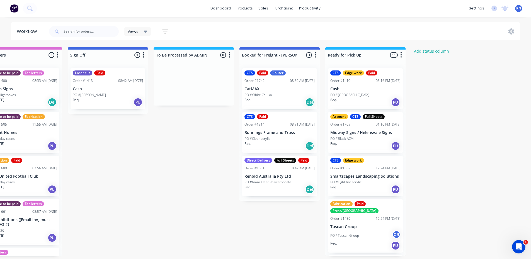
click at [101, 91] on p "Cash" at bounding box center [108, 89] width 70 height 5
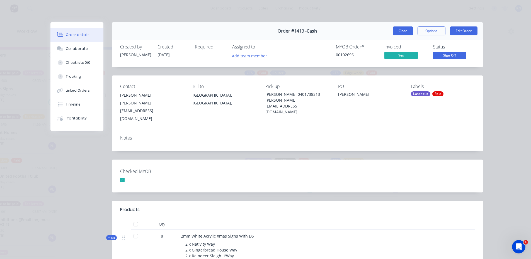
click at [400, 30] on button "Close" at bounding box center [403, 30] width 20 height 9
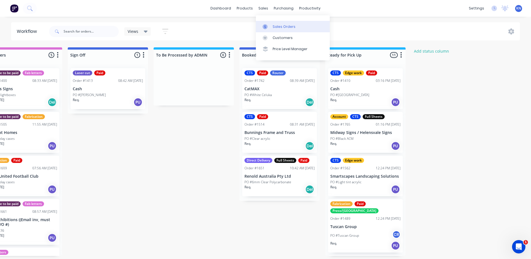
click at [283, 26] on div "Sales Orders" at bounding box center [284, 26] width 23 height 5
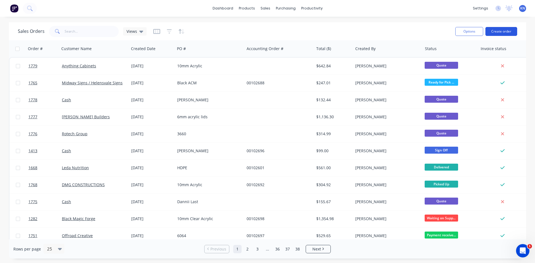
click at [512, 31] on button "Create order" at bounding box center [502, 31] width 32 height 9
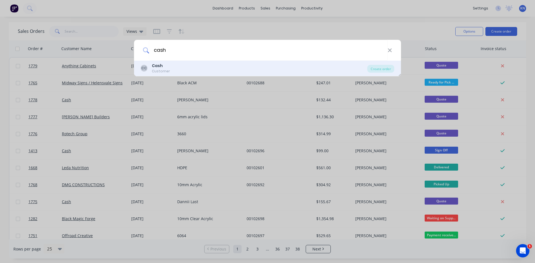
type input "cash"
click at [171, 67] on div "CC Cash Customer" at bounding box center [254, 68] width 227 height 11
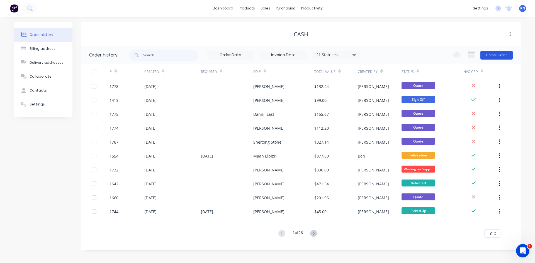
click at [494, 55] on button "Create Order" at bounding box center [497, 55] width 32 height 9
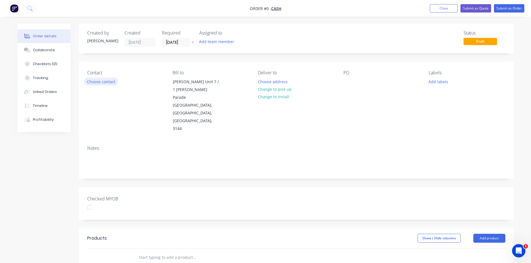
click at [103, 83] on button "Choose contact" at bounding box center [101, 82] width 34 height 8
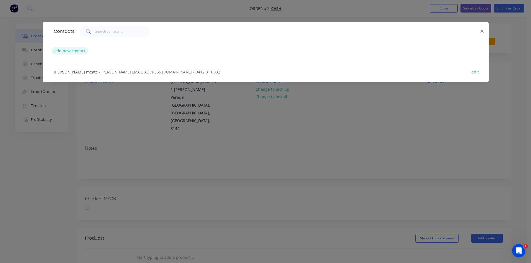
click at [72, 49] on button "add new contact" at bounding box center [70, 51] width 37 height 8
select select "AU"
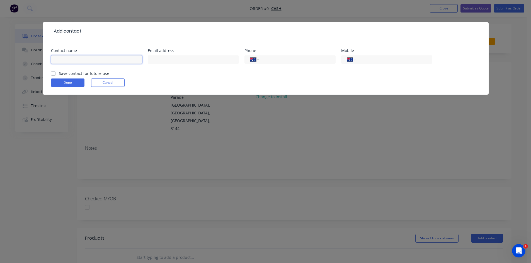
click at [106, 62] on input "text" at bounding box center [96, 59] width 91 height 8
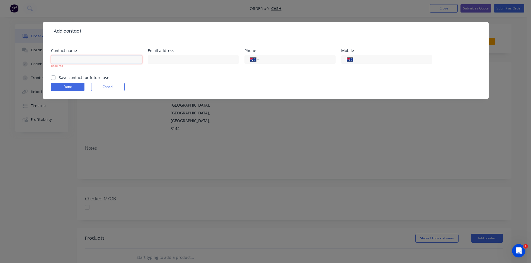
click at [106, 62] on input "text" at bounding box center [96, 59] width 91 height 8
click at [74, 61] on input "text" at bounding box center [96, 59] width 91 height 8
type input "[PERSON_NAME]"
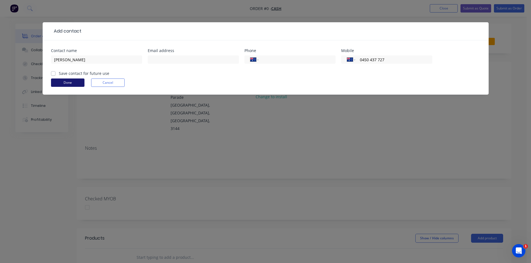
type input "0450 437 727"
click at [66, 82] on button "Done" at bounding box center [67, 83] width 33 height 8
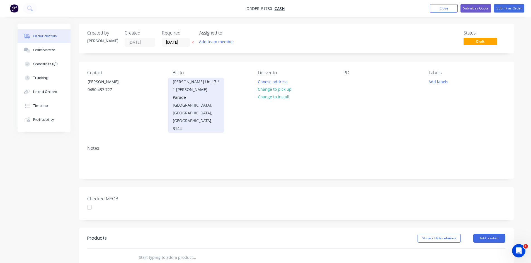
click at [196, 86] on div "[PERSON_NAME] Unit 7 / 1 [PERSON_NAME] Parade" at bounding box center [196, 89] width 46 height 23
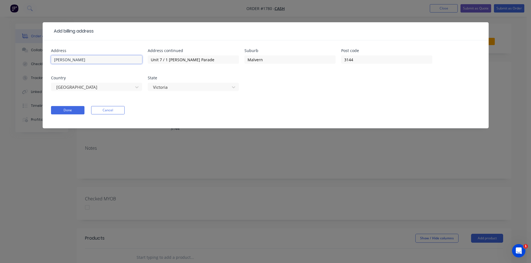
drag, startPoint x: 118, startPoint y: 59, endPoint x: 6, endPoint y: 69, distance: 112.7
click at [6, 69] on div "Add billing address Address [PERSON_NAME] Address [STREET_ADDRESS][PERSON_NAME]…" at bounding box center [265, 131] width 531 height 263
drag, startPoint x: 217, startPoint y: 59, endPoint x: 77, endPoint y: 59, distance: 139.9
click at [77, 59] on div "Address Address [STREET_ADDRESS][PERSON_NAME]" at bounding box center [265, 73] width 429 height 49
drag, startPoint x: 311, startPoint y: 60, endPoint x: 214, endPoint y: 63, distance: 97.1
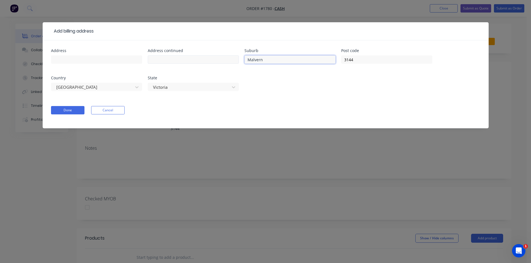
click at [214, 63] on div "Address Address continued [GEOGRAPHIC_DATA] Post code [GEOGRAPHIC_DATA] State […" at bounding box center [265, 73] width 429 height 49
drag, startPoint x: 375, startPoint y: 59, endPoint x: 301, endPoint y: 58, distance: 74.7
click at [301, 58] on div "Address Address continued Suburb Post code [GEOGRAPHIC_DATA] State [GEOGRAPHIC_…" at bounding box center [265, 73] width 429 height 49
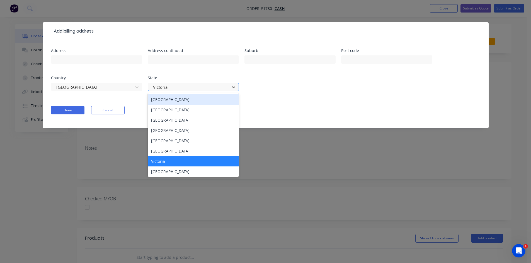
click at [190, 88] on div at bounding box center [189, 87] width 74 height 7
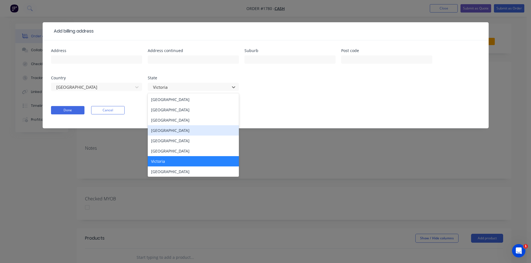
click at [173, 132] on div "[GEOGRAPHIC_DATA]" at bounding box center [193, 130] width 91 height 10
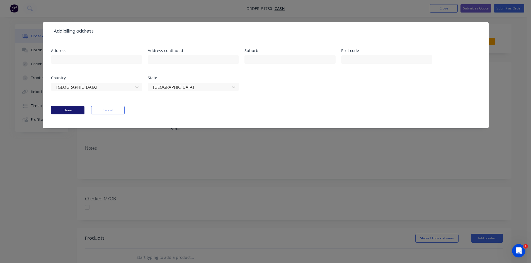
click at [73, 111] on button "Done" at bounding box center [67, 110] width 33 height 8
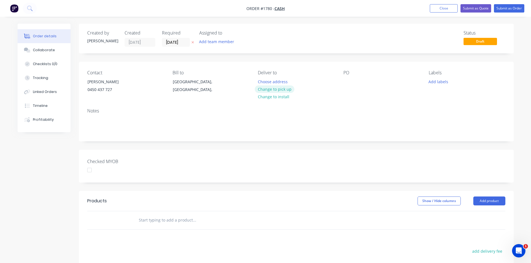
click at [278, 89] on button "Change to pick up" at bounding box center [275, 90] width 40 height 8
click at [265, 83] on div at bounding box center [262, 82] width 9 height 8
click at [343, 79] on div "Contact [PERSON_NAME] [PHONE_NUMBER] Bill to [GEOGRAPHIC_DATA], [GEOGRAPHIC_DAT…" at bounding box center [296, 83] width 435 height 42
click at [346, 82] on div at bounding box center [347, 82] width 9 height 8
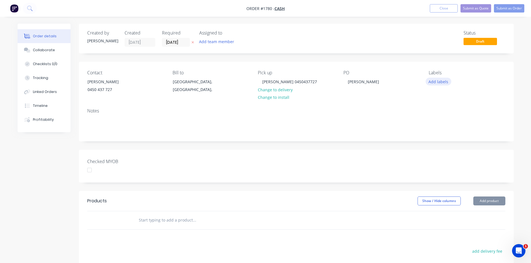
click at [444, 81] on button "Add labels" at bounding box center [439, 82] width 26 height 8
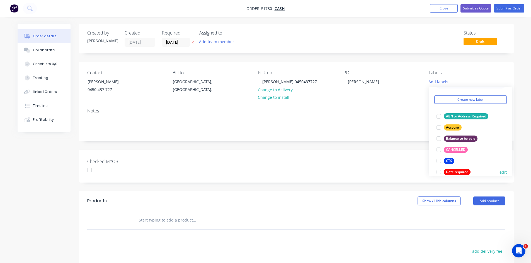
scroll to position [28, 0]
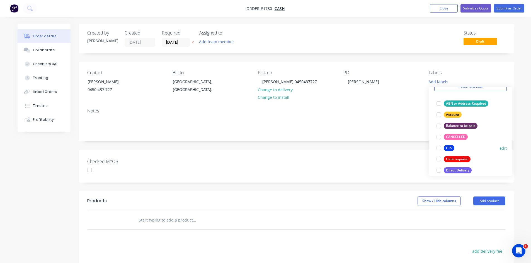
click at [439, 147] on div at bounding box center [438, 148] width 11 height 11
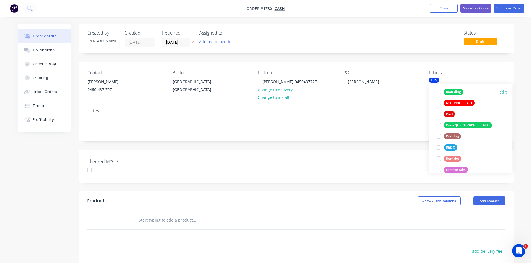
scroll to position [195, 0]
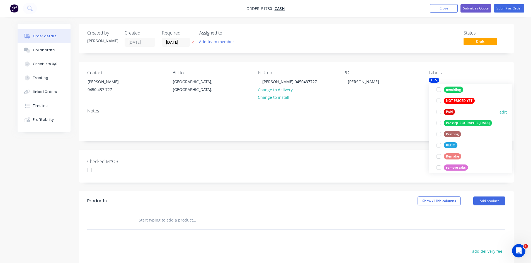
click at [438, 113] on div at bounding box center [438, 111] width 11 height 11
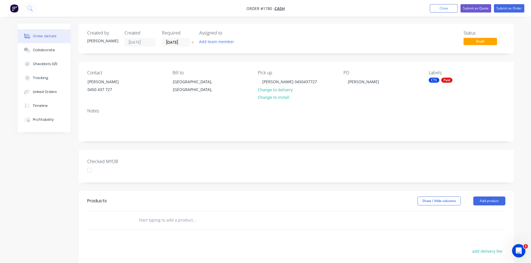
click at [205, 207] on header "Products Show / Hide columns Add product" at bounding box center [296, 201] width 435 height 20
click at [492, 205] on button "Add product" at bounding box center [489, 201] width 32 height 9
click at [478, 215] on div "Product catalogue" at bounding box center [478, 215] width 43 height 8
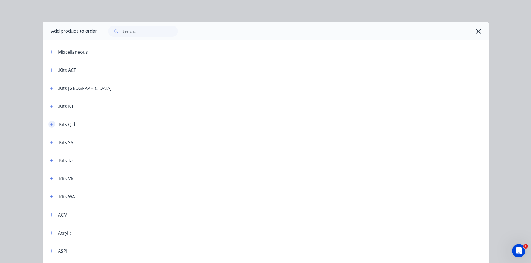
click at [50, 123] on icon "button" at bounding box center [51, 124] width 3 height 3
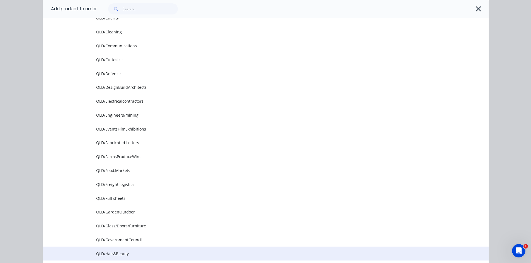
scroll to position [307, 0]
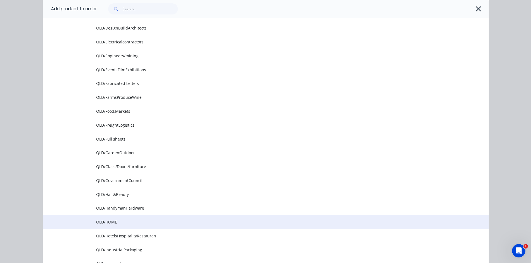
click at [113, 223] on span "QLD/HOME" at bounding box center [253, 222] width 314 height 6
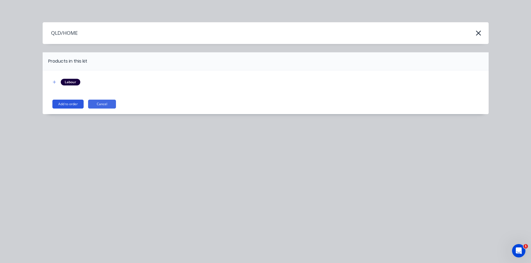
click at [62, 103] on button "Add to order" at bounding box center [67, 104] width 31 height 9
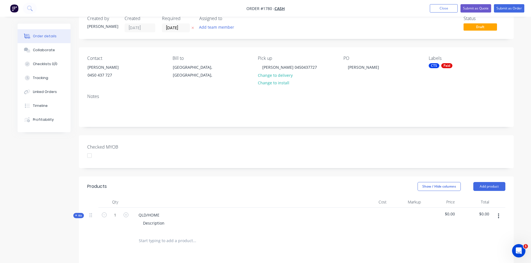
scroll to position [28, 0]
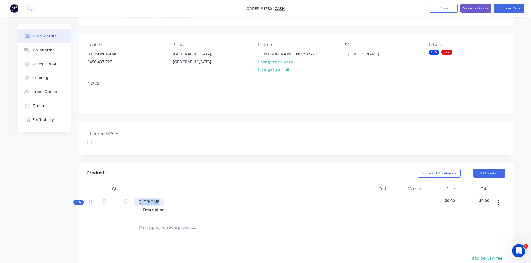
drag, startPoint x: 138, startPoint y: 202, endPoint x: 203, endPoint y: 201, distance: 64.9
click at [203, 201] on div "QLD/HOME Description" at bounding box center [243, 207] width 223 height 24
drag, startPoint x: 142, startPoint y: 210, endPoint x: 176, endPoint y: 210, distance: 34.3
click at [176, 210] on div "Description" at bounding box center [243, 210] width 219 height 8
click at [77, 202] on icon "button" at bounding box center [76, 202] width 3 height 3
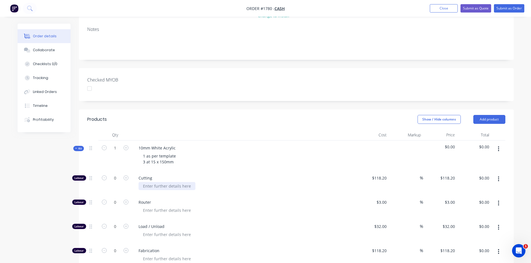
scroll to position [84, 0]
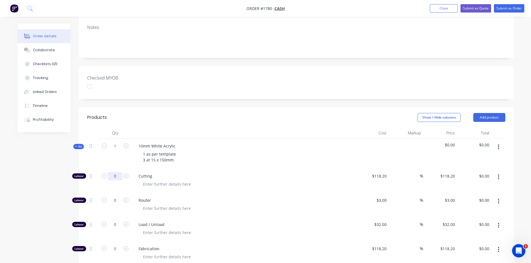
click at [115, 178] on input "0" at bounding box center [115, 176] width 14 height 8
type input "1"
type input "$118.20"
click at [374, 177] on div "118.2 $118.20" at bounding box center [379, 176] width 20 height 8
type input "$72.73"
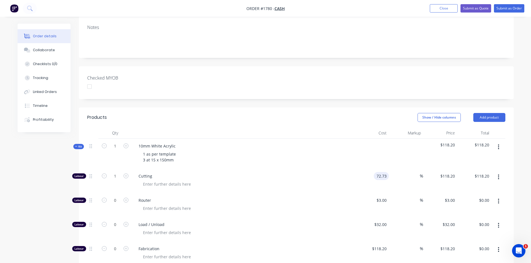
type input "$72.73"
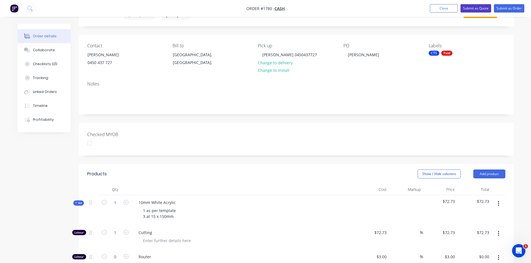
scroll to position [0, 0]
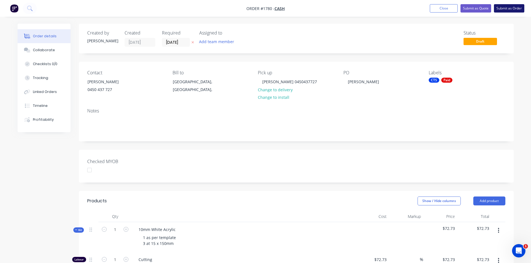
click at [513, 7] on button "Submit as Order" at bounding box center [509, 8] width 30 height 8
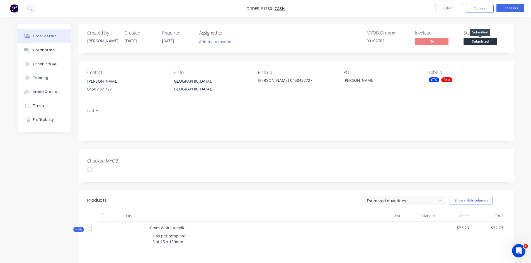
click at [480, 41] on span "Submitted" at bounding box center [480, 41] width 33 height 7
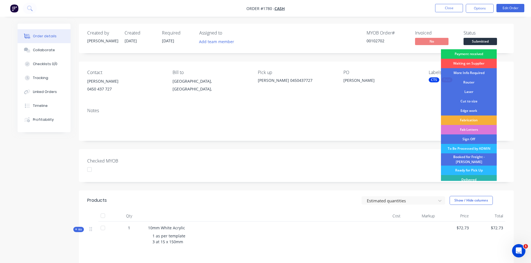
click at [473, 54] on div "Payment received" at bounding box center [469, 53] width 56 height 9
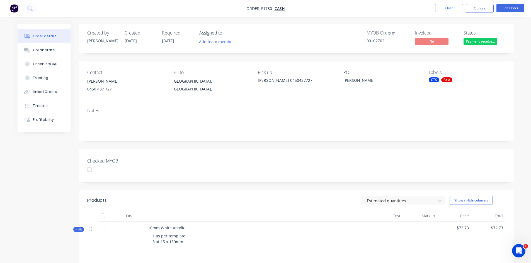
click at [91, 170] on div at bounding box center [89, 169] width 11 height 11
click at [477, 8] on button "Options" at bounding box center [480, 8] width 28 height 9
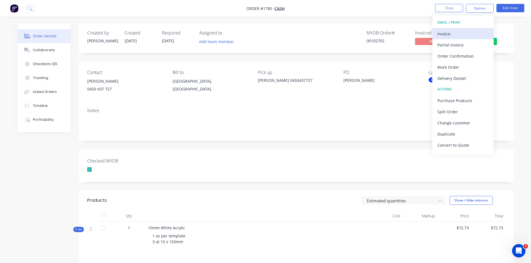
click at [449, 34] on div "Invoice" at bounding box center [462, 34] width 51 height 8
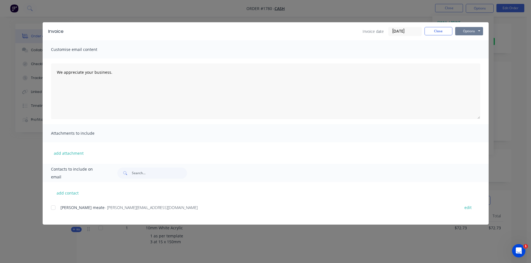
click at [472, 31] on button "Options" at bounding box center [469, 31] width 28 height 8
click at [470, 51] on button "Print" at bounding box center [473, 50] width 36 height 9
click at [442, 31] on button "Close" at bounding box center [439, 31] width 28 height 8
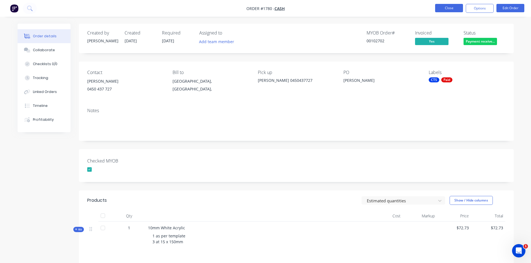
click at [451, 7] on button "Close" at bounding box center [449, 8] width 28 height 8
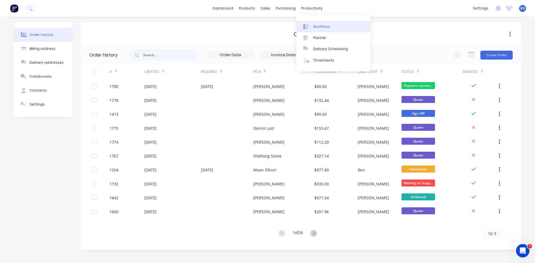
click at [322, 26] on div "Workflow" at bounding box center [321, 26] width 17 height 5
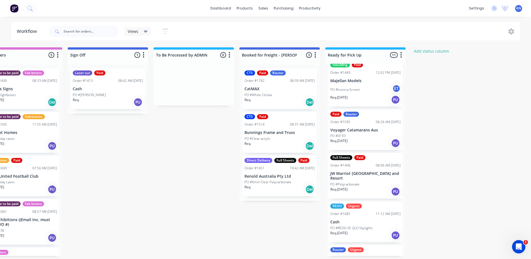
scroll to position [227, 0]
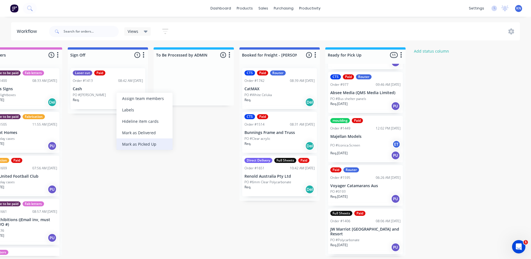
click at [151, 144] on div "Mark as Picked Up" at bounding box center [145, 144] width 56 height 11
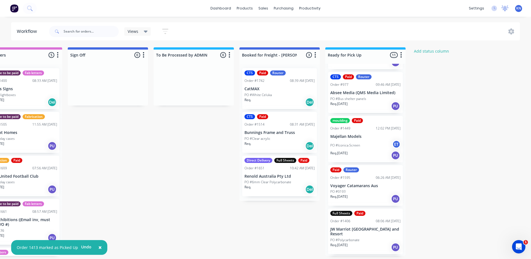
click at [505, 10] on icon at bounding box center [504, 9] width 7 height 6
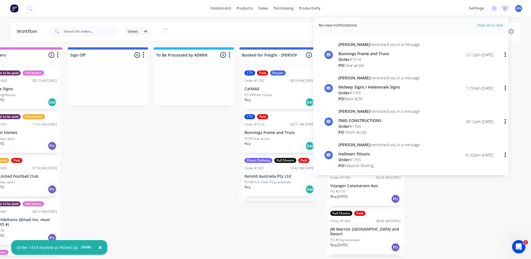
click at [505, 10] on icon at bounding box center [504, 9] width 7 height 6
click at [413, 5] on div "dashboard products sales purchasing productivity dashboard products Product Cat…" at bounding box center [265, 8] width 531 height 17
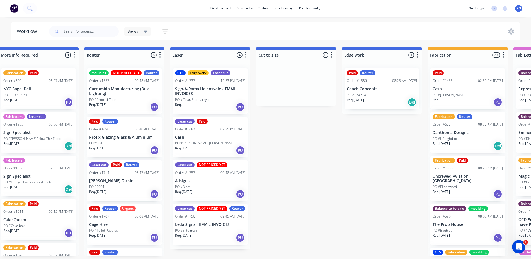
scroll to position [0, 209]
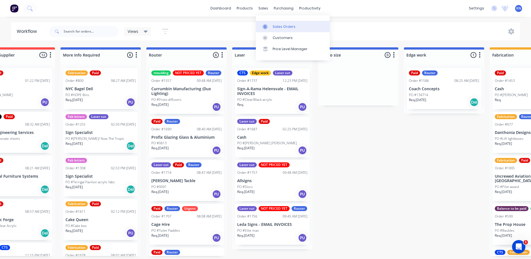
click at [281, 26] on div "Sales Orders" at bounding box center [284, 26] width 23 height 5
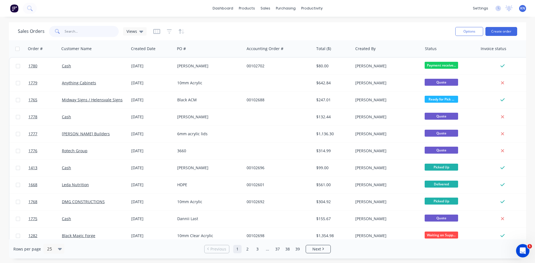
click at [87, 31] on input "text" at bounding box center [92, 31] width 54 height 11
type input "[PERSON_NAME]"
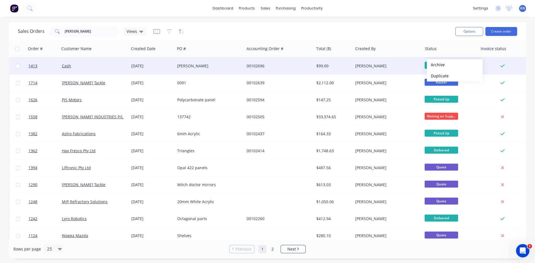
click at [414, 68] on div "[PERSON_NAME]" at bounding box center [386, 66] width 62 height 6
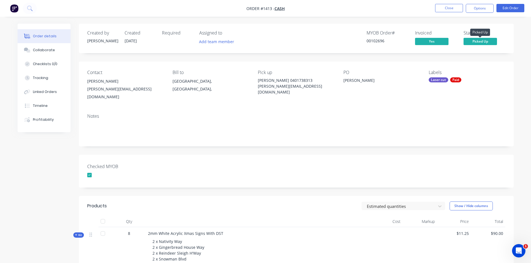
click at [475, 41] on span "Picked Up" at bounding box center [480, 41] width 33 height 7
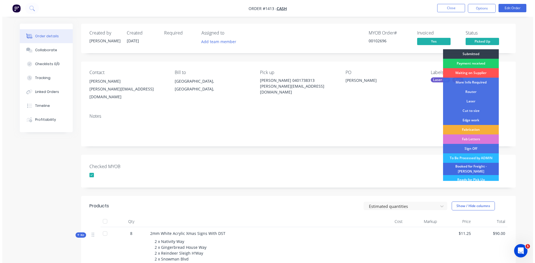
scroll to position [10, 0]
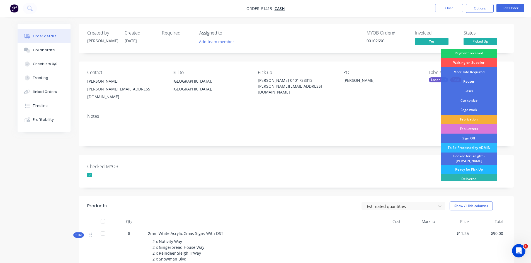
click at [473, 165] on div "Ready for Pick Up" at bounding box center [469, 169] width 56 height 9
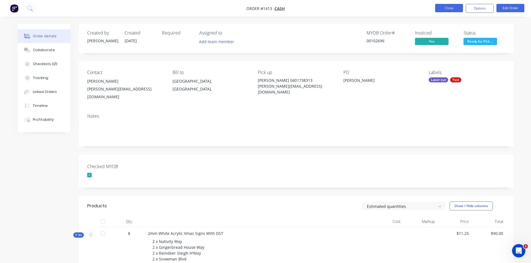
click at [451, 8] on button "Close" at bounding box center [449, 8] width 28 height 8
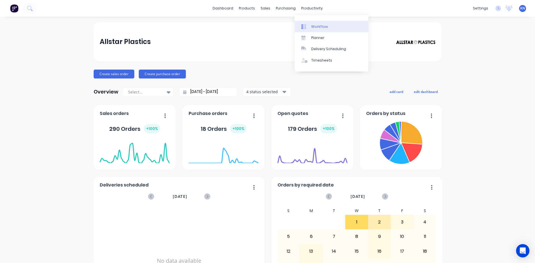
click at [324, 27] on div "Workflow" at bounding box center [319, 26] width 17 height 5
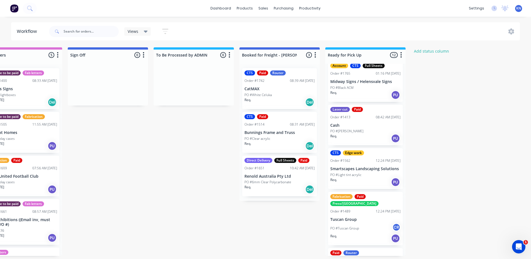
scroll to position [56, 0]
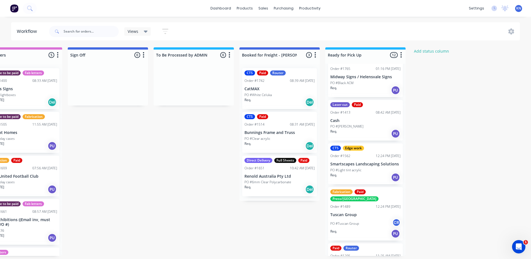
click at [346, 122] on p "Cash" at bounding box center [365, 120] width 70 height 5
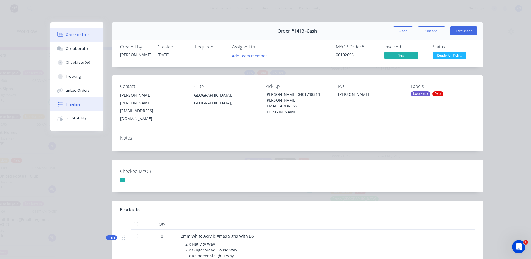
click at [74, 106] on div "Timeline" at bounding box center [73, 104] width 15 height 5
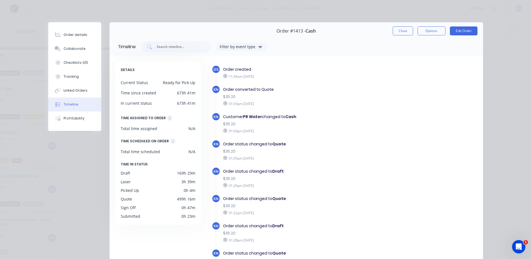
scroll to position [0, 803]
click at [403, 31] on button "Close" at bounding box center [403, 30] width 20 height 9
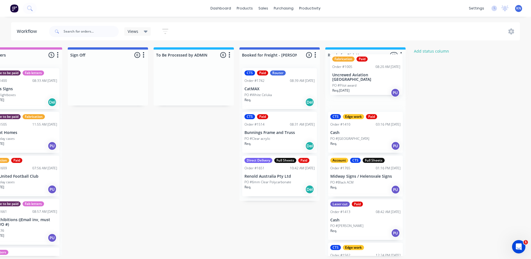
drag, startPoint x: 188, startPoint y: 152, endPoint x: 352, endPoint y: 76, distance: 180.9
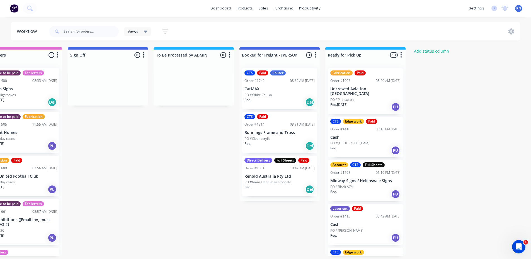
click at [363, 91] on p "Uncrewed Aviation [GEOGRAPHIC_DATA]" at bounding box center [365, 91] width 70 height 9
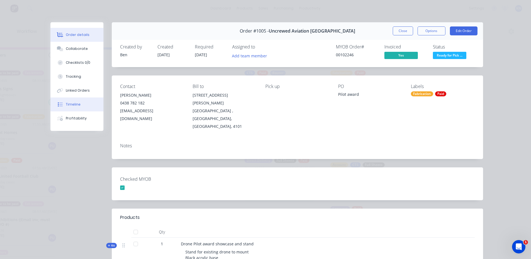
click at [69, 103] on div "Timeline" at bounding box center [73, 104] width 15 height 5
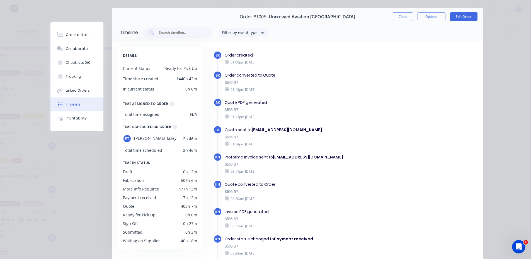
scroll to position [0, 0]
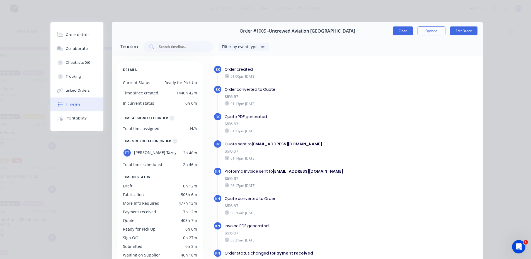
click at [399, 32] on button "Close" at bounding box center [403, 30] width 20 height 9
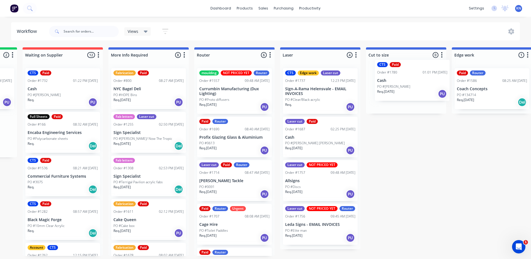
drag, startPoint x: 130, startPoint y: 141, endPoint x: 407, endPoint y: 88, distance: 282.3
click at [407, 88] on div "Submitted 0 Status colour #273444 hex #273444 Save Cancel Summaries Total order…" at bounding box center [502, 151] width 1334 height 209
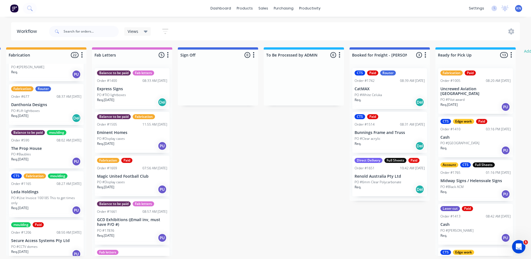
scroll to position [0, 698]
